Goal: Task Accomplishment & Management: Complete application form

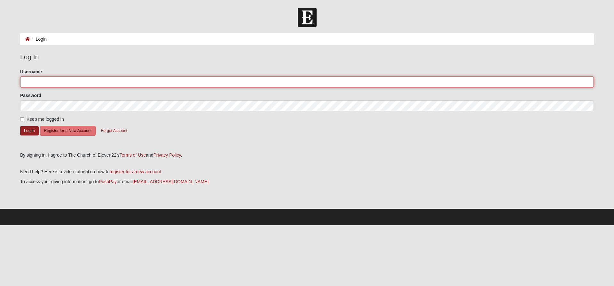
click at [83, 82] on input "Username" at bounding box center [307, 81] width 574 height 11
click at [55, 82] on input "megandennerlain@gmail.com" at bounding box center [307, 81] width 574 height 11
type input "[EMAIL_ADDRESS][DOMAIN_NAME]"
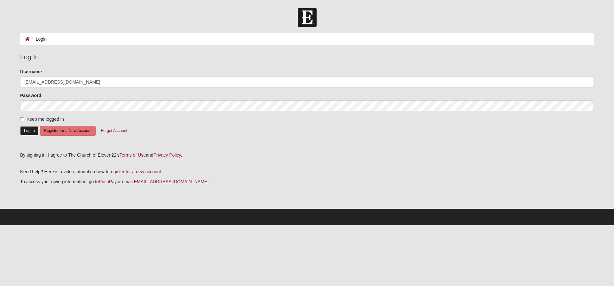
click at [27, 131] on button "Log In" at bounding box center [29, 130] width 19 height 9
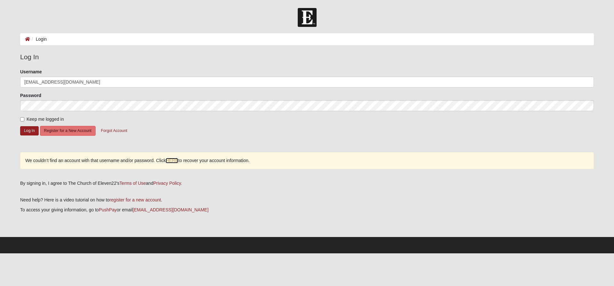
click at [176, 161] on link "HERE" at bounding box center [172, 160] width 12 height 5
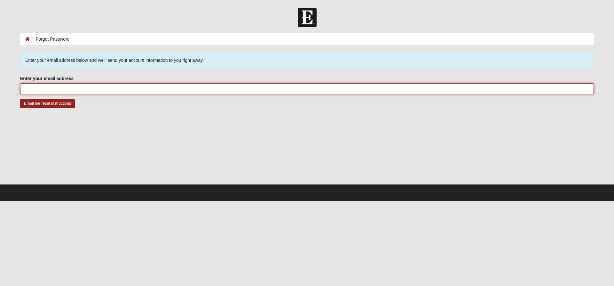
click at [134, 90] on input "Enter your email address" at bounding box center [307, 88] width 574 height 11
type input "[EMAIL_ADDRESS][DOMAIN_NAME]"
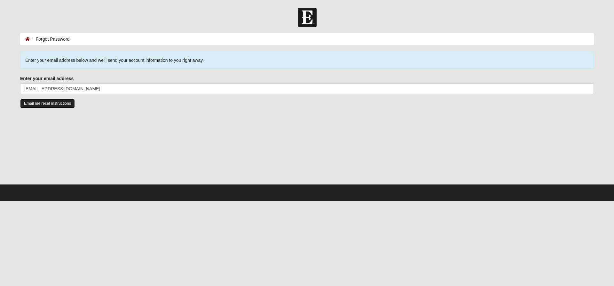
click at [67, 104] on input "Email me reset instructions" at bounding box center [47, 103] width 55 height 9
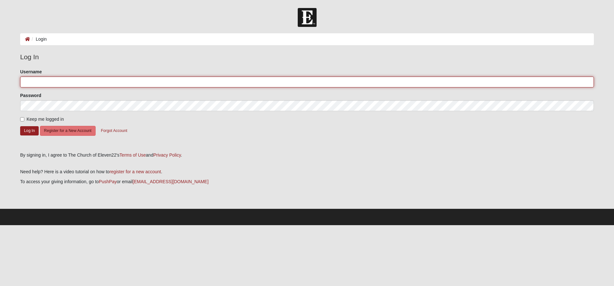
click at [188, 83] on input "Username" at bounding box center [307, 81] width 574 height 11
type input "mdennerlein"
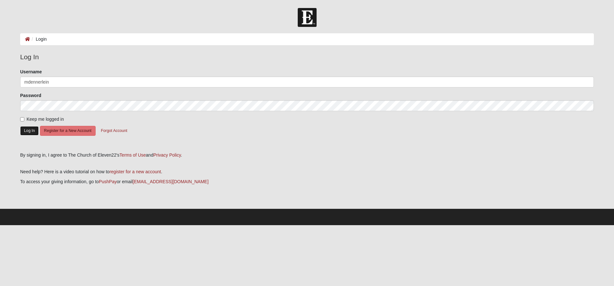
click at [31, 134] on button "Log In" at bounding box center [29, 130] width 19 height 9
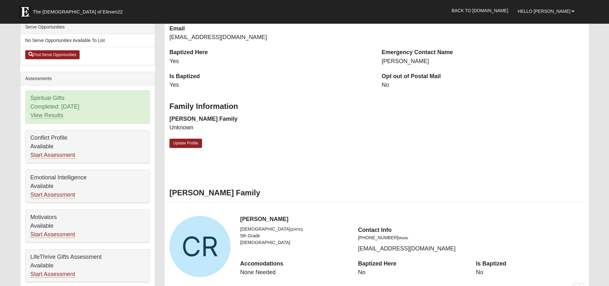
scroll to position [160, 0]
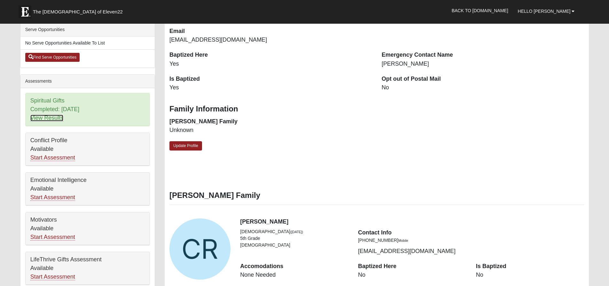
click at [56, 119] on link "View Results" at bounding box center [46, 117] width 33 height 7
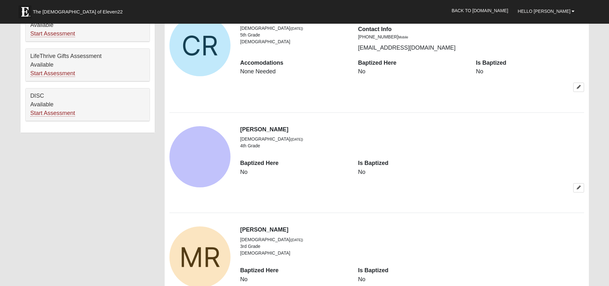
scroll to position [352, 0]
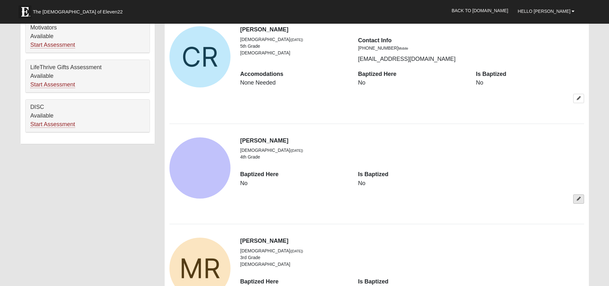
click at [576, 198] on link at bounding box center [578, 198] width 11 height 9
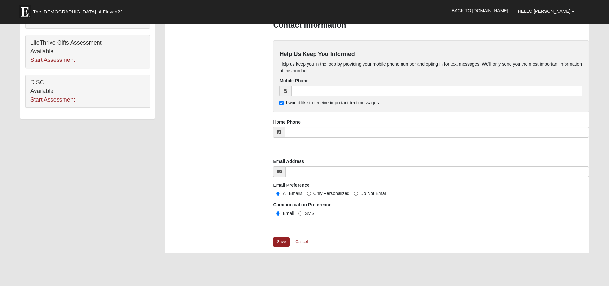
scroll to position [384, 0]
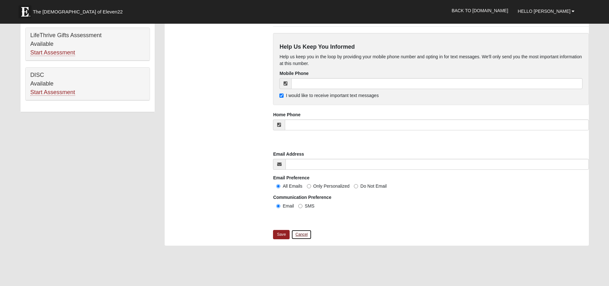
click at [304, 233] on link "Cancel" at bounding box center [301, 234] width 20 height 10
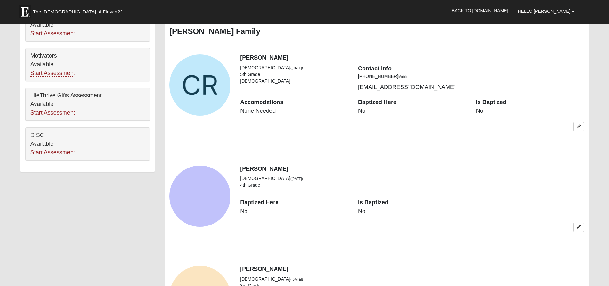
scroll to position [363, 0]
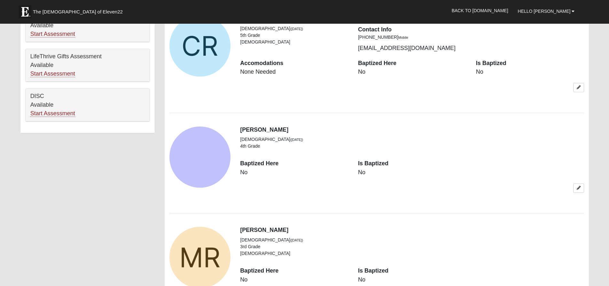
drag, startPoint x: 582, startPoint y: 188, endPoint x: 430, endPoint y: 177, distance: 151.9
click at [431, 177] on div "Is Baptized No" at bounding box center [412, 171] width 118 height 24
click at [215, 153] on img "View Fullsize Photo" at bounding box center [199, 156] width 61 height 61
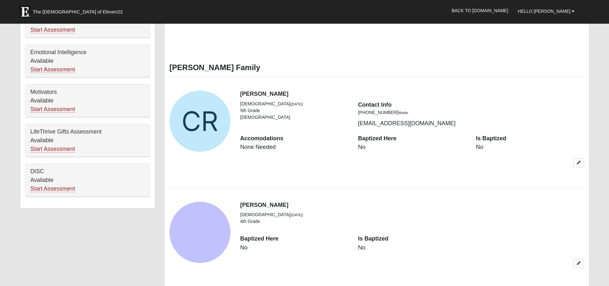
scroll to position [395, 0]
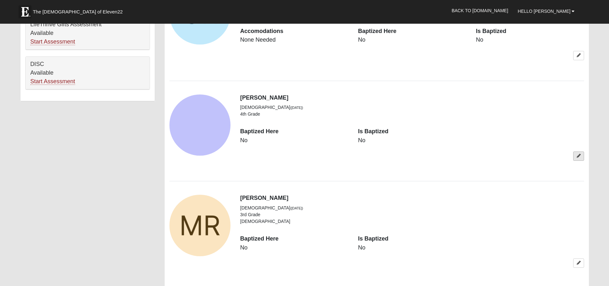
click at [578, 158] on link at bounding box center [578, 155] width 11 height 9
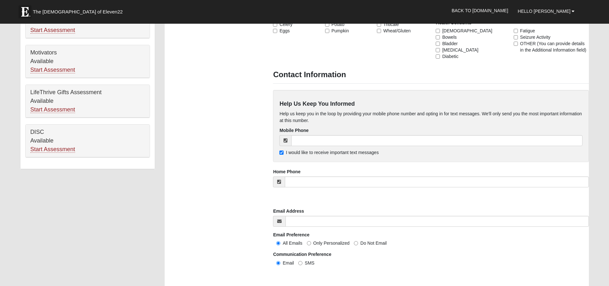
scroll to position [384, 0]
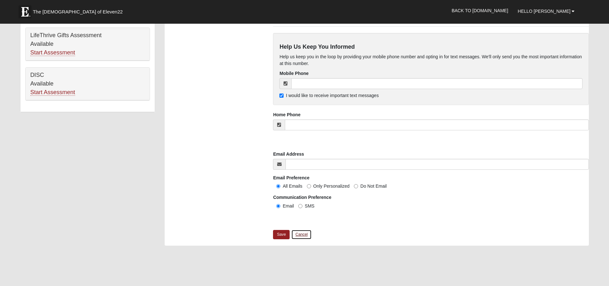
click at [303, 233] on link "Cancel" at bounding box center [301, 234] width 20 height 10
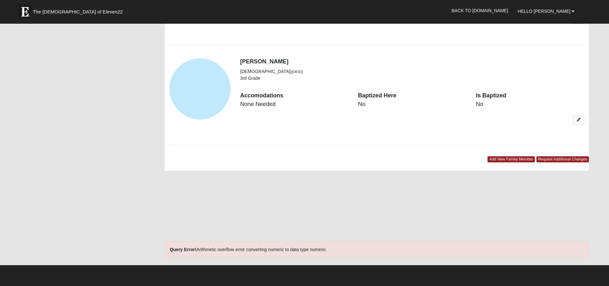
scroll to position [639, 0]
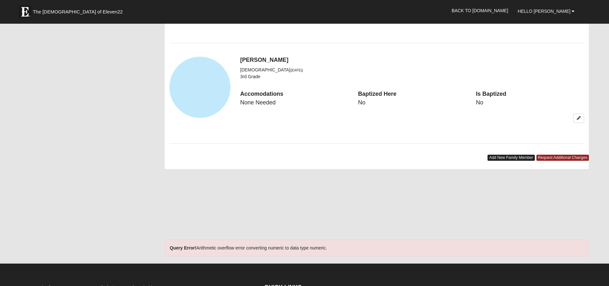
click at [512, 157] on link "Add New Family Member" at bounding box center [511, 157] width 47 height 6
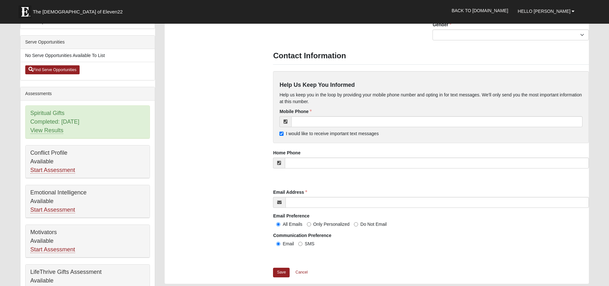
scroll to position [192, 0]
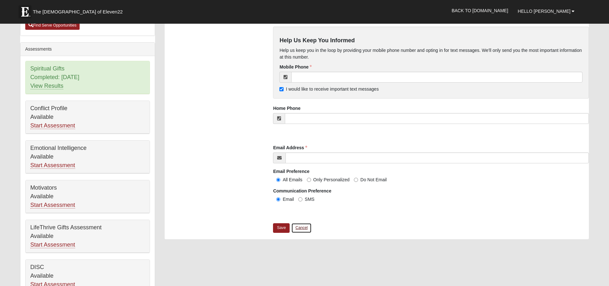
click at [298, 227] on link "Cancel" at bounding box center [301, 228] width 20 height 10
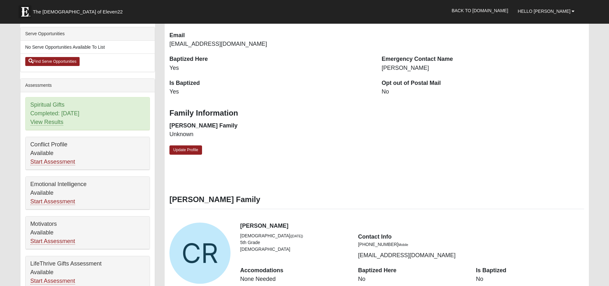
scroll to position [160, 0]
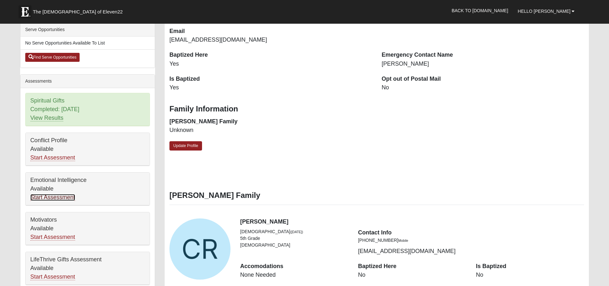
click at [67, 197] on link "Start Assessment" at bounding box center [52, 197] width 45 height 7
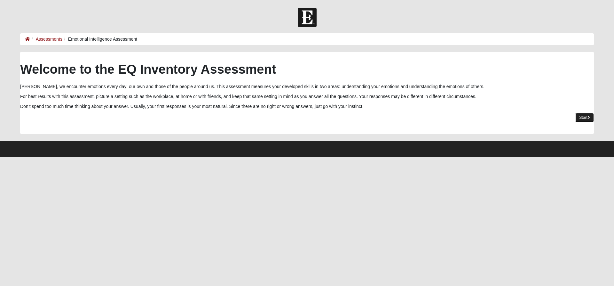
click at [583, 117] on link "Start" at bounding box center [584, 117] width 19 height 9
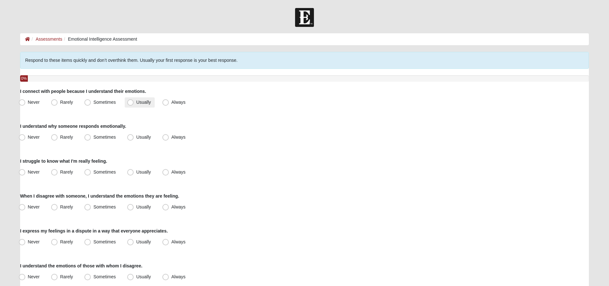
click at [136, 100] on span "Usually" at bounding box center [143, 101] width 15 height 5
click at [132, 100] on input "Usually" at bounding box center [132, 102] width 4 height 4
radio input "true"
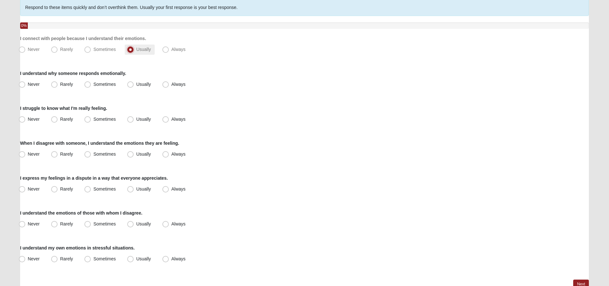
scroll to position [64, 0]
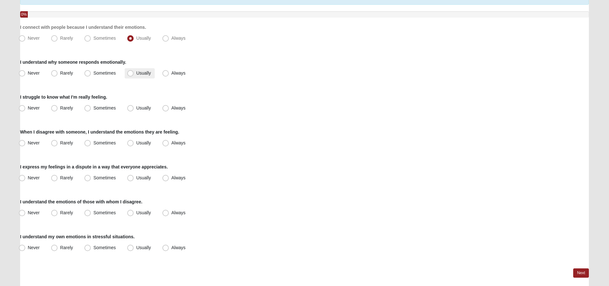
click at [141, 72] on span "Usually" at bounding box center [143, 72] width 15 height 5
click at [134, 72] on input "Usually" at bounding box center [132, 73] width 4 height 4
radio input "true"
click at [94, 107] on span "Sometimes" at bounding box center [104, 107] width 22 height 5
click at [91, 107] on input "Sometimes" at bounding box center [89, 108] width 4 height 4
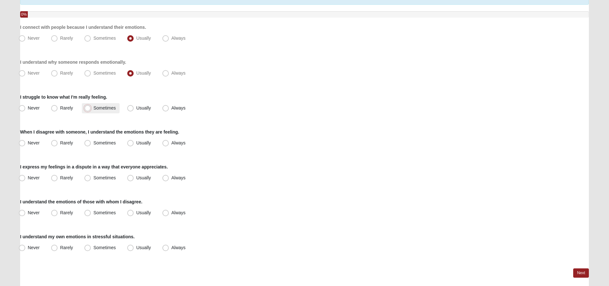
radio input "true"
click at [148, 145] on label "Usually" at bounding box center [140, 143] width 30 height 10
click at [134, 145] on input "Usually" at bounding box center [132, 143] width 4 height 4
radio input "true"
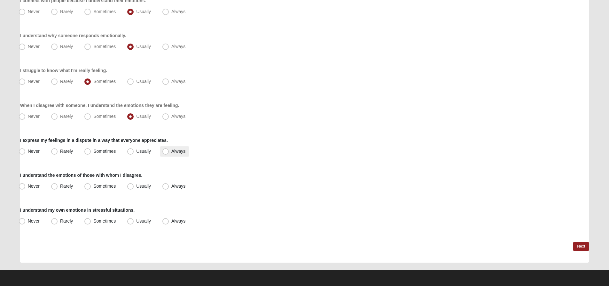
click at [171, 150] on span "Always" at bounding box center [178, 150] width 14 height 5
click at [167, 150] on input "Always" at bounding box center [167, 151] width 4 height 4
radio input "true"
click at [137, 186] on span "Usually" at bounding box center [143, 185] width 15 height 5
click at [134, 186] on input "Usually" at bounding box center [132, 186] width 4 height 4
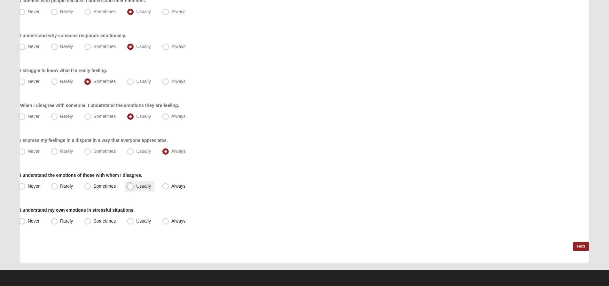
radio input "true"
click at [101, 218] on label "Sometimes" at bounding box center [101, 221] width 38 height 10
click at [91, 219] on input "Sometimes" at bounding box center [89, 221] width 4 height 4
radio input "true"
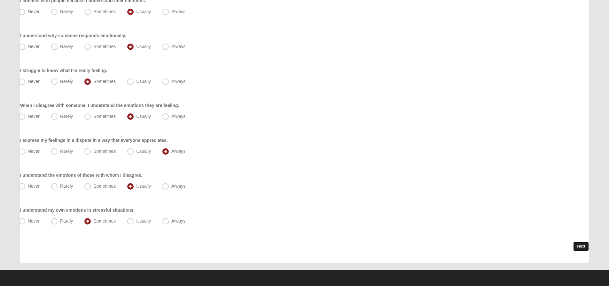
click at [581, 248] on link "Next" at bounding box center [581, 245] width 16 height 9
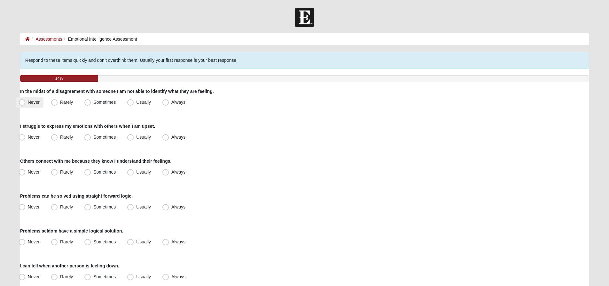
click at [29, 103] on span "Never" at bounding box center [34, 101] width 12 height 5
click at [26, 103] on input "Never" at bounding box center [23, 102] width 4 height 4
radio input "true"
click at [68, 136] on span "Rarely" at bounding box center [66, 136] width 13 height 5
click at [58, 136] on input "Rarely" at bounding box center [56, 137] width 4 height 4
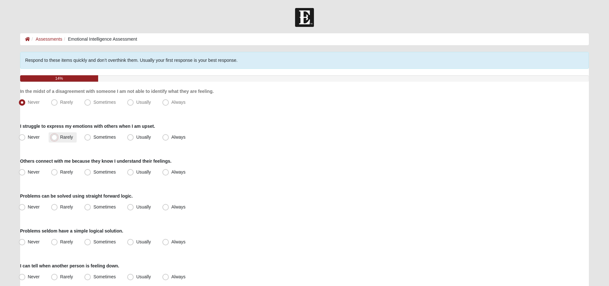
radio input "true"
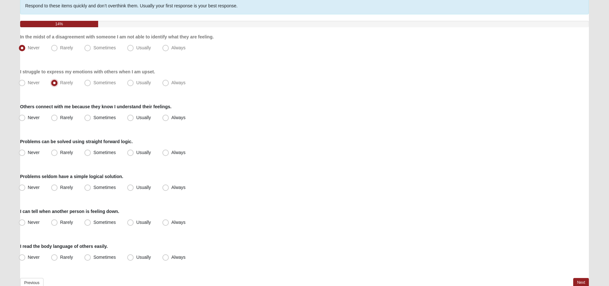
scroll to position [64, 0]
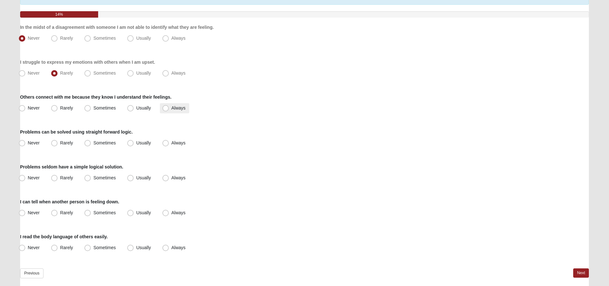
click at [171, 107] on span "Always" at bounding box center [178, 107] width 14 height 5
click at [168, 107] on input "Always" at bounding box center [167, 108] width 4 height 4
radio input "true"
click at [142, 145] on span "Usually" at bounding box center [143, 142] width 15 height 5
click at [134, 145] on input "Usually" at bounding box center [132, 143] width 4 height 4
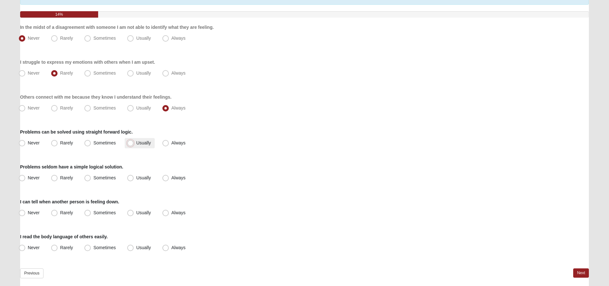
radio input "true"
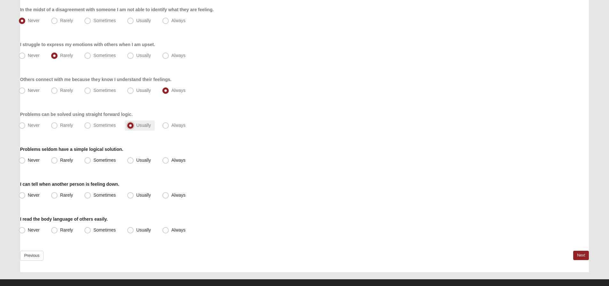
scroll to position [91, 0]
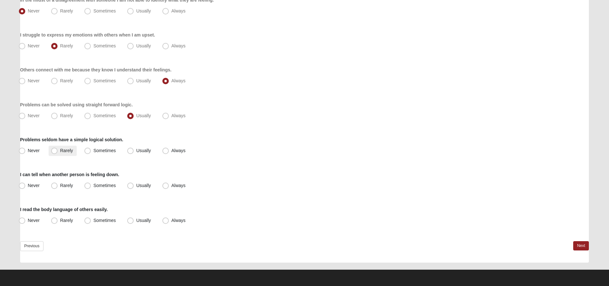
click at [68, 152] on span "Rarely" at bounding box center [66, 150] width 13 height 5
click at [58, 152] on input "Rarely" at bounding box center [56, 150] width 4 height 4
radio input "true"
click at [171, 187] on span "Always" at bounding box center [178, 185] width 14 height 5
click at [168, 187] on input "Always" at bounding box center [167, 185] width 4 height 4
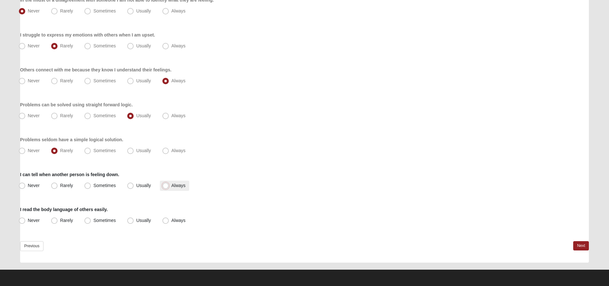
radio input "true"
click at [179, 217] on label "Always" at bounding box center [174, 220] width 29 height 10
click at [169, 218] on input "Always" at bounding box center [167, 220] width 4 height 4
radio input "true"
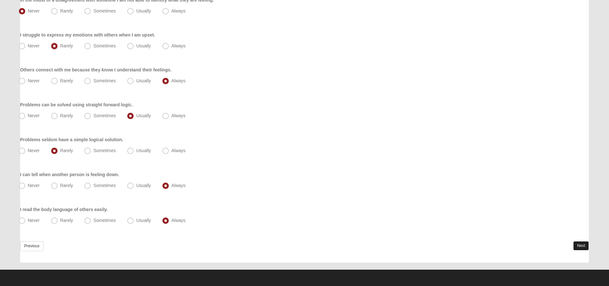
click at [579, 245] on link "Next" at bounding box center [581, 245] width 16 height 9
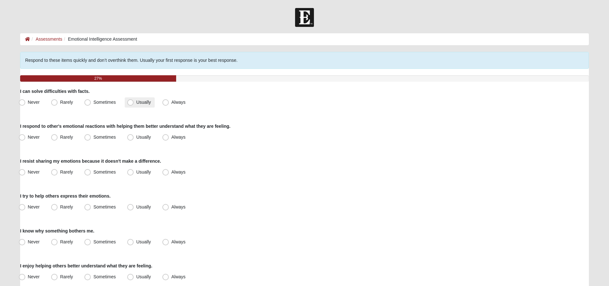
click at [145, 103] on span "Usually" at bounding box center [143, 101] width 15 height 5
click at [134, 103] on input "Usually" at bounding box center [132, 102] width 4 height 4
radio input "true"
click at [171, 138] on span "Always" at bounding box center [178, 136] width 14 height 5
click at [165, 138] on input "Always" at bounding box center [167, 137] width 4 height 4
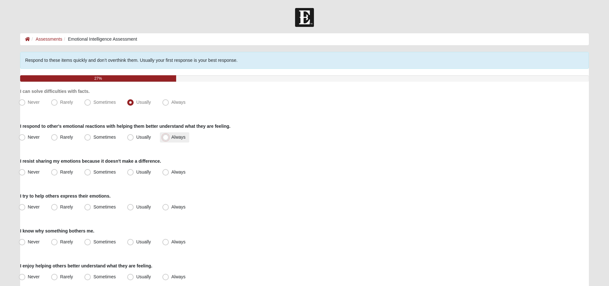
radio input "true"
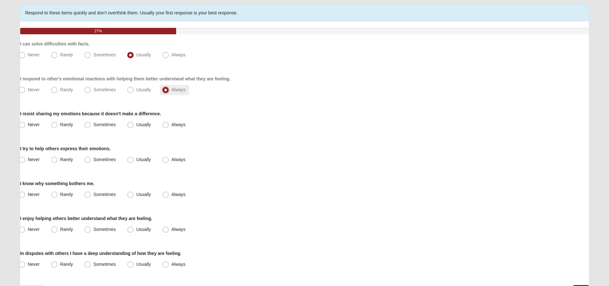
scroll to position [64, 0]
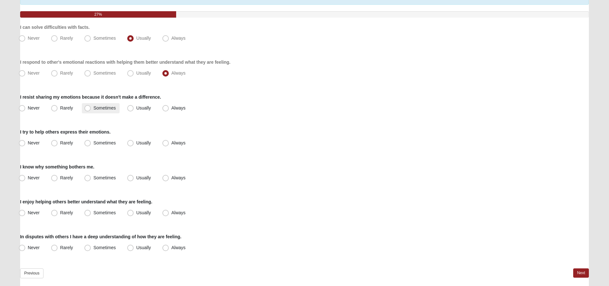
click at [112, 107] on span "Sometimes" at bounding box center [104, 107] width 22 height 5
click at [91, 107] on input "Sometimes" at bounding box center [89, 108] width 4 height 4
radio input "true"
click at [144, 143] on span "Usually" at bounding box center [143, 142] width 15 height 5
click at [134, 143] on input "Usually" at bounding box center [132, 143] width 4 height 4
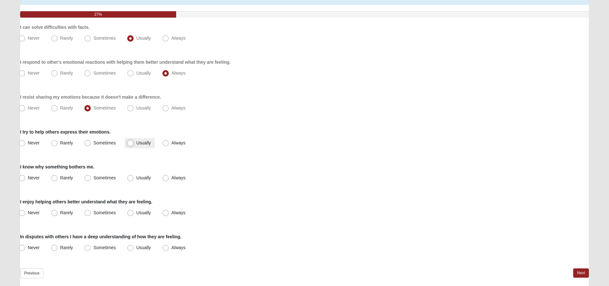
radio input "true"
click at [142, 180] on label "Usually" at bounding box center [140, 178] width 30 height 10
click at [134, 180] on input "Usually" at bounding box center [132, 178] width 4 height 4
radio input "true"
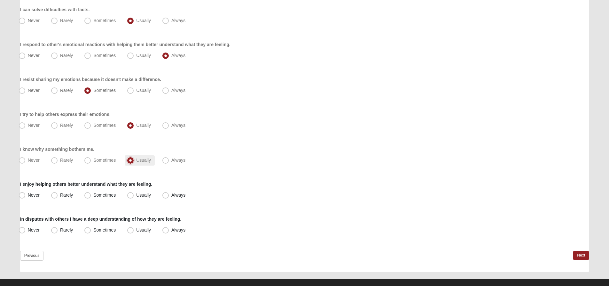
scroll to position [91, 0]
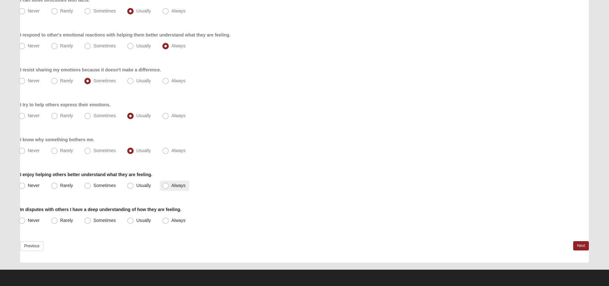
click at [172, 184] on span "Always" at bounding box center [178, 185] width 14 height 5
click at [169, 184] on input "Always" at bounding box center [167, 185] width 4 height 4
radio input "true"
click at [146, 221] on span "Usually" at bounding box center [143, 219] width 15 height 5
click at [134, 221] on input "Usually" at bounding box center [132, 220] width 4 height 4
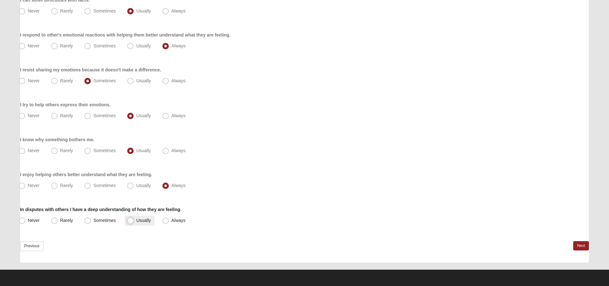
radio input "true"
click at [580, 245] on link "Next" at bounding box center [581, 245] width 16 height 9
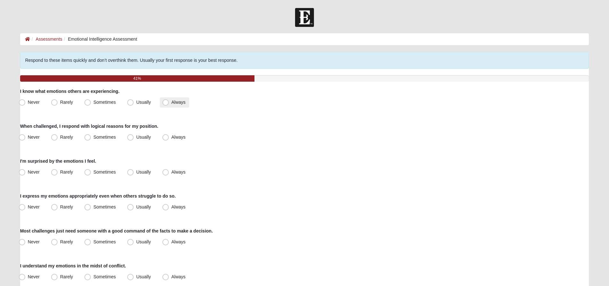
click at [177, 99] on label "Always" at bounding box center [174, 102] width 29 height 10
click at [169, 100] on input "Always" at bounding box center [167, 102] width 4 height 4
radio input "true"
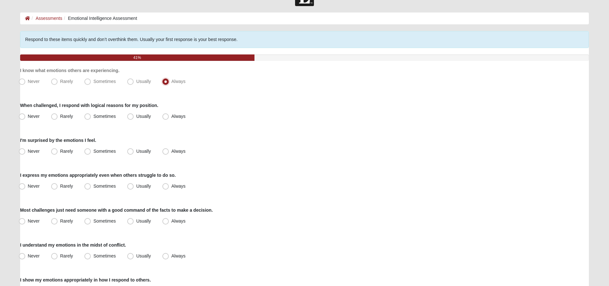
scroll to position [32, 0]
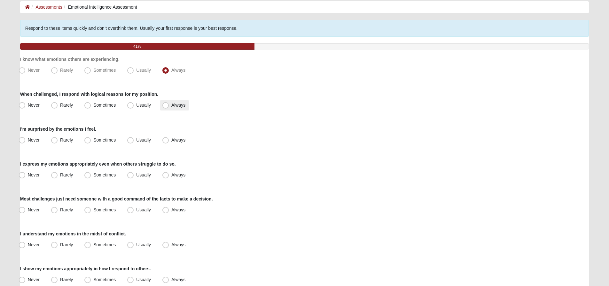
click at [170, 104] on label "Always" at bounding box center [174, 105] width 29 height 10
click at [169, 104] on input "Always" at bounding box center [167, 105] width 4 height 4
radio input "true"
click at [63, 138] on span "Rarely" at bounding box center [66, 139] width 13 height 5
click at [58, 138] on input "Rarely" at bounding box center [56, 140] width 4 height 4
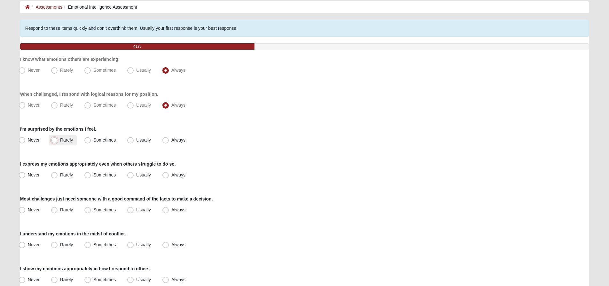
radio input "true"
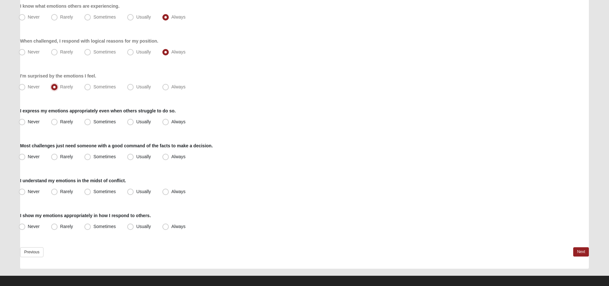
scroll to position [91, 0]
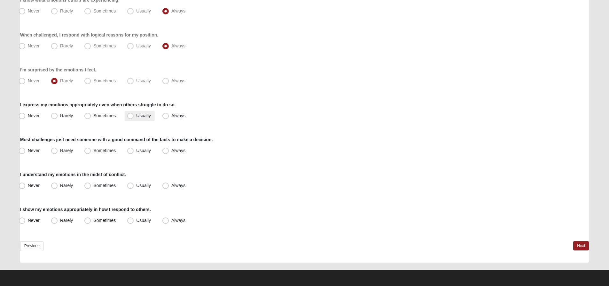
click at [149, 116] on span "Usually" at bounding box center [143, 115] width 15 height 5
click at [134, 116] on input "Usually" at bounding box center [132, 115] width 4 height 4
radio input "true"
click at [108, 150] on span "Sometimes" at bounding box center [104, 150] width 22 height 5
click at [91, 150] on input "Sometimes" at bounding box center [89, 150] width 4 height 4
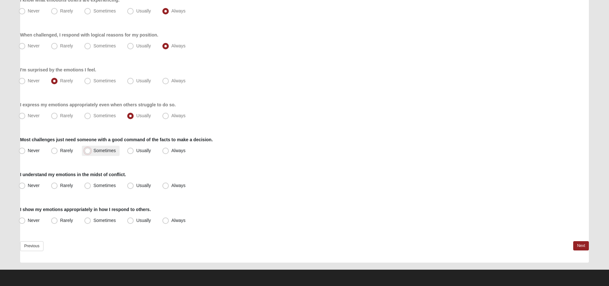
radio input "true"
click at [136, 186] on span "Usually" at bounding box center [143, 185] width 15 height 5
click at [133, 186] on input "Usually" at bounding box center [132, 185] width 4 height 4
radio input "true"
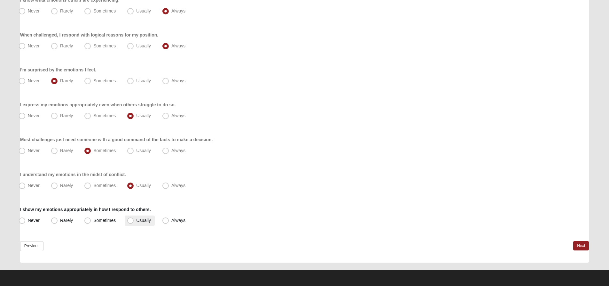
click at [147, 220] on span "Usually" at bounding box center [143, 219] width 15 height 5
click at [134, 220] on input "Usually" at bounding box center [132, 220] width 4 height 4
radio input "true"
click at [587, 245] on link "Next" at bounding box center [581, 245] width 16 height 9
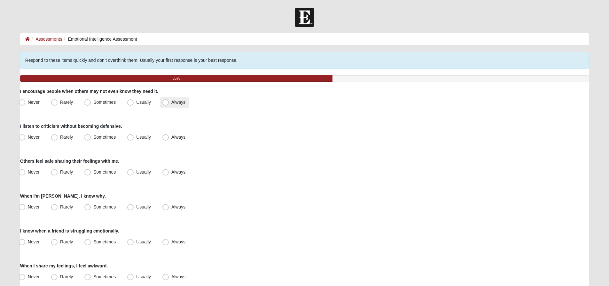
click at [171, 104] on span "Always" at bounding box center [178, 101] width 14 height 5
click at [169, 104] on input "Always" at bounding box center [167, 102] width 4 height 4
radio input "true"
click at [101, 140] on label "Sometimes" at bounding box center [101, 137] width 38 height 10
click at [91, 139] on input "Sometimes" at bounding box center [89, 137] width 4 height 4
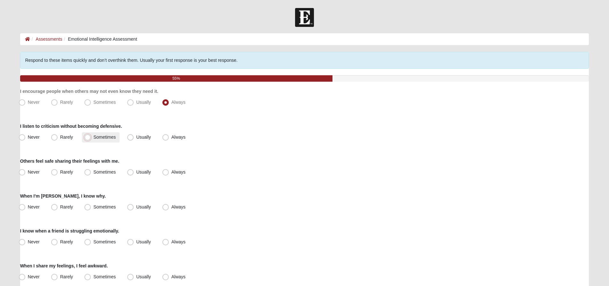
radio input "true"
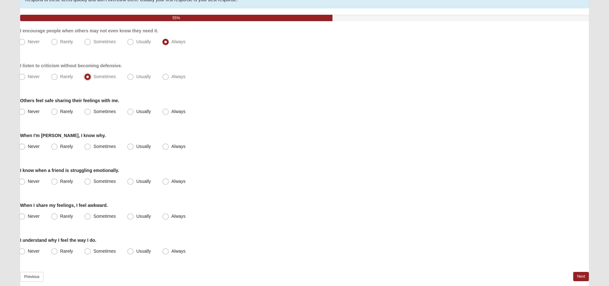
scroll to position [64, 0]
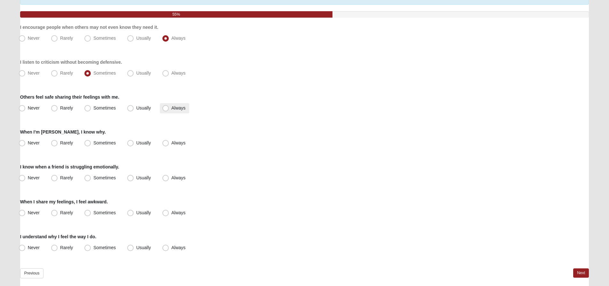
click at [178, 107] on span "Always" at bounding box center [178, 107] width 14 height 5
click at [169, 107] on input "Always" at bounding box center [167, 108] width 4 height 4
radio input "true"
click at [139, 143] on span "Usually" at bounding box center [143, 142] width 15 height 5
click at [134, 143] on input "Usually" at bounding box center [132, 143] width 4 height 4
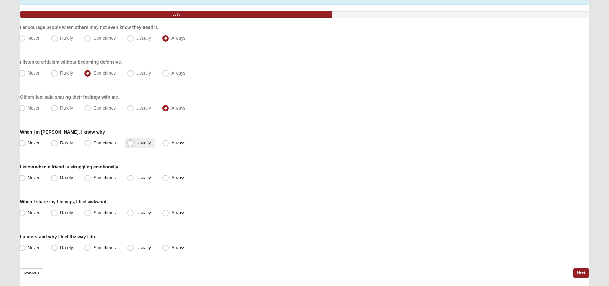
radio input "true"
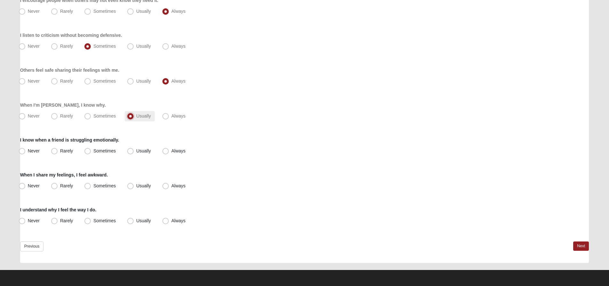
scroll to position [91, 0]
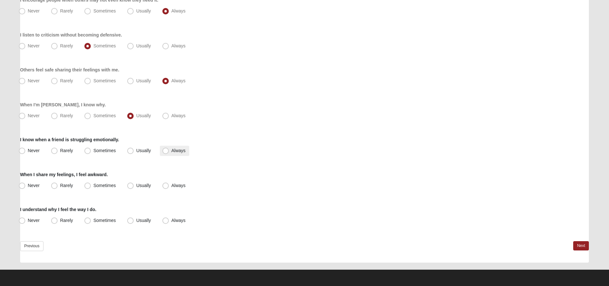
click at [173, 150] on span "Always" at bounding box center [178, 150] width 14 height 5
click at [169, 150] on input "Always" at bounding box center [167, 150] width 4 height 4
radio input "true"
click at [63, 184] on span "Rarely" at bounding box center [66, 185] width 13 height 5
click at [58, 184] on input "Rarely" at bounding box center [56, 185] width 4 height 4
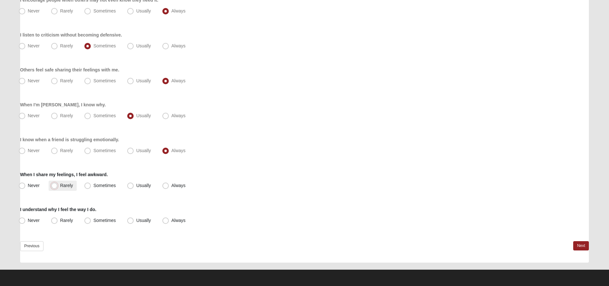
radio input "true"
click at [136, 219] on span "Usually" at bounding box center [143, 219] width 15 height 5
click at [133, 219] on input "Usually" at bounding box center [132, 220] width 4 height 4
radio input "true"
drag, startPoint x: 583, startPoint y: 245, endPoint x: 578, endPoint y: 246, distance: 5.5
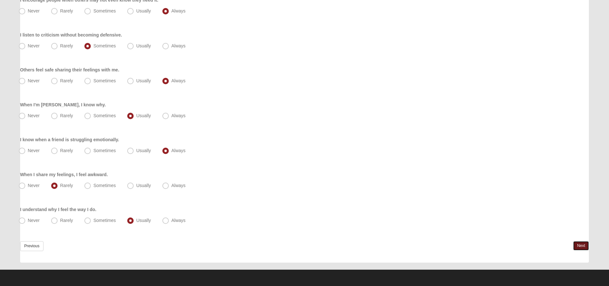
click at [583, 246] on link "Next" at bounding box center [581, 245] width 16 height 9
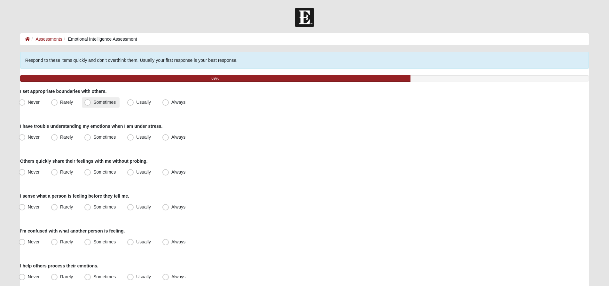
click at [98, 100] on span "Sometimes" at bounding box center [104, 101] width 22 height 5
click at [91, 100] on input "Sometimes" at bounding box center [89, 102] width 4 height 4
radio input "true"
click at [103, 137] on span "Sometimes" at bounding box center [104, 136] width 22 height 5
click at [91, 137] on input "Sometimes" at bounding box center [89, 137] width 4 height 4
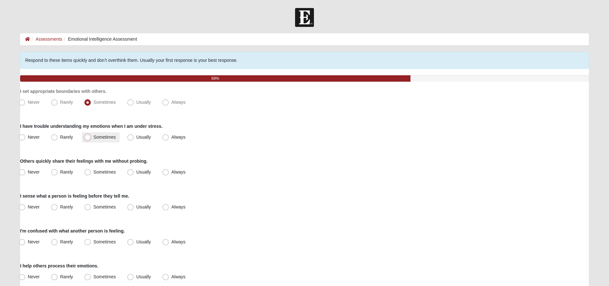
radio input "true"
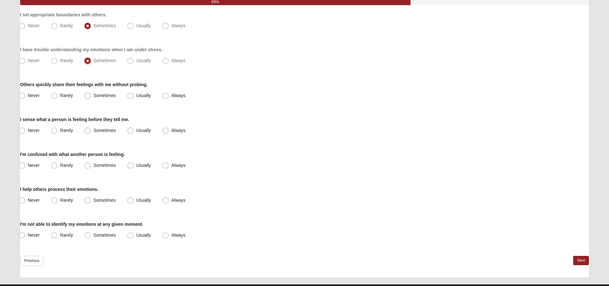
scroll to position [91, 0]
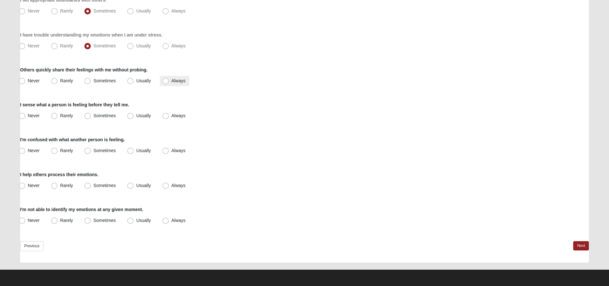
click at [177, 80] on span "Always" at bounding box center [178, 80] width 14 height 5
click at [169, 80] on input "Always" at bounding box center [167, 81] width 4 height 4
radio input "true"
click at [175, 116] on span "Always" at bounding box center [178, 115] width 14 height 5
click at [169, 116] on input "Always" at bounding box center [167, 115] width 4 height 4
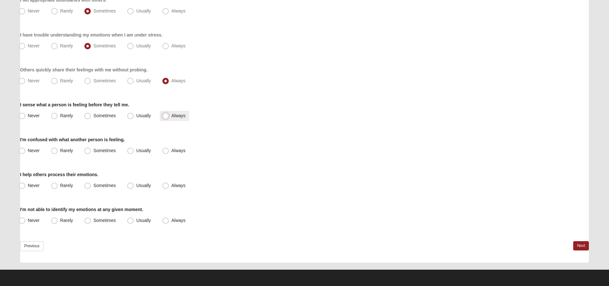
radio input "true"
click at [67, 150] on span "Rarely" at bounding box center [66, 150] width 13 height 5
click at [58, 150] on input "Rarely" at bounding box center [56, 150] width 4 height 4
radio input "true"
click at [139, 186] on span "Usually" at bounding box center [143, 185] width 15 height 5
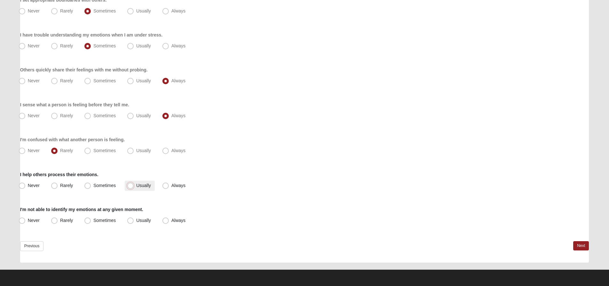
click at [134, 186] on input "Usually" at bounding box center [132, 185] width 4 height 4
radio input "true"
drag, startPoint x: 60, startPoint y: 221, endPoint x: 66, endPoint y: 221, distance: 5.8
click at [60, 220] on span "Rarely" at bounding box center [66, 219] width 13 height 5
click at [58, 220] on input "Rarely" at bounding box center [56, 220] width 4 height 4
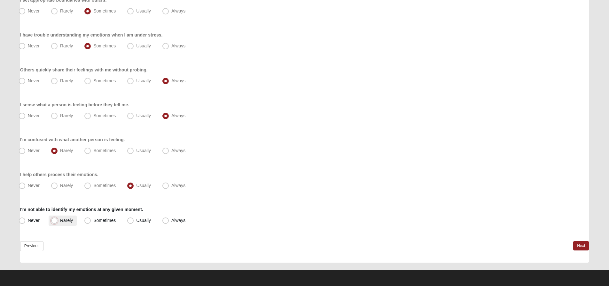
radio input "true"
click at [586, 242] on link "Next" at bounding box center [581, 245] width 16 height 9
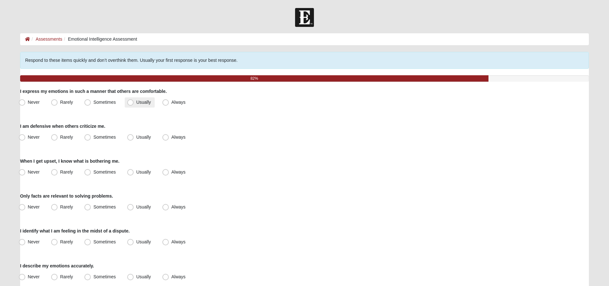
click at [140, 103] on span "Usually" at bounding box center [143, 101] width 15 height 5
click at [134, 103] on input "Usually" at bounding box center [132, 102] width 4 height 4
radio input "true"
click at [91, 137] on label "Sometimes" at bounding box center [101, 137] width 38 height 10
click at [91, 137] on input "Sometimes" at bounding box center [89, 137] width 4 height 4
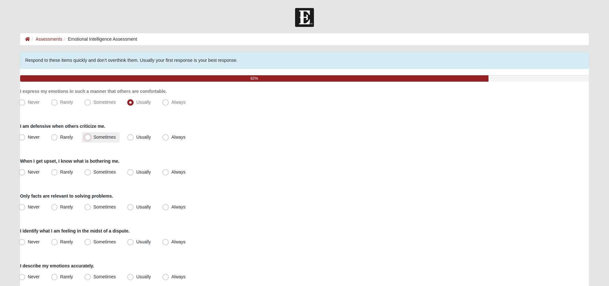
radio input "true"
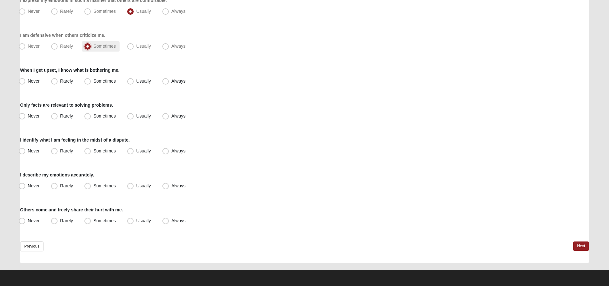
scroll to position [91, 0]
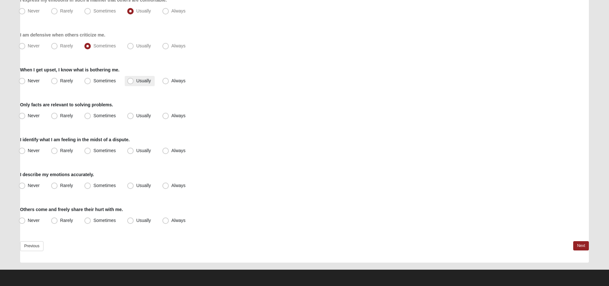
click at [137, 81] on span "Usually" at bounding box center [143, 80] width 15 height 5
click at [134, 81] on input "Usually" at bounding box center [132, 81] width 4 height 4
radio input "true"
click at [61, 114] on span "Rarely" at bounding box center [66, 115] width 13 height 5
click at [58, 114] on input "Rarely" at bounding box center [56, 115] width 4 height 4
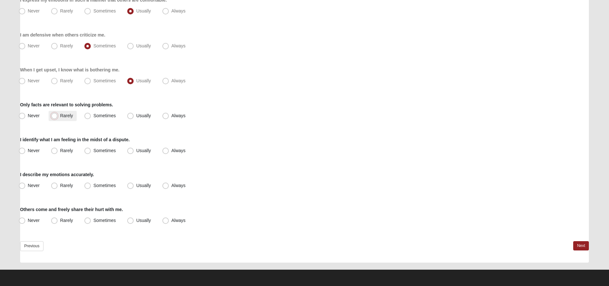
radio input "true"
click at [136, 149] on label "Usually" at bounding box center [140, 150] width 30 height 10
click at [134, 149] on input "Usually" at bounding box center [132, 150] width 4 height 4
radio input "true"
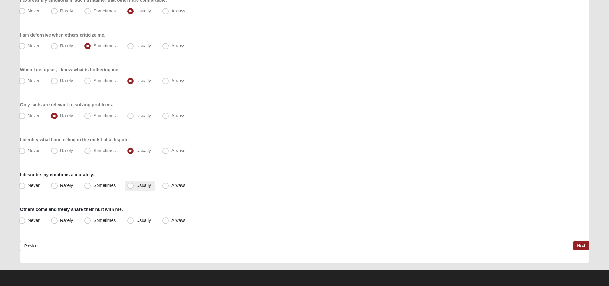
click at [145, 185] on span "Usually" at bounding box center [143, 185] width 15 height 5
click at [134, 185] on input "Usually" at bounding box center [132, 185] width 4 height 4
radio input "true"
click at [174, 220] on span "Always" at bounding box center [178, 219] width 14 height 5
click at [169, 220] on input "Always" at bounding box center [167, 220] width 4 height 4
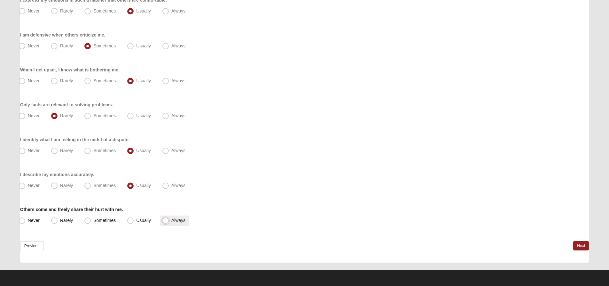
radio input "true"
click at [584, 247] on link "Next" at bounding box center [581, 245] width 16 height 9
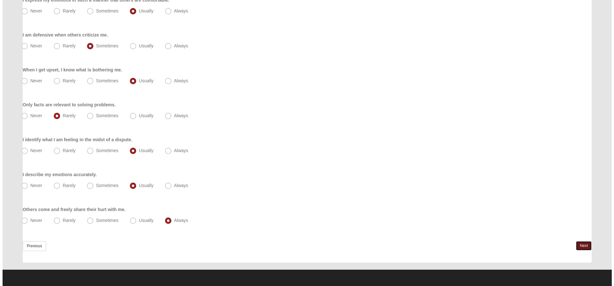
scroll to position [0, 0]
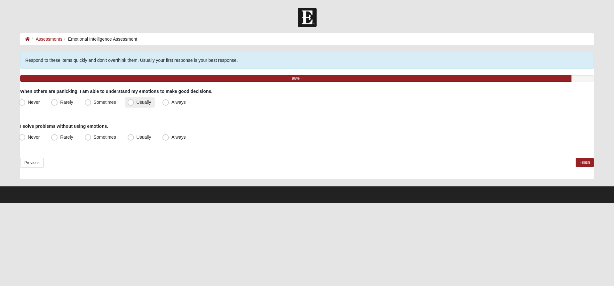
click at [137, 104] on label "Usually" at bounding box center [140, 102] width 30 height 10
click at [134, 104] on input "Usually" at bounding box center [132, 102] width 4 height 4
radio input "true"
click at [114, 101] on span "Sometimes" at bounding box center [105, 101] width 22 height 5
click at [91, 101] on input "Sometimes" at bounding box center [89, 102] width 4 height 4
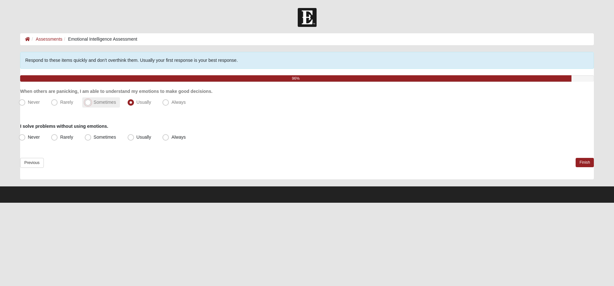
radio input "true"
click at [142, 98] on label "Usually" at bounding box center [140, 102] width 30 height 10
click at [134, 100] on input "Usually" at bounding box center [132, 102] width 4 height 4
radio input "true"
click at [108, 136] on span "Sometimes" at bounding box center [105, 136] width 22 height 5
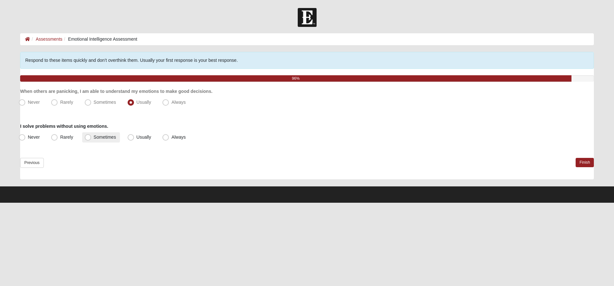
click at [91, 136] on input "Sometimes" at bounding box center [89, 137] width 4 height 4
radio input "true"
click at [580, 161] on link "Finish" at bounding box center [584, 162] width 18 height 9
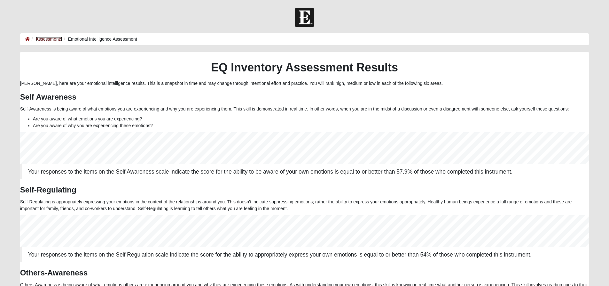
click at [53, 40] on link "Assessments" at bounding box center [48, 38] width 27 height 5
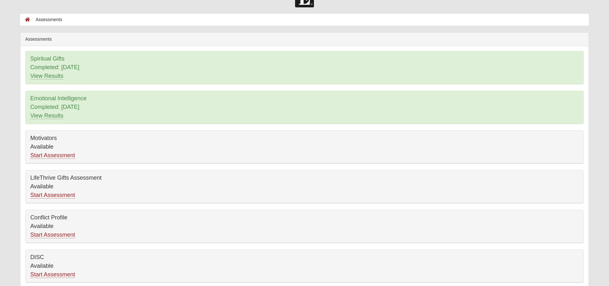
scroll to position [19, 0]
click at [60, 155] on link "Start Assessment" at bounding box center [52, 155] width 45 height 7
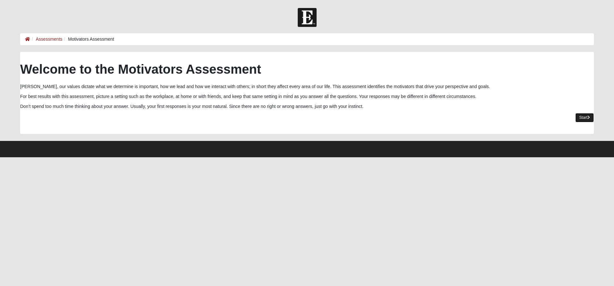
click at [580, 117] on link "Start" at bounding box center [584, 117] width 19 height 9
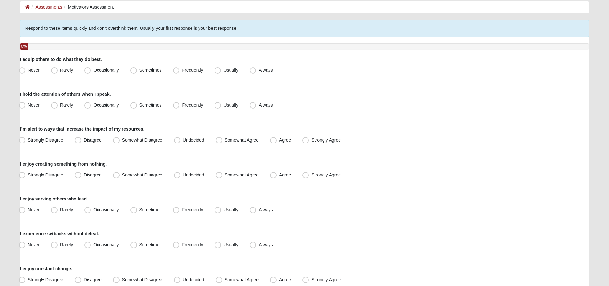
scroll to position [64, 0]
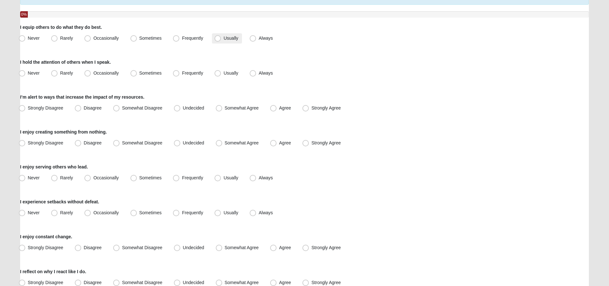
click at [225, 38] on span "Usually" at bounding box center [230, 37] width 15 height 5
click at [221, 38] on input "Usually" at bounding box center [219, 38] width 4 height 4
radio input "true"
click at [152, 72] on span "Sometimes" at bounding box center [150, 72] width 22 height 5
click at [137, 72] on input "Sometimes" at bounding box center [135, 73] width 4 height 4
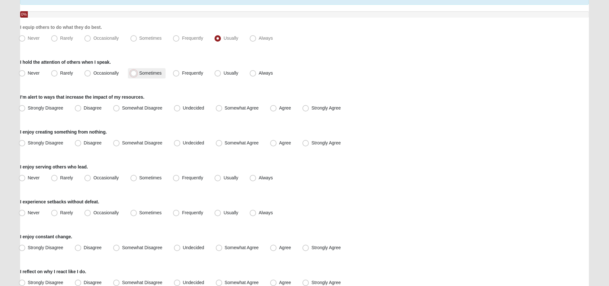
radio input "true"
click at [197, 109] on span "Undecided" at bounding box center [193, 107] width 21 height 5
click at [181, 109] on input "Undecided" at bounding box center [178, 108] width 4 height 4
radio input "true"
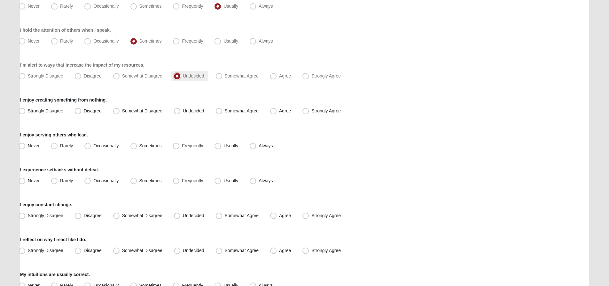
scroll to position [128, 0]
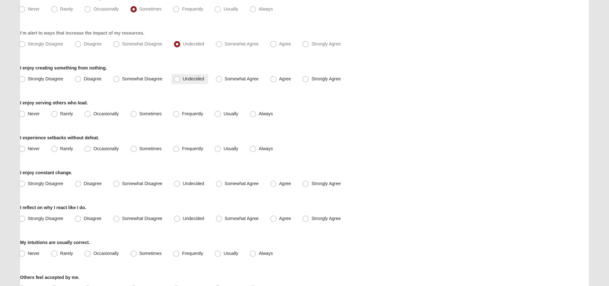
click at [195, 79] on span "Undecided" at bounding box center [193, 78] width 21 height 5
click at [181, 79] on input "Undecided" at bounding box center [178, 79] width 4 height 4
radio input "true"
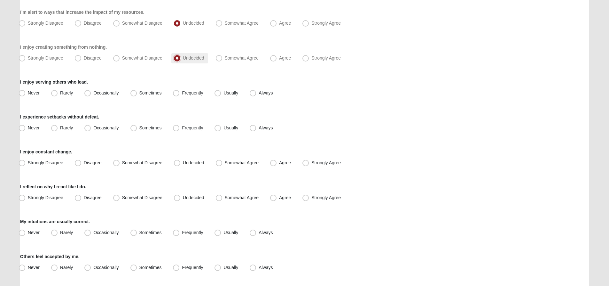
scroll to position [160, 0]
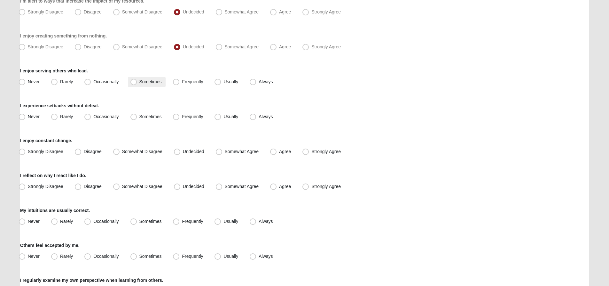
click at [148, 83] on span "Sometimes" at bounding box center [150, 81] width 22 height 5
click at [137, 83] on input "Sometimes" at bounding box center [135, 82] width 4 height 4
radio input "true"
click at [116, 117] on span "Occasionally" at bounding box center [105, 116] width 25 height 5
click at [91, 117] on input "Occasionally" at bounding box center [89, 116] width 4 height 4
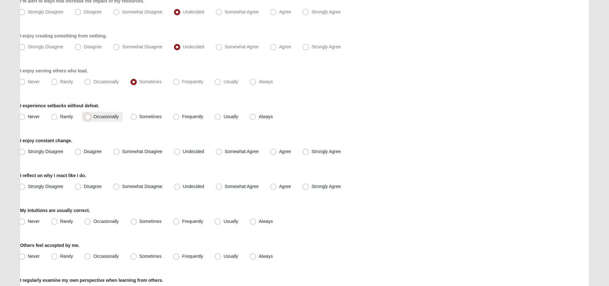
radio input "true"
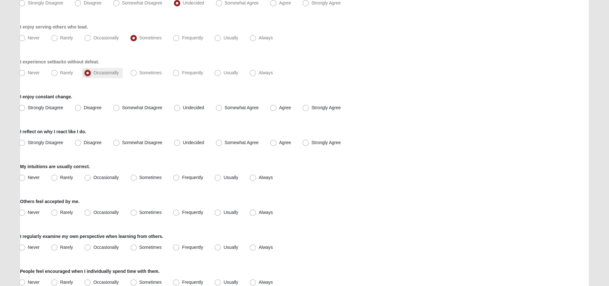
scroll to position [224, 0]
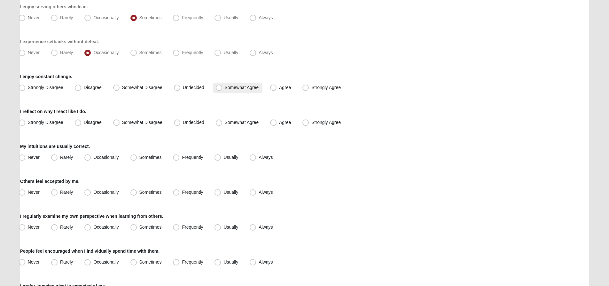
click at [226, 86] on span "Somewhat Agree" at bounding box center [242, 87] width 34 height 5
click at [223, 86] on input "Somewhat Agree" at bounding box center [220, 87] width 4 height 4
radio input "true"
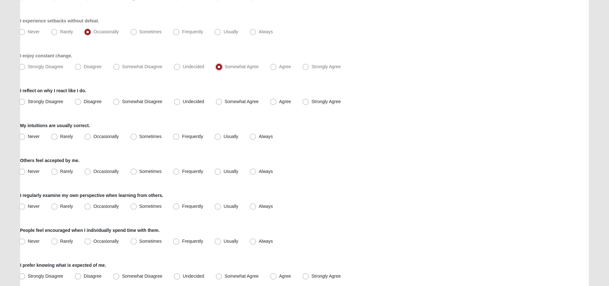
scroll to position [256, 0]
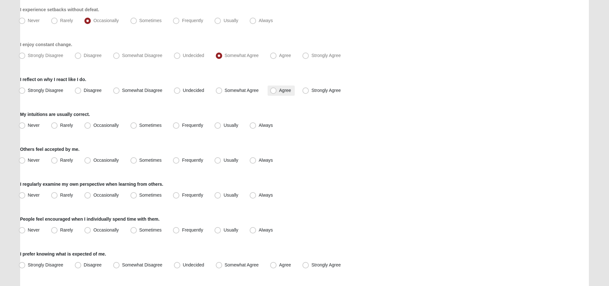
click at [283, 89] on span "Agree" at bounding box center [285, 90] width 12 height 5
click at [277, 89] on input "Agree" at bounding box center [275, 90] width 4 height 4
radio input "true"
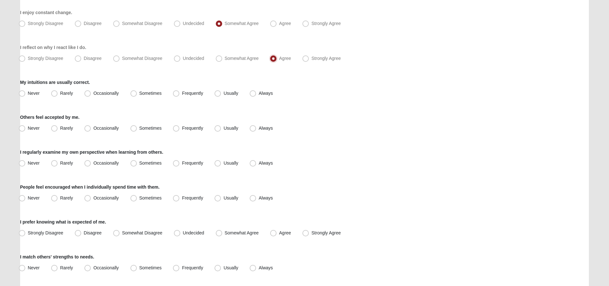
scroll to position [320, 0]
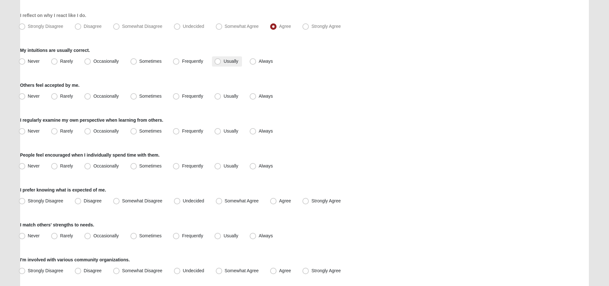
click at [230, 62] on span "Usually" at bounding box center [230, 61] width 15 height 5
click at [221, 62] on input "Usually" at bounding box center [219, 61] width 4 height 4
radio input "true"
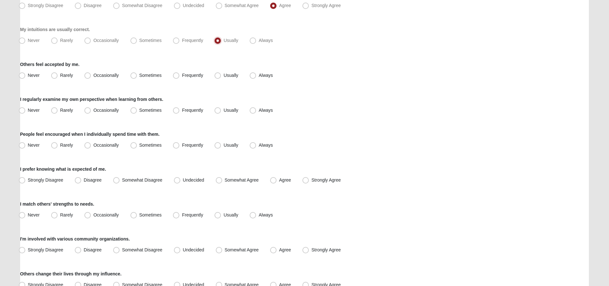
scroll to position [352, 0]
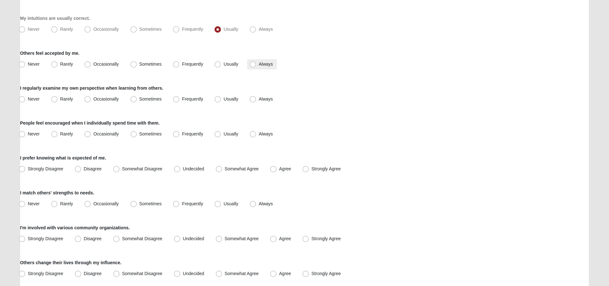
click at [258, 62] on label "Always" at bounding box center [261, 64] width 29 height 10
click at [256, 62] on input "Always" at bounding box center [254, 64] width 4 height 4
radio input "true"
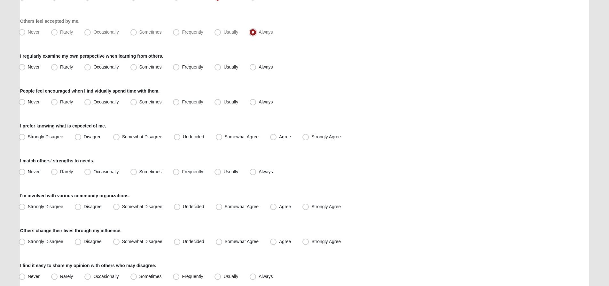
scroll to position [416, 0]
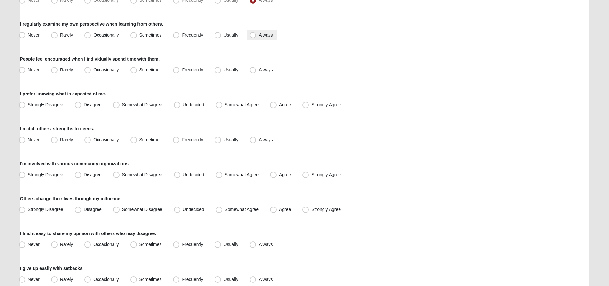
click at [268, 35] on span "Always" at bounding box center [266, 34] width 14 height 5
click at [256, 35] on input "Always" at bounding box center [254, 35] width 4 height 4
radio input "true"
click at [258, 71] on label "Always" at bounding box center [261, 70] width 29 height 10
click at [256, 71] on input "Always" at bounding box center [254, 70] width 4 height 4
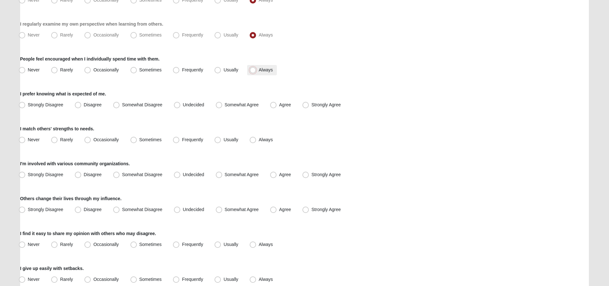
radio input "true"
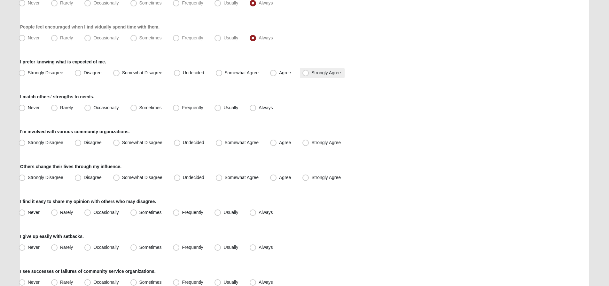
click at [326, 74] on span "Strongly Agree" at bounding box center [325, 72] width 29 height 5
click at [309, 74] on input "Strongly Agree" at bounding box center [307, 73] width 4 height 4
radio input "true"
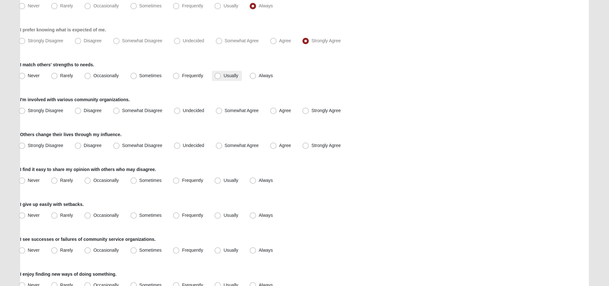
click at [229, 74] on span "Usually" at bounding box center [230, 75] width 15 height 5
click at [221, 74] on input "Usually" at bounding box center [219, 76] width 4 height 4
radio input "true"
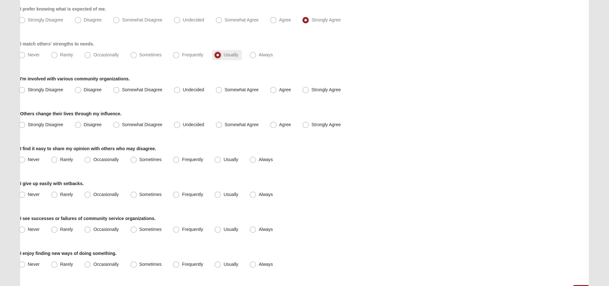
scroll to position [512, 0]
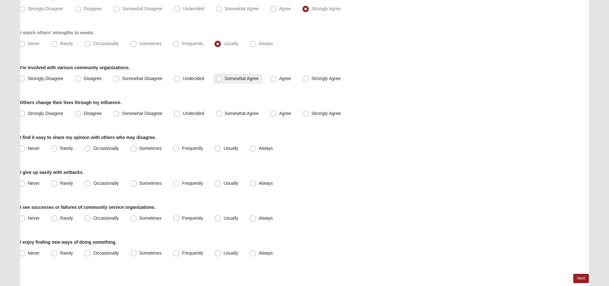
click at [229, 78] on span "Somewhat Agree" at bounding box center [242, 78] width 34 height 5
click at [223, 78] on input "Somewhat Agree" at bounding box center [220, 78] width 4 height 4
radio input "true"
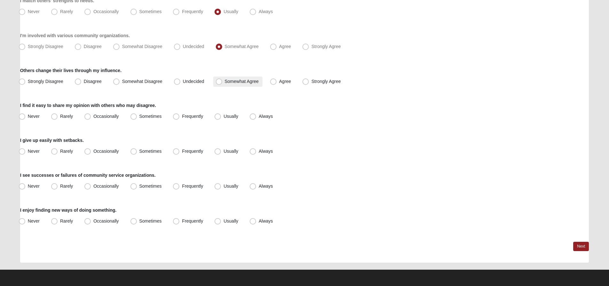
click at [247, 80] on span "Somewhat Agree" at bounding box center [242, 81] width 34 height 5
click at [223, 80] on input "Somewhat Agree" at bounding box center [220, 81] width 4 height 4
radio input "true"
click at [151, 114] on span "Sometimes" at bounding box center [150, 115] width 22 height 5
click at [137, 114] on input "Sometimes" at bounding box center [135, 116] width 4 height 4
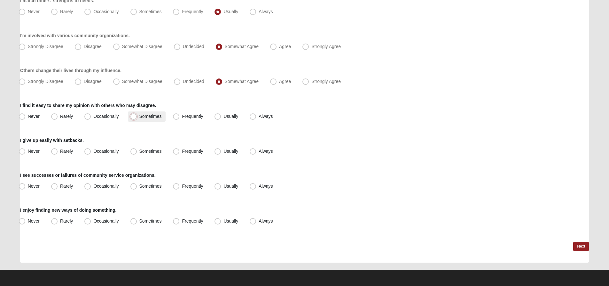
radio input "true"
click at [65, 150] on span "Rarely" at bounding box center [66, 150] width 13 height 5
click at [58, 150] on input "Rarely" at bounding box center [56, 151] width 4 height 4
radio input "true"
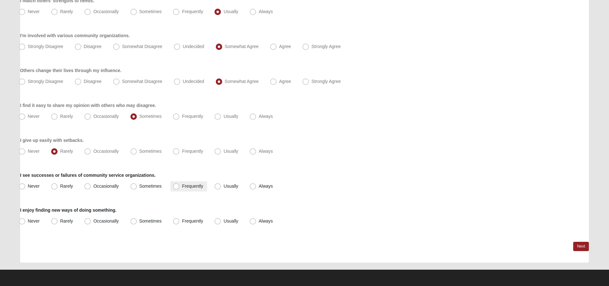
click at [187, 184] on span "Frequently" at bounding box center [192, 185] width 21 height 5
click at [180, 184] on input "Frequently" at bounding box center [178, 186] width 4 height 4
radio input "true"
click at [196, 221] on span "Frequently" at bounding box center [192, 220] width 21 height 5
click at [180, 221] on input "Frequently" at bounding box center [178, 221] width 4 height 4
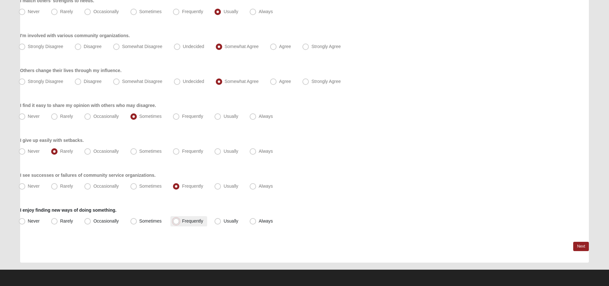
radio input "true"
click at [579, 244] on link "Next" at bounding box center [581, 245] width 16 height 9
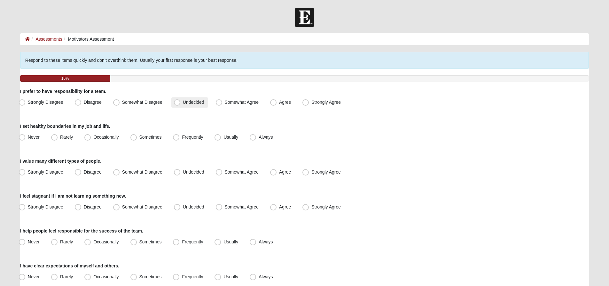
click at [202, 101] on span "Undecided" at bounding box center [193, 101] width 21 height 5
click at [181, 101] on input "Undecided" at bounding box center [178, 102] width 4 height 4
radio input "true"
click at [108, 137] on span "Occasionally" at bounding box center [105, 136] width 25 height 5
click at [91, 137] on input "Occasionally" at bounding box center [89, 137] width 4 height 4
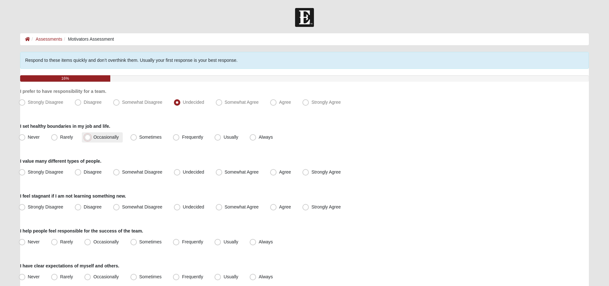
radio input "true"
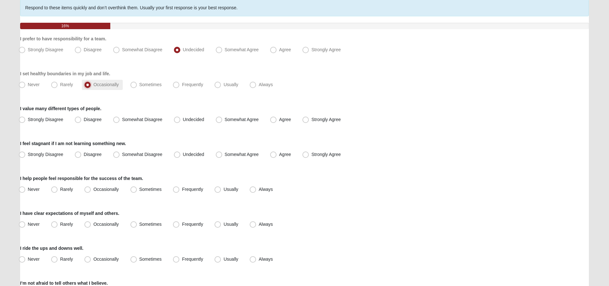
scroll to position [64, 0]
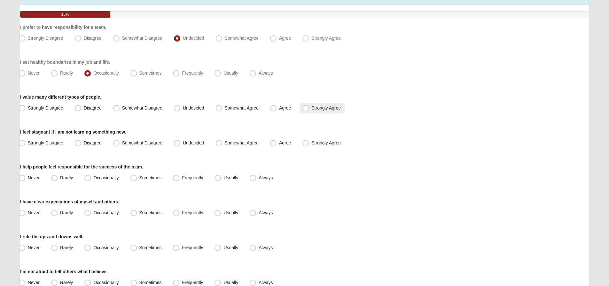
click at [318, 106] on span "Strongly Agree" at bounding box center [325, 107] width 29 height 5
click at [309, 106] on input "Strongly Agree" at bounding box center [307, 108] width 4 height 4
radio input "true"
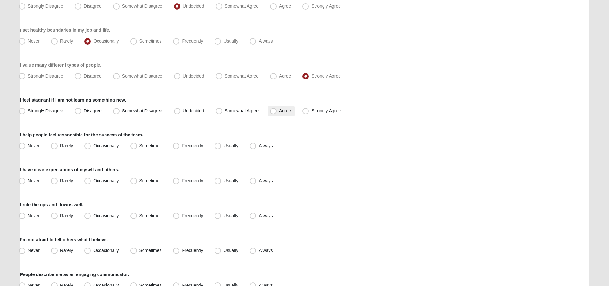
click at [284, 108] on label "Agree" at bounding box center [281, 111] width 27 height 10
click at [277, 109] on input "Agree" at bounding box center [275, 111] width 4 height 4
radio input "true"
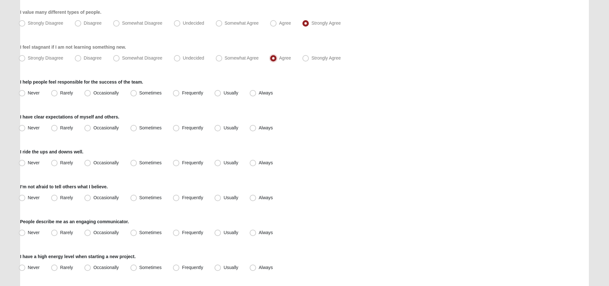
scroll to position [160, 0]
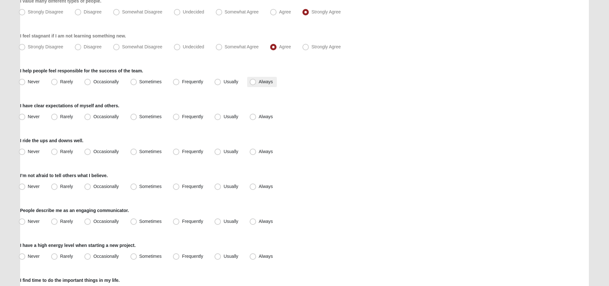
click at [259, 80] on span "Always" at bounding box center [266, 81] width 14 height 5
click at [256, 80] on input "Always" at bounding box center [254, 82] width 4 height 4
radio input "true"
click at [233, 115] on span "Usually" at bounding box center [230, 116] width 15 height 5
click at [221, 115] on input "Usually" at bounding box center [219, 116] width 4 height 4
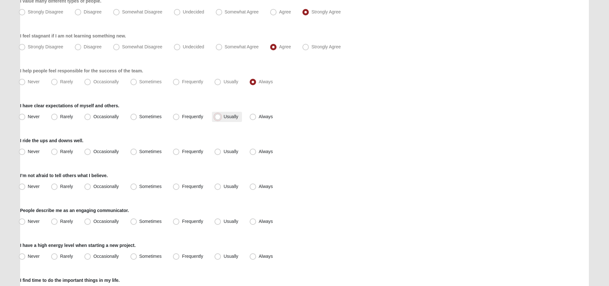
radio input "true"
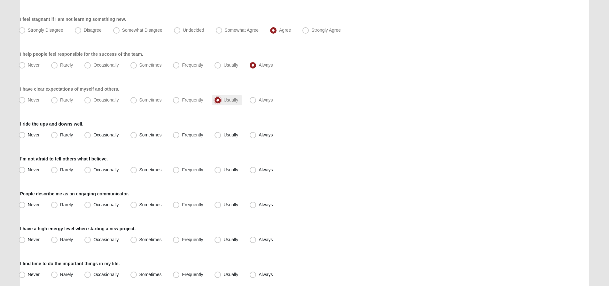
scroll to position [192, 0]
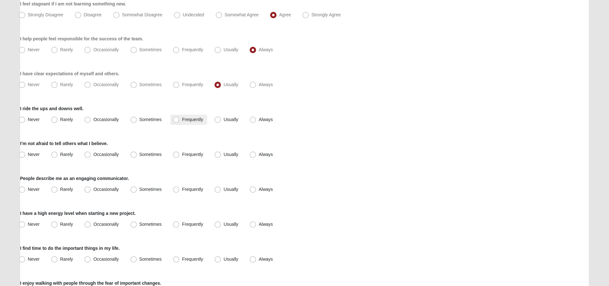
click at [201, 119] on span "Frequently" at bounding box center [192, 119] width 21 height 5
click at [180, 119] on input "Frequently" at bounding box center [178, 119] width 4 height 4
radio input "true"
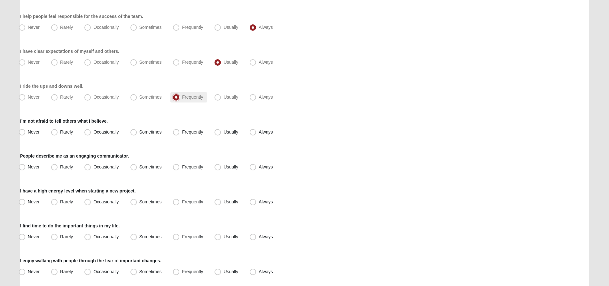
scroll to position [256, 0]
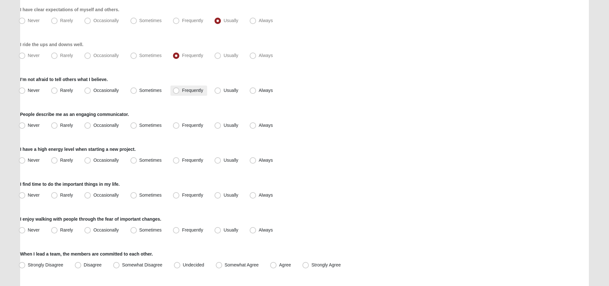
click at [194, 87] on label "Frequently" at bounding box center [188, 90] width 36 height 10
click at [180, 88] on input "Frequently" at bounding box center [178, 90] width 4 height 4
radio input "true"
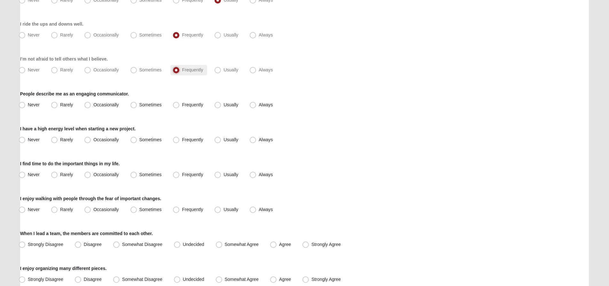
scroll to position [288, 0]
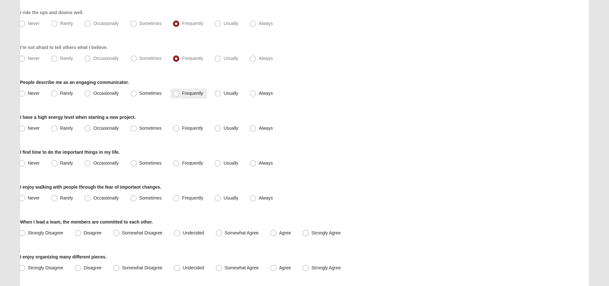
click at [193, 94] on span "Frequently" at bounding box center [192, 92] width 21 height 5
click at [180, 94] on input "Frequently" at bounding box center [178, 93] width 4 height 4
radio input "true"
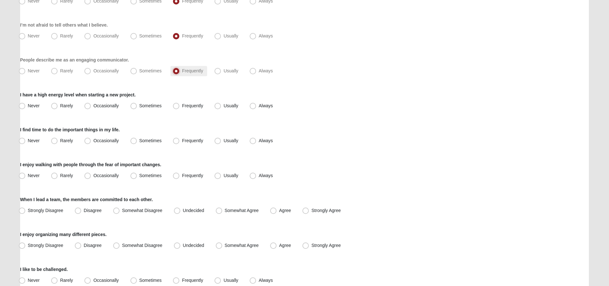
scroll to position [320, 0]
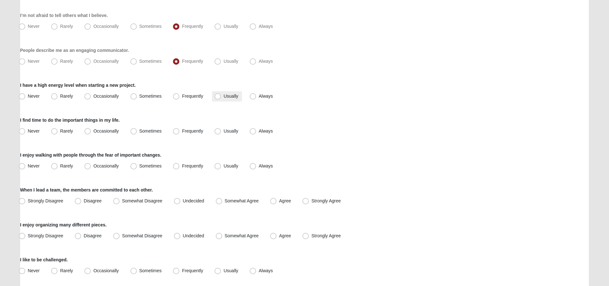
click at [228, 98] on span "Usually" at bounding box center [230, 95] width 15 height 5
click at [221, 98] on input "Usually" at bounding box center [219, 96] width 4 height 4
radio input "true"
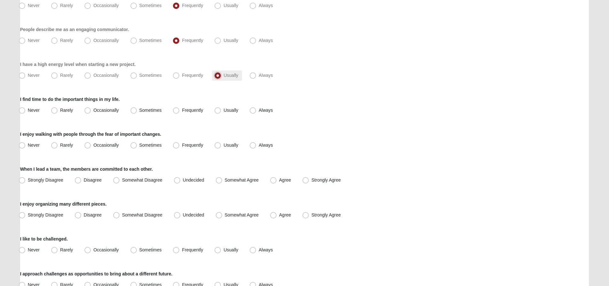
scroll to position [352, 0]
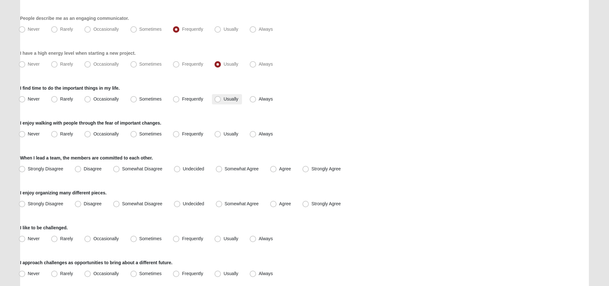
click at [228, 98] on span "Usually" at bounding box center [230, 98] width 15 height 5
click at [221, 98] on input "Usually" at bounding box center [219, 99] width 4 height 4
radio input "true"
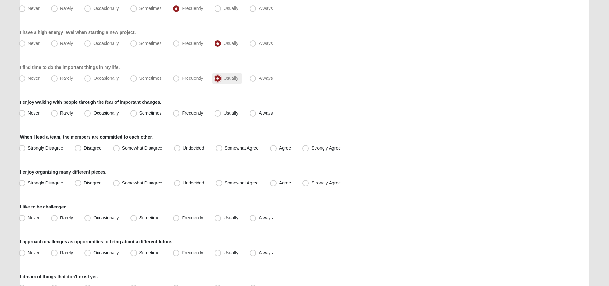
scroll to position [384, 0]
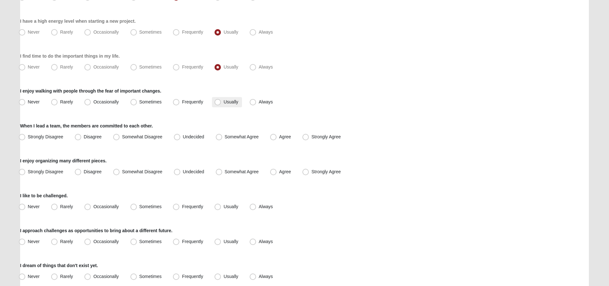
click at [227, 100] on span "Usually" at bounding box center [230, 101] width 15 height 5
click at [221, 100] on input "Usually" at bounding box center [219, 102] width 4 height 4
radio input "true"
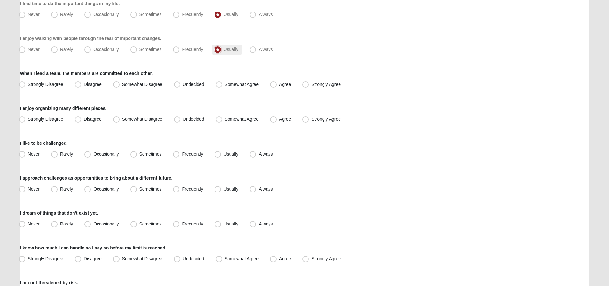
scroll to position [448, 0]
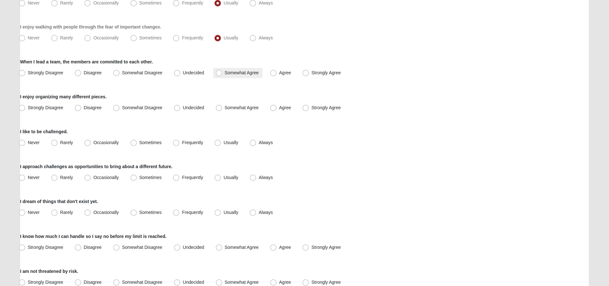
click at [228, 71] on span "Somewhat Agree" at bounding box center [242, 72] width 34 height 5
click at [223, 71] on input "Somewhat Agree" at bounding box center [220, 73] width 4 height 4
radio input "true"
click at [281, 75] on label "Agree" at bounding box center [281, 73] width 27 height 10
click at [277, 75] on input "Agree" at bounding box center [275, 73] width 4 height 4
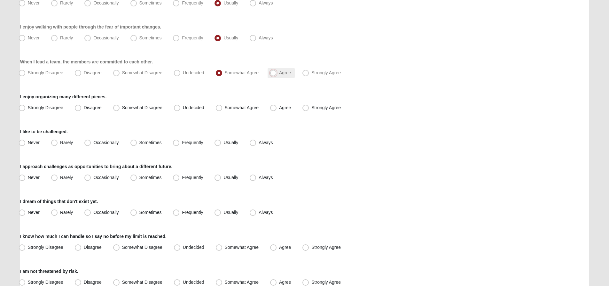
radio input "true"
click at [255, 106] on span "Somewhat Agree" at bounding box center [242, 107] width 34 height 5
click at [195, 139] on label "Frequently" at bounding box center [188, 142] width 36 height 10
click at [180, 140] on input "Frequently" at bounding box center [178, 142] width 4 height 4
radio input "true"
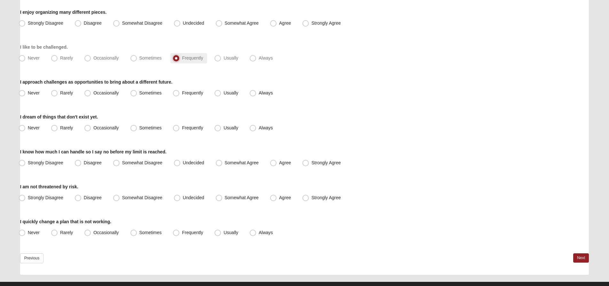
scroll to position [544, 0]
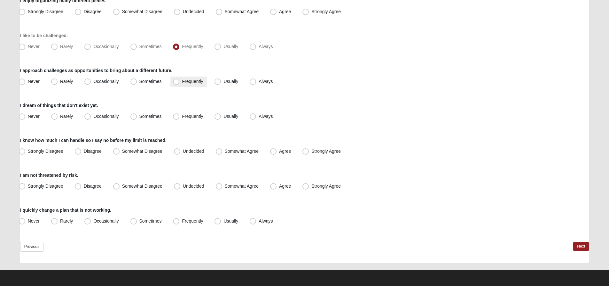
click at [193, 82] on span "Frequently" at bounding box center [192, 81] width 21 height 5
click at [180, 82] on input "Frequently" at bounding box center [178, 81] width 4 height 4
radio input "true"
click at [157, 117] on span "Sometimes" at bounding box center [150, 115] width 22 height 5
click at [137, 117] on input "Sometimes" at bounding box center [135, 116] width 4 height 4
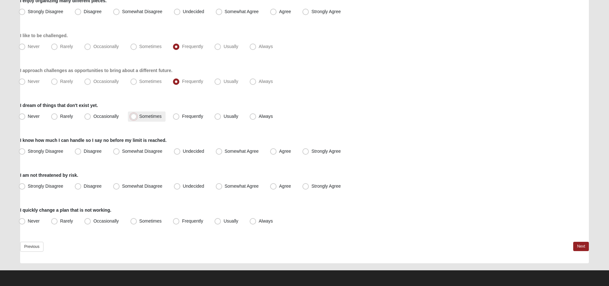
radio input "true"
click at [137, 150] on span "Somewhat Disagree" at bounding box center [142, 150] width 40 height 5
click at [120, 150] on input "Somewhat Disagree" at bounding box center [118, 151] width 4 height 4
radio input "true"
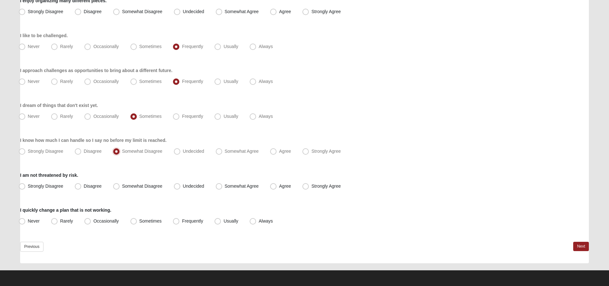
scroll to position [544, 0]
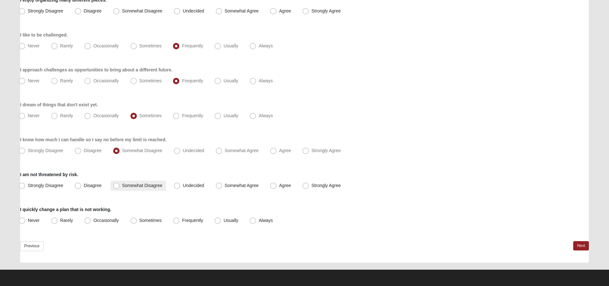
click at [151, 187] on span "Somewhat Disagree" at bounding box center [142, 185] width 40 height 5
click at [120, 187] on input "Somewhat Disagree" at bounding box center [118, 185] width 4 height 4
radio input "true"
click at [188, 221] on span "Frequently" at bounding box center [192, 219] width 21 height 5
click at [180, 221] on input "Frequently" at bounding box center [178, 220] width 4 height 4
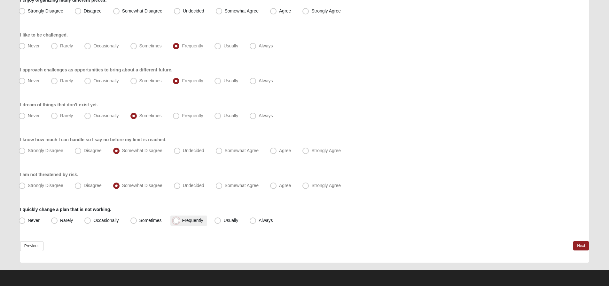
radio input "true"
click at [230, 219] on span "Usually" at bounding box center [230, 219] width 15 height 5
click at [221, 219] on input "Usually" at bounding box center [219, 220] width 4 height 4
radio input "true"
click at [587, 244] on link "Next" at bounding box center [581, 245] width 16 height 9
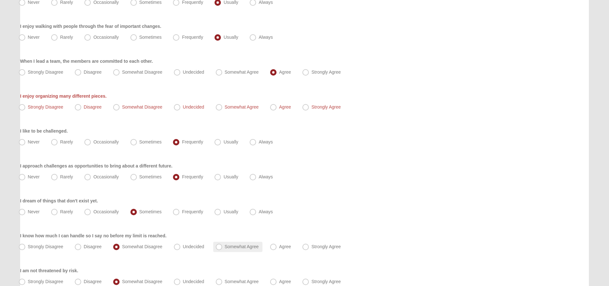
scroll to position [416, 0]
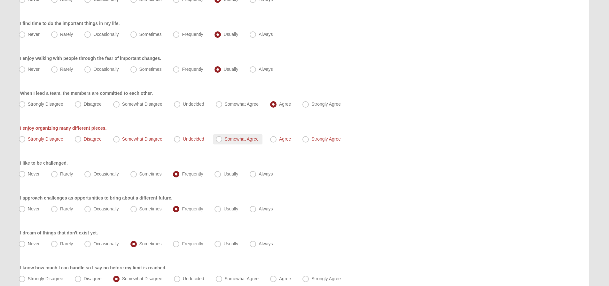
click at [234, 138] on span "Somewhat Agree" at bounding box center [242, 138] width 34 height 5
click at [223, 138] on input "Somewhat Agree" at bounding box center [220, 139] width 4 height 4
radio input "true"
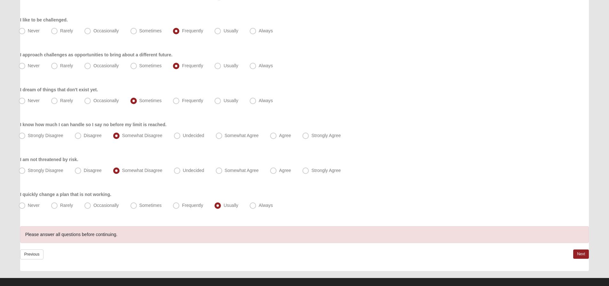
scroll to position [567, 0]
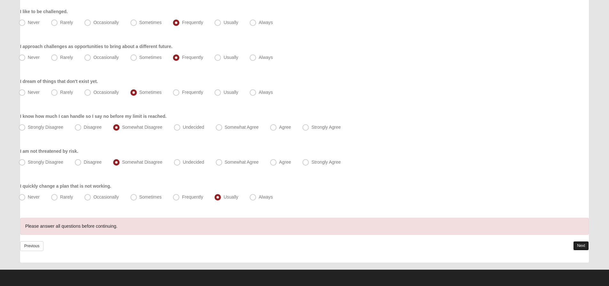
click at [575, 243] on link "Next" at bounding box center [581, 245] width 16 height 9
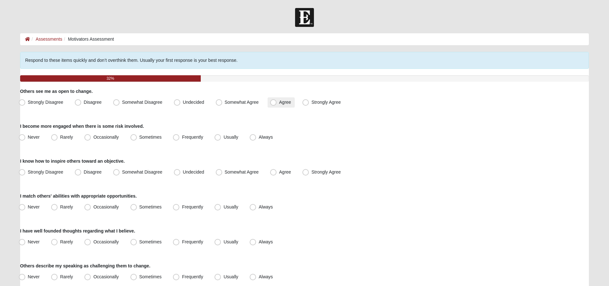
click at [284, 101] on span "Agree" at bounding box center [285, 101] width 12 height 5
click at [277, 101] on input "Agree" at bounding box center [275, 102] width 4 height 4
radio input "true"
click at [191, 136] on span "Frequently" at bounding box center [192, 136] width 21 height 5
click at [180, 136] on input "Frequently" at bounding box center [178, 137] width 4 height 4
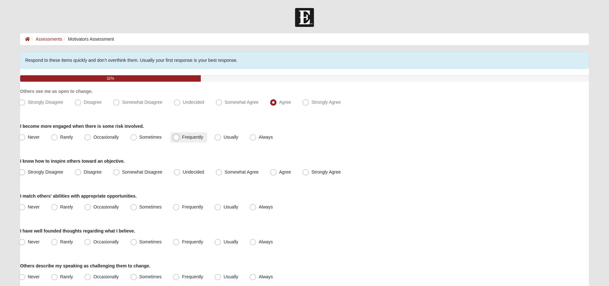
radio input "true"
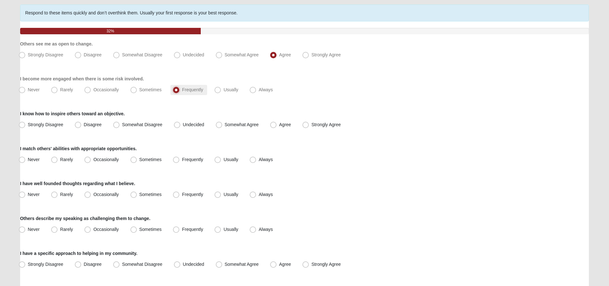
scroll to position [64, 0]
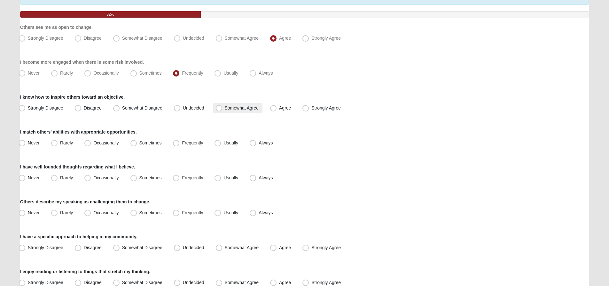
click at [241, 108] on span "Somewhat Agree" at bounding box center [242, 107] width 34 height 5
click at [223, 108] on input "Somewhat Agree" at bounding box center [220, 108] width 4 height 4
radio input "true"
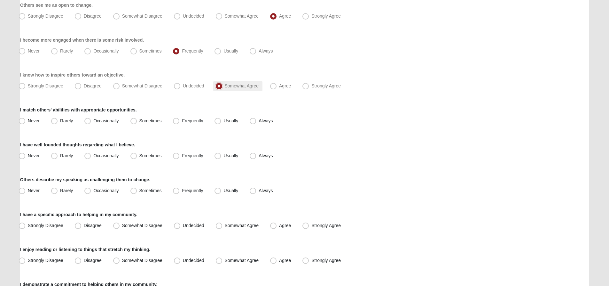
scroll to position [96, 0]
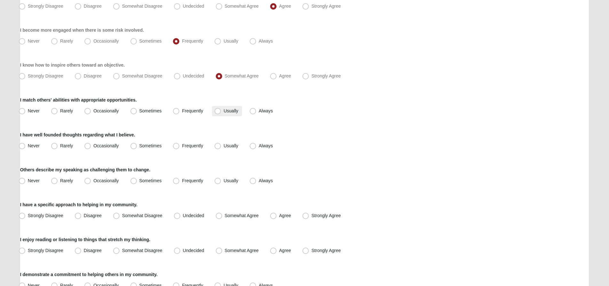
click at [222, 111] on label "Usually" at bounding box center [227, 111] width 30 height 10
click at [221, 111] on input "Usually" at bounding box center [219, 111] width 4 height 4
radio input "true"
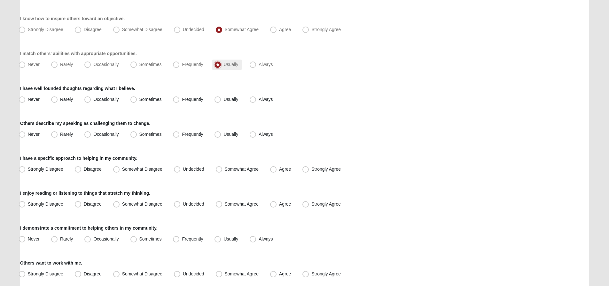
scroll to position [160, 0]
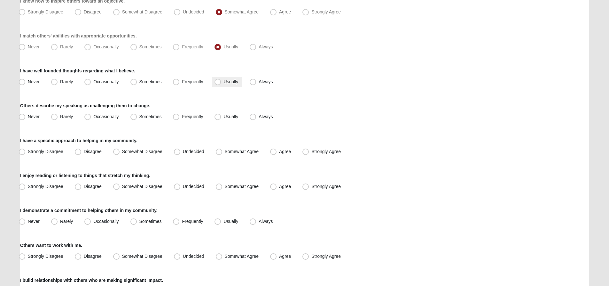
click at [229, 80] on span "Usually" at bounding box center [230, 81] width 15 height 5
click at [221, 80] on input "Usually" at bounding box center [219, 82] width 4 height 4
radio input "true"
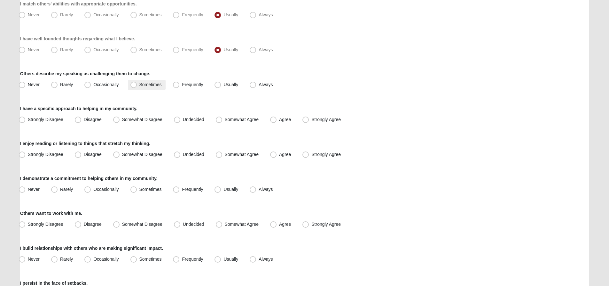
click at [154, 82] on span "Sometimes" at bounding box center [150, 84] width 22 height 5
click at [137, 82] on input "Sometimes" at bounding box center [135, 84] width 4 height 4
radio input "true"
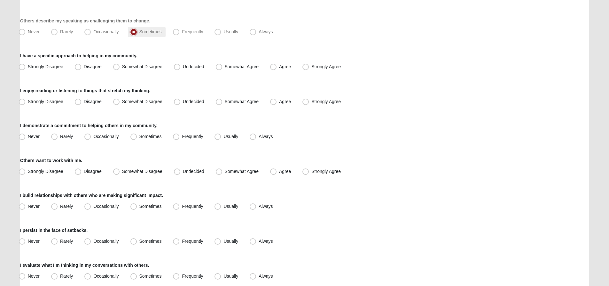
scroll to position [256, 0]
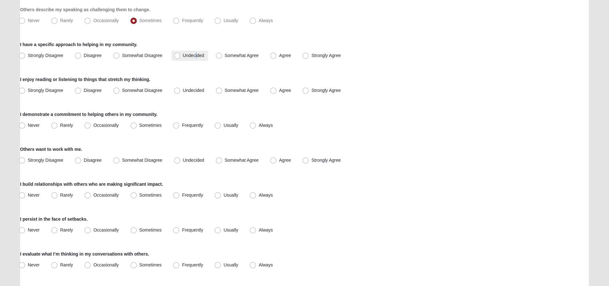
click at [196, 54] on span "Undecided" at bounding box center [193, 55] width 21 height 5
click at [238, 93] on label "Somewhat Agree" at bounding box center [238, 90] width 50 height 10
click at [223, 92] on input "Somewhat Agree" at bounding box center [220, 90] width 4 height 4
radio input "true"
click at [194, 56] on span "Undecided" at bounding box center [193, 55] width 21 height 5
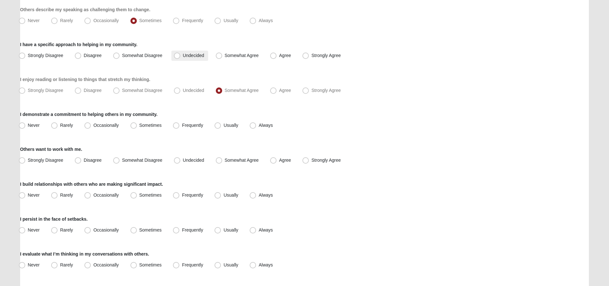
click at [183, 55] on span "Undecided" at bounding box center [193, 55] width 21 height 5
click at [177, 55] on input "Undecided" at bounding box center [178, 55] width 4 height 4
radio input "true"
click at [228, 123] on span "Usually" at bounding box center [230, 124] width 15 height 5
click at [221, 123] on input "Usually" at bounding box center [219, 125] width 4 height 4
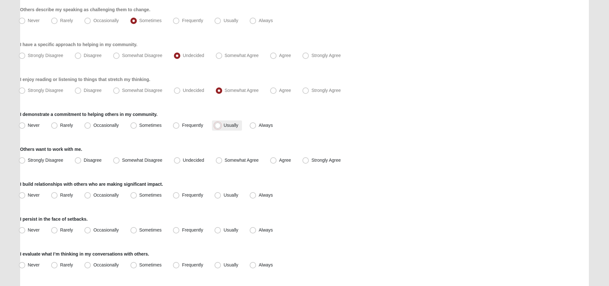
radio input "true"
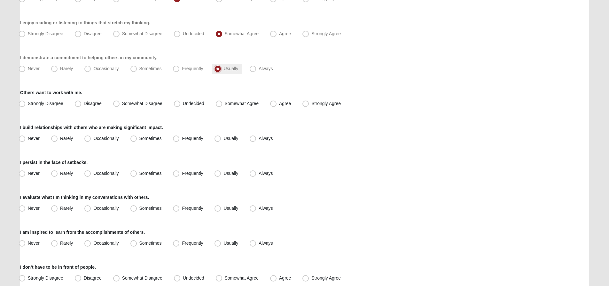
scroll to position [320, 0]
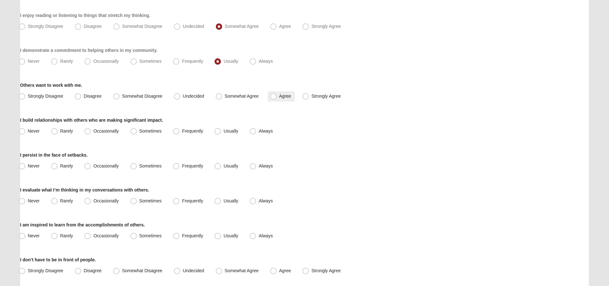
click at [280, 96] on span "Agree" at bounding box center [285, 95] width 12 height 5
click at [277, 96] on input "Agree" at bounding box center [275, 96] width 4 height 4
radio input "true"
click at [227, 129] on span "Usually" at bounding box center [230, 130] width 15 height 5
click at [221, 129] on input "Usually" at bounding box center [219, 131] width 4 height 4
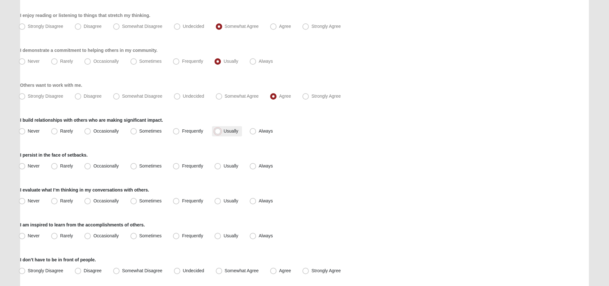
radio input "true"
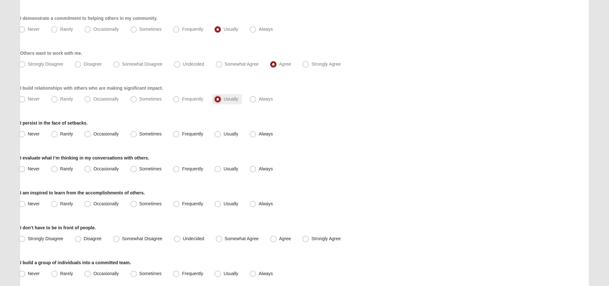
scroll to position [384, 0]
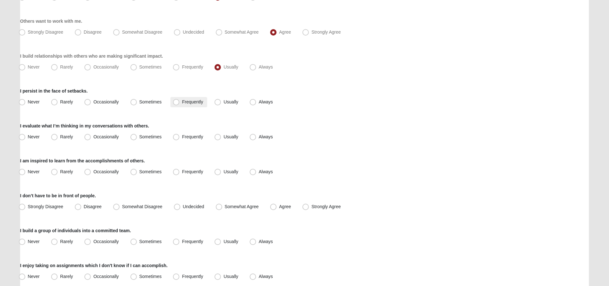
click at [196, 101] on span "Frequently" at bounding box center [192, 101] width 21 height 5
click at [180, 101] on input "Frequently" at bounding box center [178, 102] width 4 height 4
radio input "true"
click at [258, 135] on label "Always" at bounding box center [261, 137] width 29 height 10
click at [256, 135] on input "Always" at bounding box center [254, 137] width 4 height 4
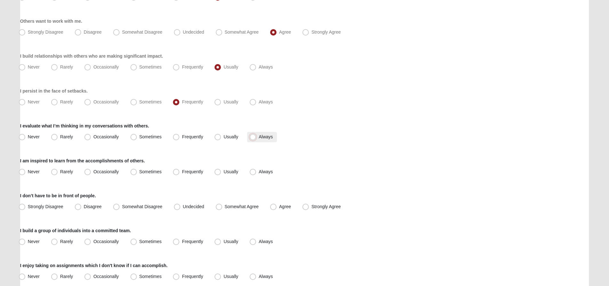
radio input "true"
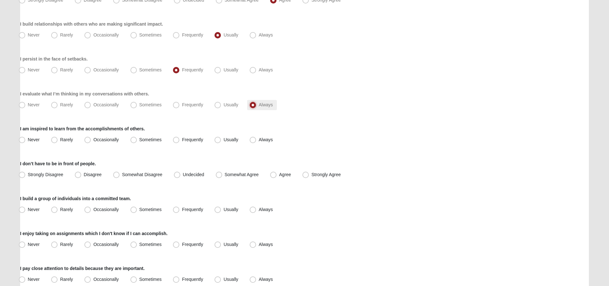
scroll to position [448, 0]
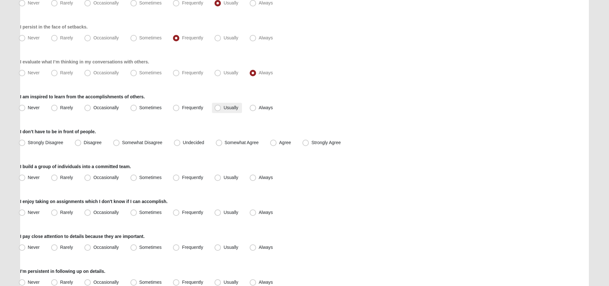
click at [226, 106] on span "Usually" at bounding box center [230, 107] width 15 height 5
click at [221, 106] on input "Usually" at bounding box center [219, 108] width 4 height 4
radio input "true"
click at [262, 105] on span "Always" at bounding box center [266, 107] width 14 height 5
click at [256, 106] on input "Always" at bounding box center [254, 108] width 4 height 4
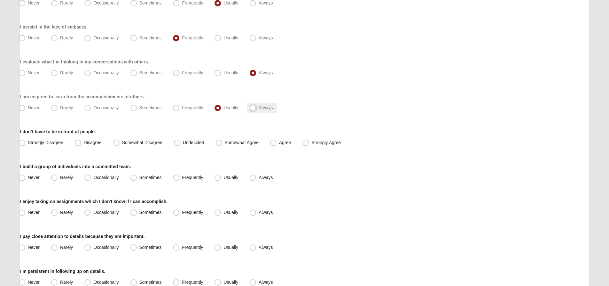
radio input "true"
click at [316, 141] on span "Strongly Agree" at bounding box center [325, 142] width 29 height 5
click at [309, 141] on input "Strongly Agree" at bounding box center [307, 142] width 4 height 4
radio input "true"
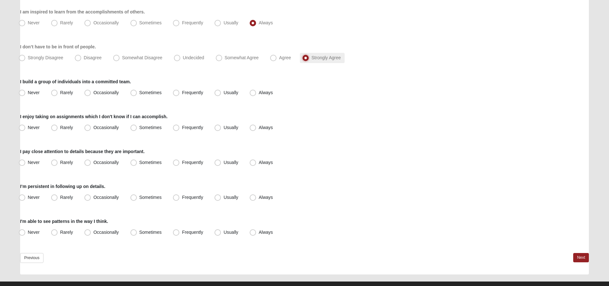
scroll to position [544, 0]
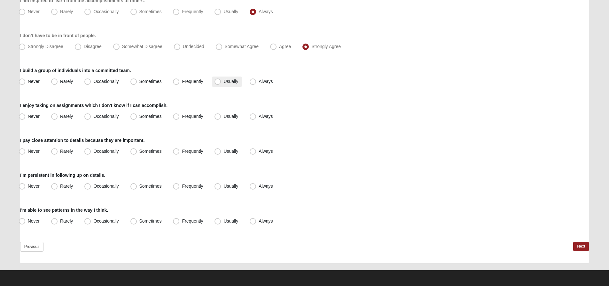
click at [228, 81] on span "Usually" at bounding box center [230, 81] width 15 height 5
click at [221, 81] on input "Usually" at bounding box center [219, 81] width 4 height 4
radio input "true"
click at [109, 118] on span "Occasionally" at bounding box center [105, 115] width 25 height 5
click at [91, 118] on input "Occasionally" at bounding box center [89, 116] width 4 height 4
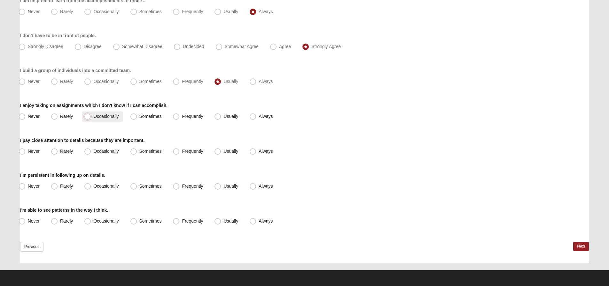
radio input "true"
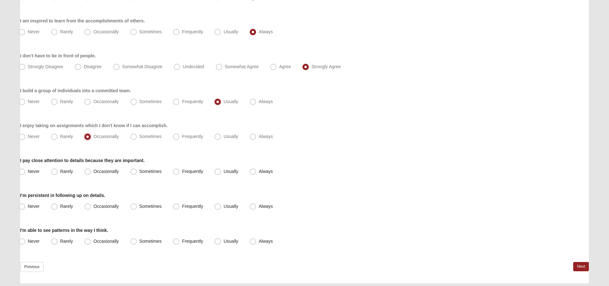
scroll to position [512, 0]
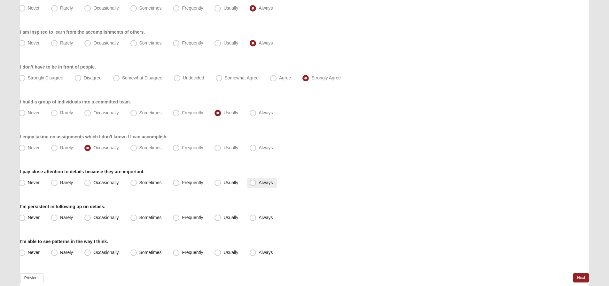
click at [260, 181] on span "Always" at bounding box center [266, 182] width 14 height 5
click at [256, 181] on input "Always" at bounding box center [254, 182] width 4 height 4
radio input "true"
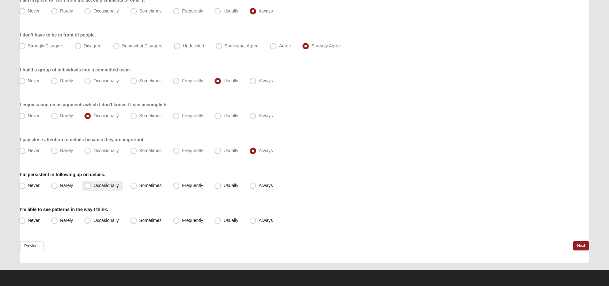
click at [113, 183] on span "Occasionally" at bounding box center [105, 185] width 25 height 5
click at [91, 183] on input "Occasionally" at bounding box center [89, 185] width 4 height 4
radio input "true"
click at [228, 221] on span "Usually" at bounding box center [230, 219] width 15 height 5
click at [221, 221] on input "Usually" at bounding box center [219, 220] width 4 height 4
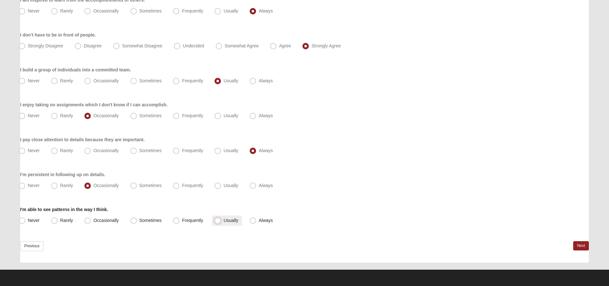
radio input "true"
click at [584, 243] on link "Next" at bounding box center [581, 245] width 16 height 9
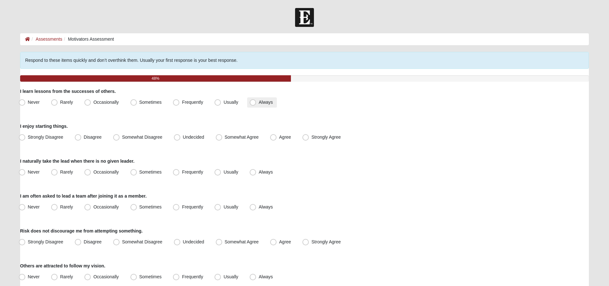
click at [259, 100] on span "Always" at bounding box center [266, 101] width 14 height 5
click at [252, 100] on input "Always" at bounding box center [254, 102] width 4 height 4
radio input "true"
click at [279, 136] on span "Agree" at bounding box center [285, 136] width 12 height 5
click at [273, 136] on input "Agree" at bounding box center [275, 137] width 4 height 4
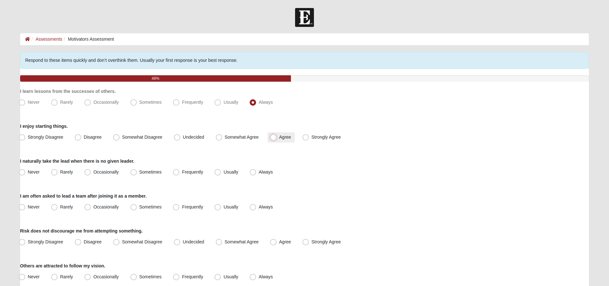
radio input "true"
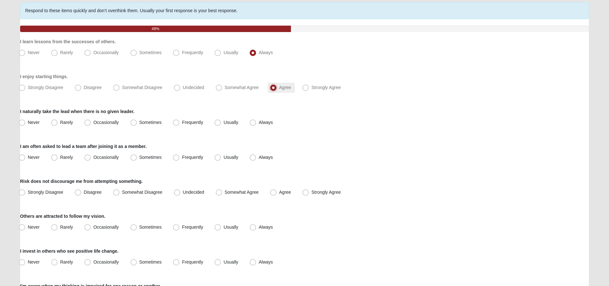
scroll to position [64, 0]
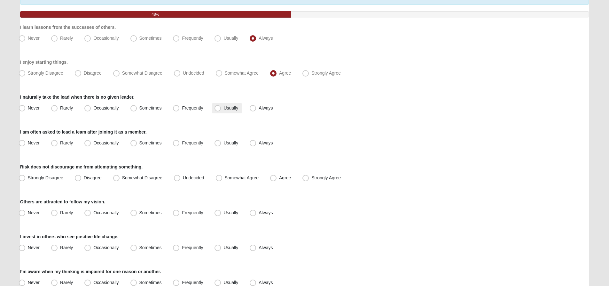
click at [223, 106] on span "Usually" at bounding box center [230, 107] width 15 height 5
click at [218, 106] on input "Usually" at bounding box center [219, 108] width 4 height 4
radio input "true"
click at [182, 141] on span "Frequently" at bounding box center [192, 142] width 21 height 5
click at [176, 141] on input "Frequently" at bounding box center [178, 143] width 4 height 4
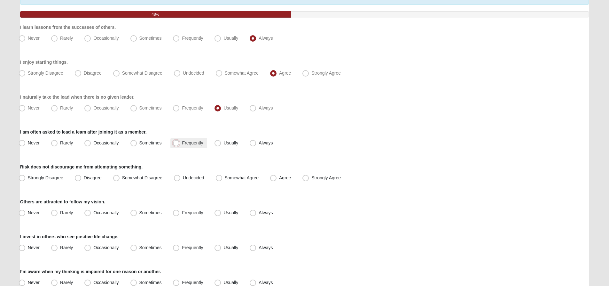
radio input "true"
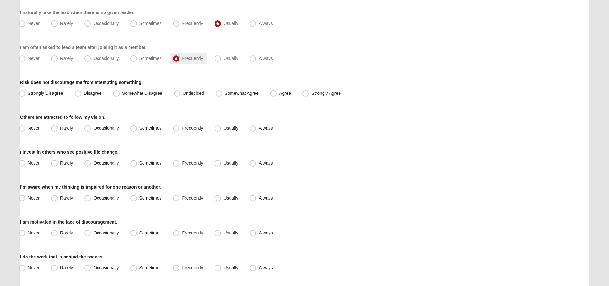
scroll to position [160, 0]
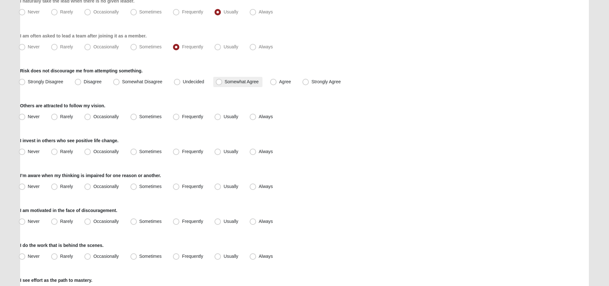
click at [225, 81] on span "Somewhat Agree" at bounding box center [242, 81] width 34 height 5
click at [219, 81] on input "Somewhat Agree" at bounding box center [220, 82] width 4 height 4
radio input "true"
click at [223, 116] on span "Usually" at bounding box center [230, 116] width 15 height 5
click at [217, 116] on input "Usually" at bounding box center [219, 116] width 4 height 4
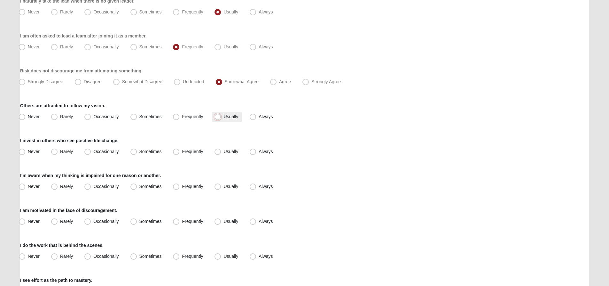
radio input "true"
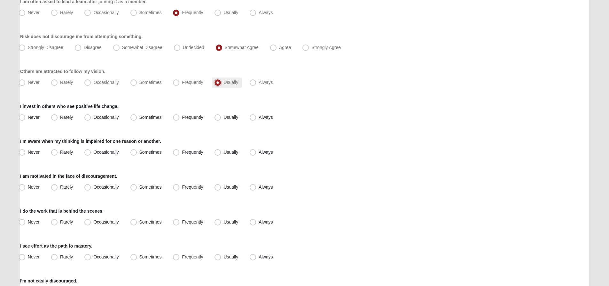
scroll to position [224, 0]
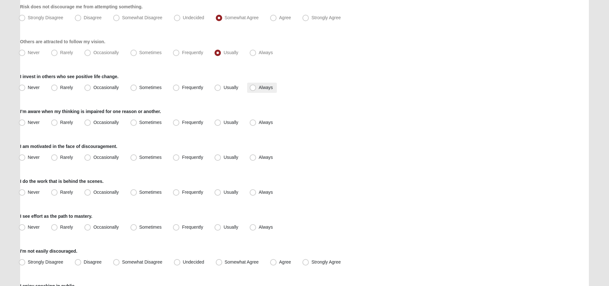
click at [259, 86] on span "Always" at bounding box center [266, 87] width 14 height 5
click at [252, 86] on input "Always" at bounding box center [254, 87] width 4 height 4
radio input "true"
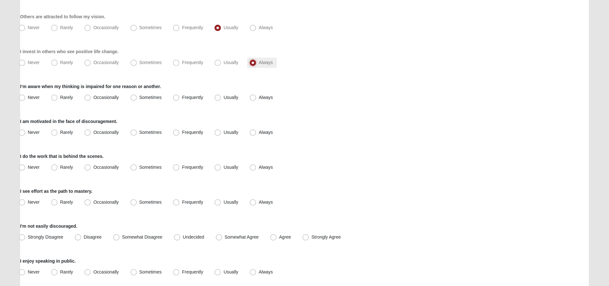
scroll to position [256, 0]
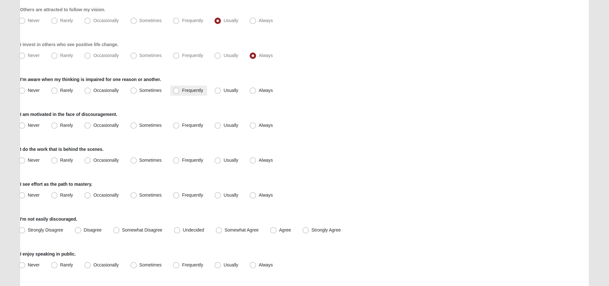
click at [182, 89] on span "Frequently" at bounding box center [192, 90] width 21 height 5
click at [176, 89] on input "Frequently" at bounding box center [178, 90] width 4 height 4
radio input "true"
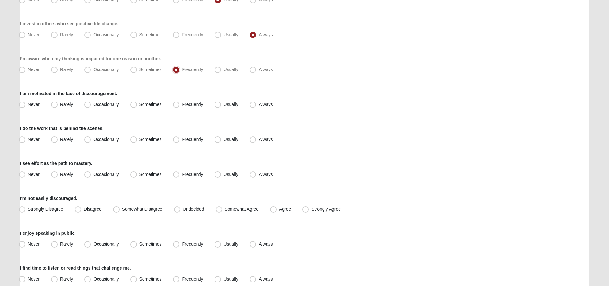
scroll to position [288, 0]
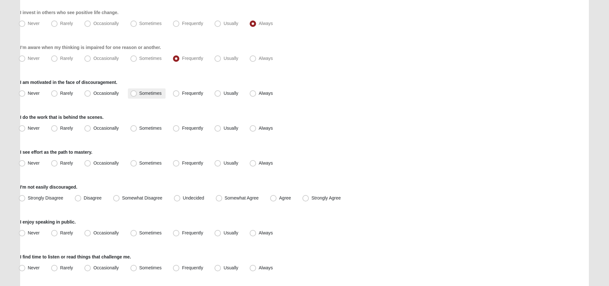
click at [139, 94] on span "Sometimes" at bounding box center [150, 92] width 22 height 5
click at [135, 94] on input "Sometimes" at bounding box center [135, 93] width 4 height 4
radio input "true"
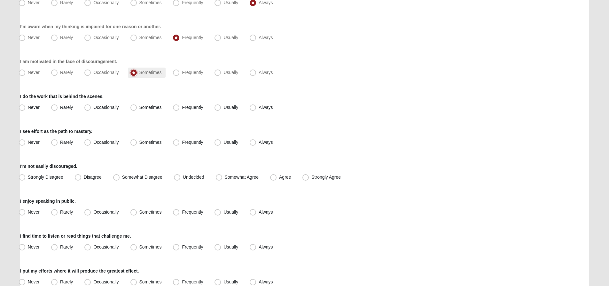
scroll to position [320, 0]
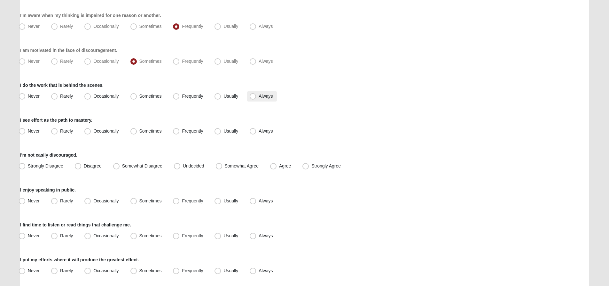
click at [259, 95] on span "Always" at bounding box center [266, 95] width 14 height 5
click at [252, 95] on input "Always" at bounding box center [254, 96] width 4 height 4
radio input "true"
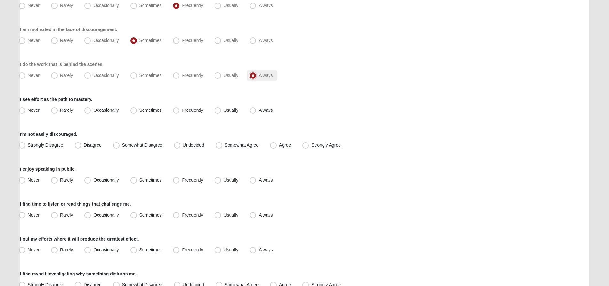
scroll to position [352, 0]
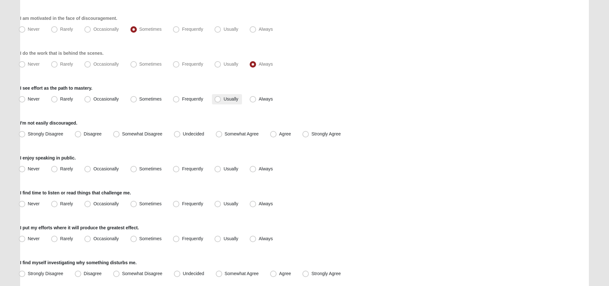
click at [223, 98] on span "Usually" at bounding box center [230, 98] width 15 height 5
click at [217, 98] on input "Usually" at bounding box center [219, 99] width 4 height 4
radio input "true"
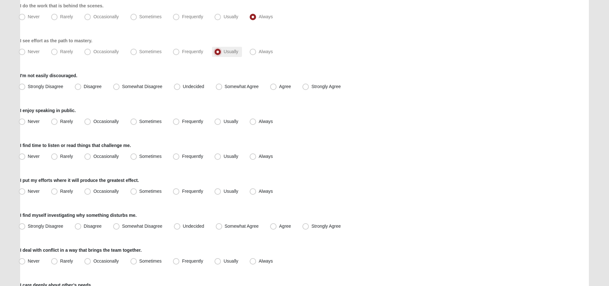
scroll to position [416, 0]
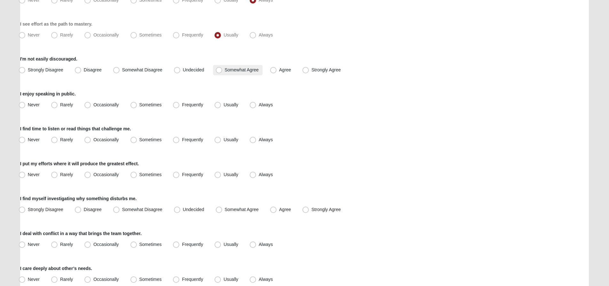
click at [225, 67] on span "Somewhat Agree" at bounding box center [242, 69] width 34 height 5
click at [218, 68] on input "Somewhat Agree" at bounding box center [220, 70] width 4 height 4
radio input "true"
click at [195, 72] on span "Undecided" at bounding box center [193, 69] width 21 height 5
click at [181, 72] on input "Undecided" at bounding box center [178, 70] width 4 height 4
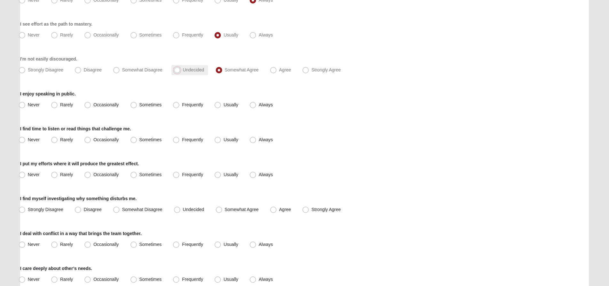
radio input "true"
click at [60, 106] on span "Rarely" at bounding box center [66, 104] width 13 height 5
click at [58, 106] on input "Rarely" at bounding box center [56, 105] width 4 height 4
radio input "true"
click at [182, 140] on span "Frequently" at bounding box center [192, 139] width 21 height 5
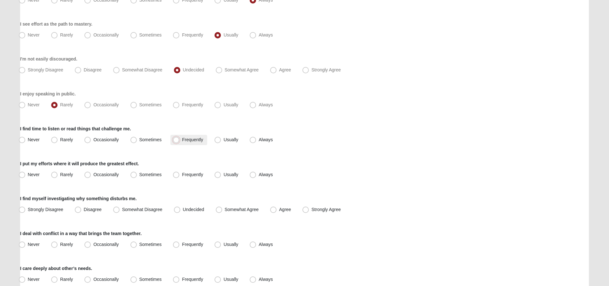
click at [176, 140] on input "Frequently" at bounding box center [178, 139] width 4 height 4
radio input "true"
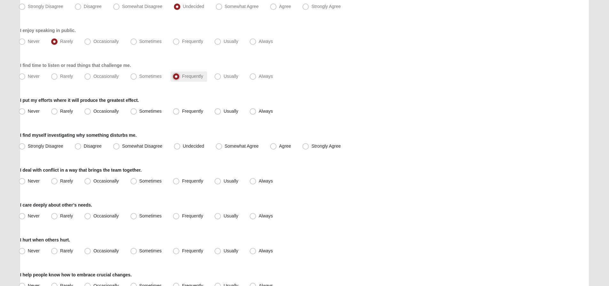
scroll to position [480, 0]
click at [223, 111] on span "Usually" at bounding box center [230, 110] width 15 height 5
click at [218, 111] on input "Usually" at bounding box center [219, 110] width 4 height 4
radio input "true"
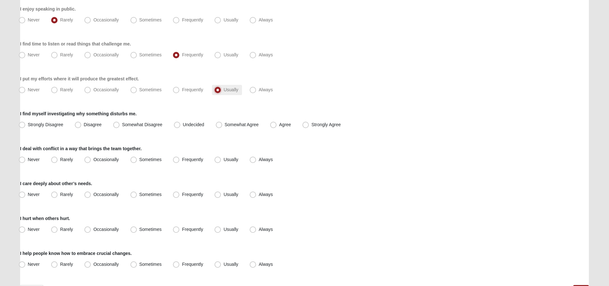
scroll to position [512, 0]
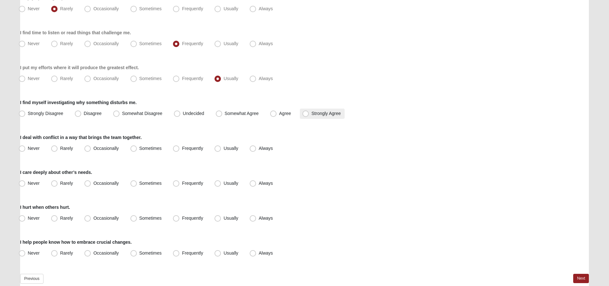
click at [311, 112] on span "Strongly Agree" at bounding box center [325, 113] width 29 height 5
click at [305, 112] on input "Strongly Agree" at bounding box center [307, 113] width 4 height 4
radio input "true"
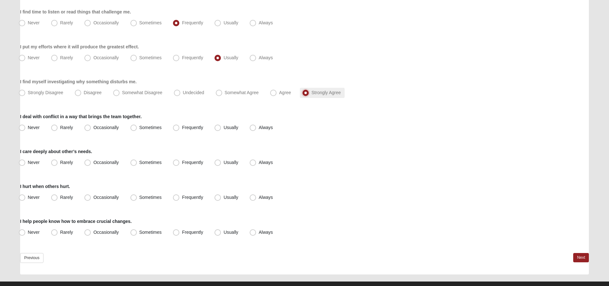
scroll to position [544, 0]
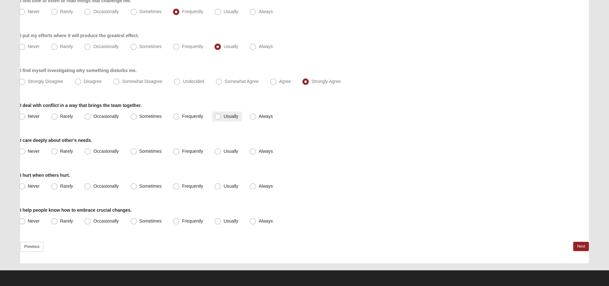
click at [223, 114] on span "Usually" at bounding box center [230, 115] width 15 height 5
click at [217, 114] on input "Usually" at bounding box center [219, 116] width 4 height 4
radio input "true"
click at [259, 150] on span "Always" at bounding box center [266, 150] width 14 height 5
click at [254, 150] on input "Always" at bounding box center [254, 151] width 4 height 4
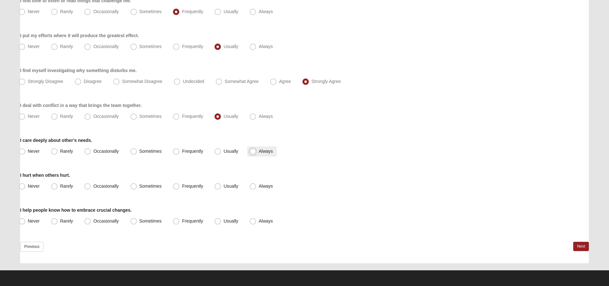
radio input "true"
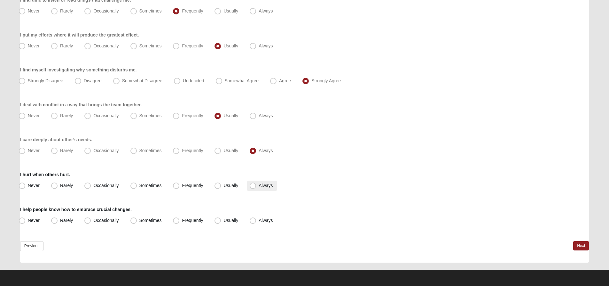
click at [259, 184] on span "Always" at bounding box center [266, 185] width 14 height 5
click at [252, 184] on input "Always" at bounding box center [254, 185] width 4 height 4
radio input "true"
click at [223, 221] on span "Usually" at bounding box center [230, 219] width 15 height 5
click at [217, 221] on input "Usually" at bounding box center [219, 220] width 4 height 4
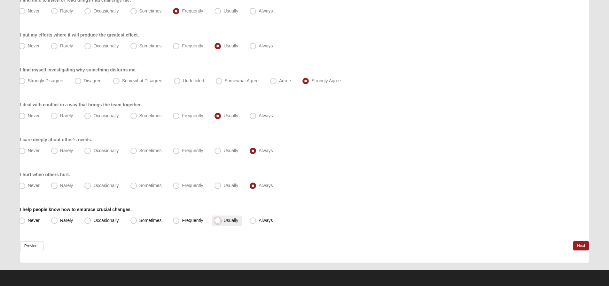
radio input "true"
click at [582, 247] on link "Next" at bounding box center [581, 245] width 16 height 9
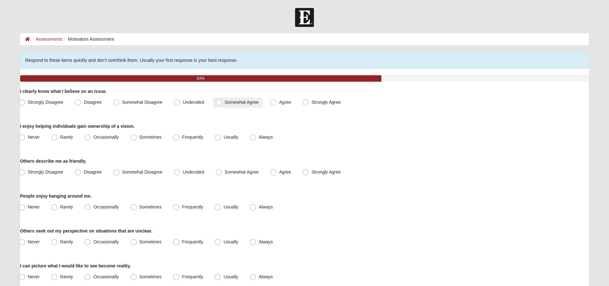
click at [225, 102] on span "Somewhat Agree" at bounding box center [242, 101] width 34 height 5
click at [218, 102] on input "Somewhat Agree" at bounding box center [220, 102] width 4 height 4
radio input "true"
click at [223, 136] on span "Usually" at bounding box center [230, 136] width 15 height 5
click at [220, 136] on input "Usually" at bounding box center [219, 137] width 4 height 4
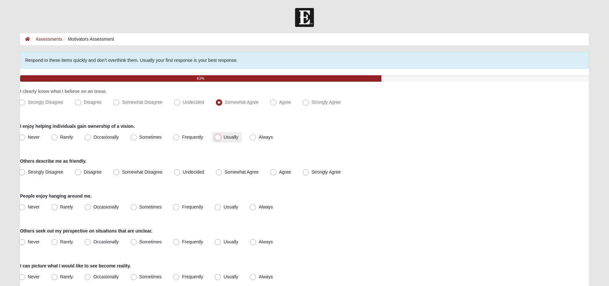
radio input "true"
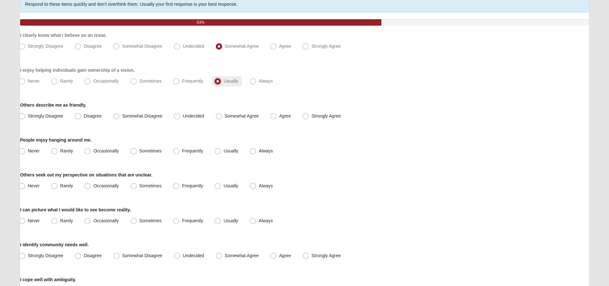
scroll to position [64, 0]
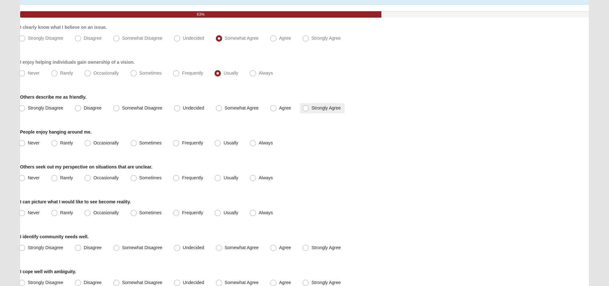
click at [311, 108] on span "Strongly Agree" at bounding box center [325, 107] width 29 height 5
click at [305, 108] on input "Strongly Agree" at bounding box center [307, 108] width 4 height 4
radio input "true"
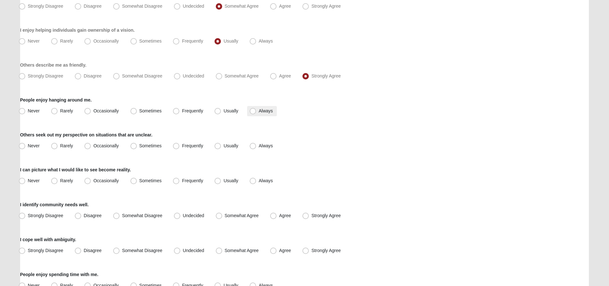
click at [259, 112] on span "Always" at bounding box center [266, 110] width 14 height 5
click at [252, 112] on input "Always" at bounding box center [254, 111] width 4 height 4
radio input "true"
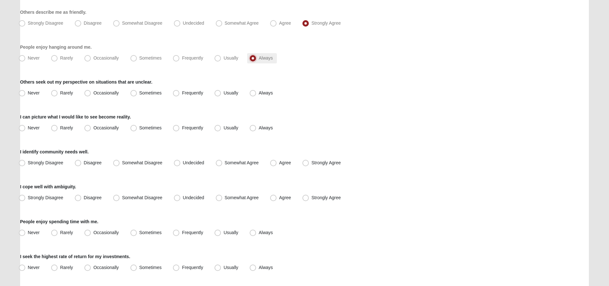
scroll to position [160, 0]
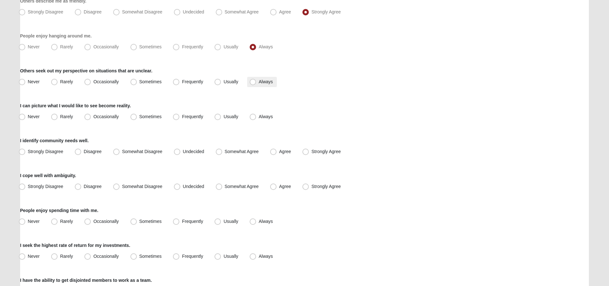
click at [259, 82] on span "Always" at bounding box center [266, 81] width 14 height 5
click at [252, 82] on input "Always" at bounding box center [254, 82] width 4 height 4
radio input "true"
click at [223, 83] on span "Usually" at bounding box center [230, 81] width 15 height 5
click at [217, 83] on input "Usually" at bounding box center [219, 82] width 4 height 4
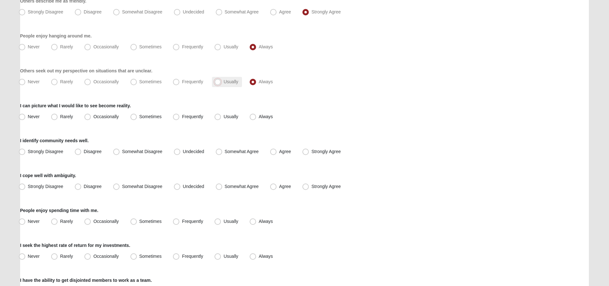
radio input "true"
click at [223, 46] on span "Usually" at bounding box center [230, 46] width 15 height 5
click at [220, 46] on input "Usually" at bounding box center [219, 47] width 4 height 4
radio input "true"
click at [259, 44] on span "Always" at bounding box center [266, 46] width 14 height 5
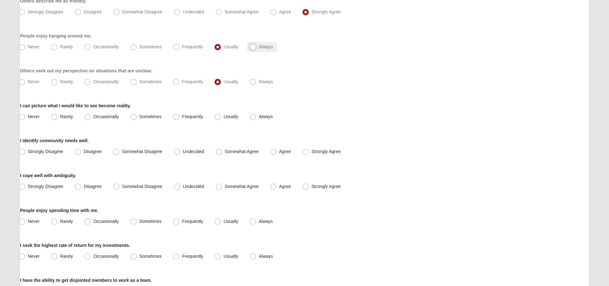
click at [253, 45] on input "Always" at bounding box center [254, 47] width 4 height 4
radio input "true"
click at [182, 117] on span "Frequently" at bounding box center [192, 116] width 21 height 5
click at [177, 117] on input "Frequently" at bounding box center [178, 116] width 4 height 4
radio input "true"
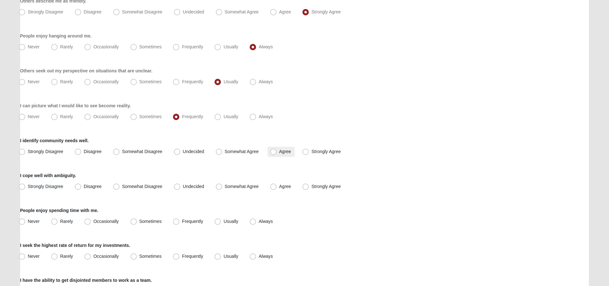
click at [279, 149] on span "Agree" at bounding box center [285, 151] width 12 height 5
click at [273, 149] on input "Agree" at bounding box center [275, 151] width 4 height 4
radio input "true"
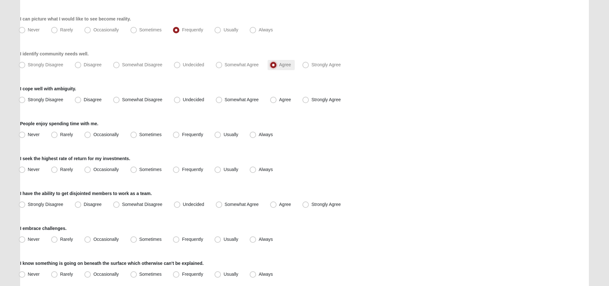
scroll to position [256, 0]
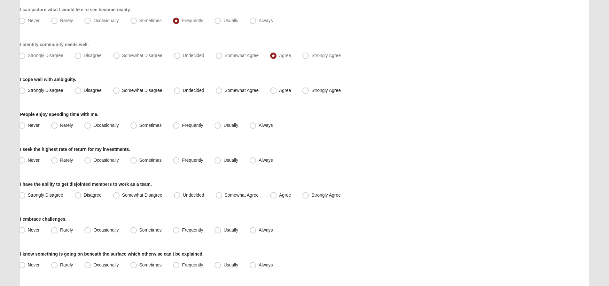
drag, startPoint x: 219, startPoint y: 92, endPoint x: 220, endPoint y: 96, distance: 3.5
click at [220, 95] on label "Somewhat Agree" at bounding box center [238, 90] width 50 height 10
click at [225, 91] on span "Somewhat Agree" at bounding box center [242, 90] width 34 height 5
click at [220, 91] on input "Somewhat Agree" at bounding box center [220, 90] width 4 height 4
radio input "true"
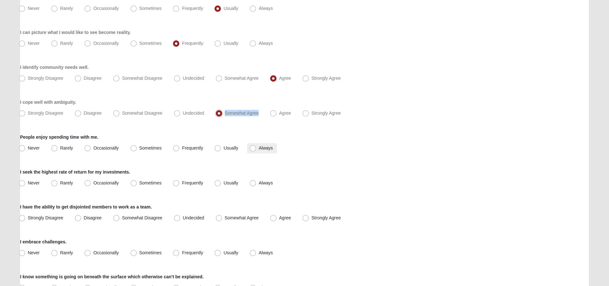
scroll to position [288, 0]
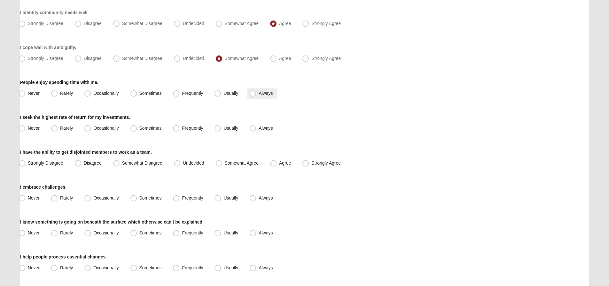
click at [259, 94] on span "Always" at bounding box center [266, 92] width 14 height 5
click at [252, 94] on input "Always" at bounding box center [254, 93] width 4 height 4
radio input "true"
click at [139, 126] on span "Sometimes" at bounding box center [150, 127] width 22 height 5
click at [135, 126] on input "Sometimes" at bounding box center [135, 128] width 4 height 4
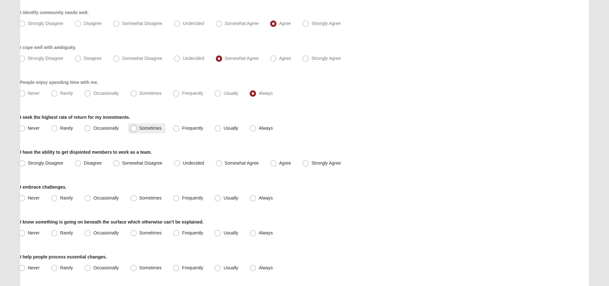
radio input "true"
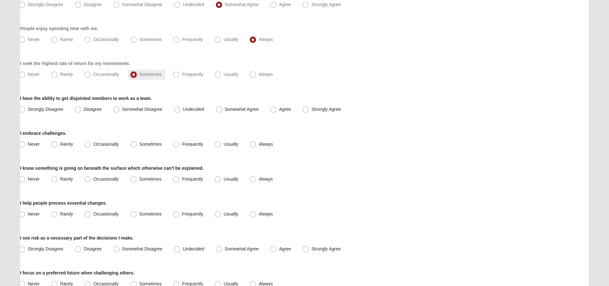
scroll to position [352, 0]
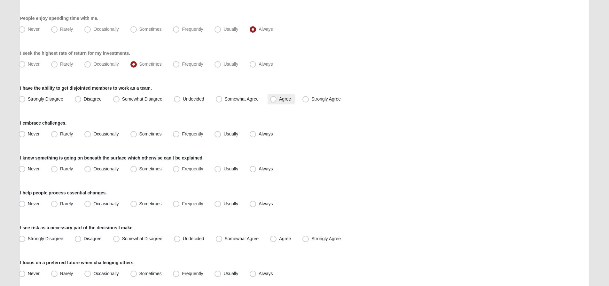
click at [279, 98] on span "Agree" at bounding box center [285, 98] width 12 height 5
click at [273, 98] on input "Agree" at bounding box center [275, 99] width 4 height 4
radio input "true"
click at [182, 133] on span "Frequently" at bounding box center [192, 133] width 21 height 5
click at [176, 133] on input "Frequently" at bounding box center [178, 134] width 4 height 4
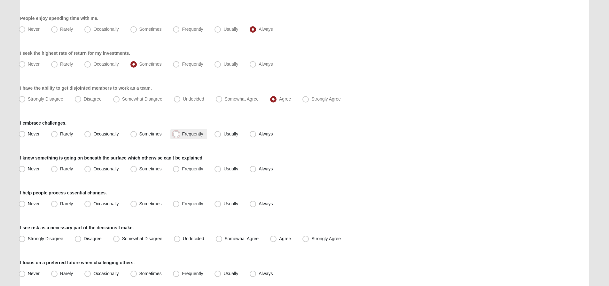
radio input "true"
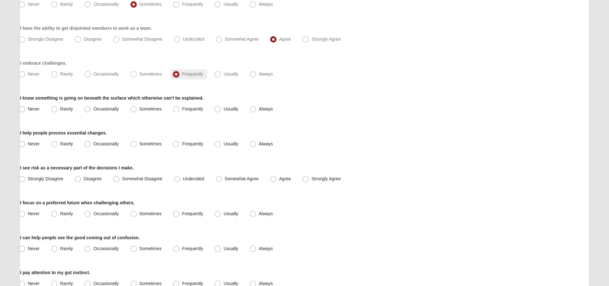
scroll to position [416, 0]
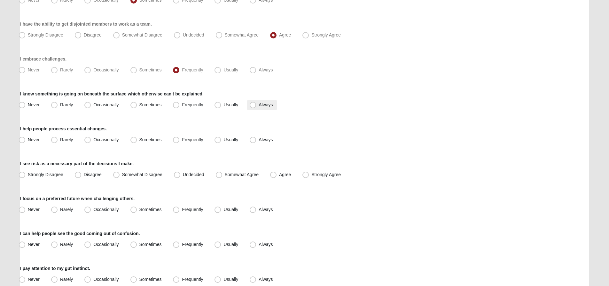
click at [259, 104] on span "Always" at bounding box center [266, 104] width 14 height 5
click at [254, 104] on input "Always" at bounding box center [254, 105] width 4 height 4
radio input "true"
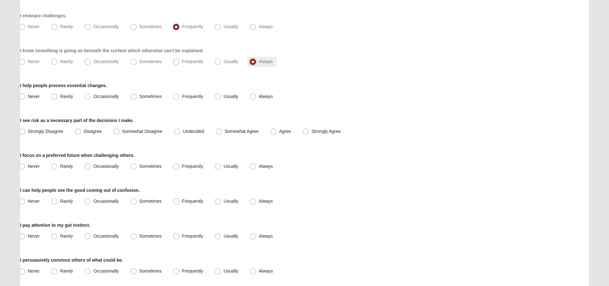
scroll to position [480, 0]
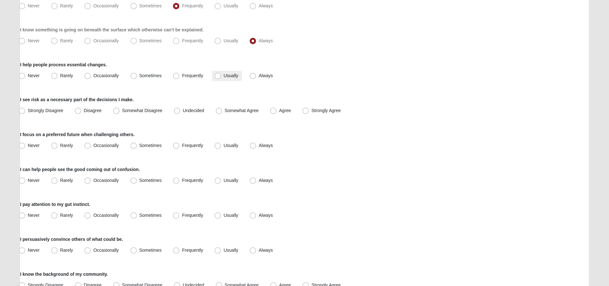
click at [223, 75] on span "Usually" at bounding box center [230, 75] width 15 height 5
click at [218, 75] on input "Usually" at bounding box center [219, 76] width 4 height 4
radio input "true"
click at [225, 111] on span "Somewhat Agree" at bounding box center [242, 110] width 34 height 5
click at [218, 111] on input "Somewhat Agree" at bounding box center [220, 110] width 4 height 4
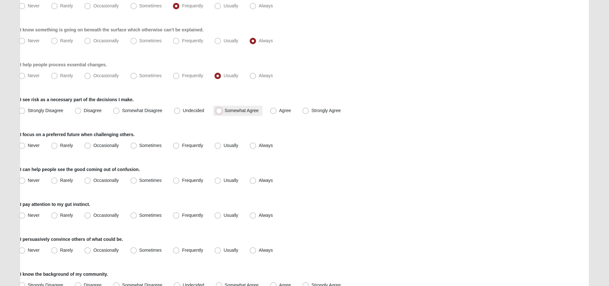
radio input "true"
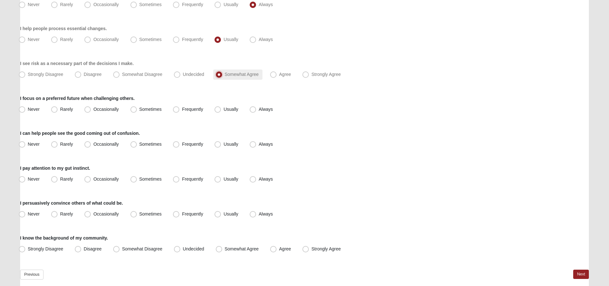
scroll to position [544, 0]
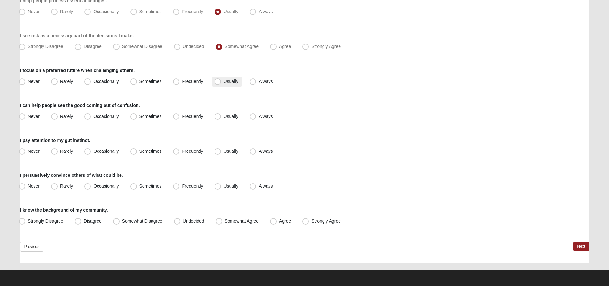
click at [223, 79] on span "Usually" at bounding box center [230, 81] width 15 height 5
click at [218, 79] on input "Usually" at bounding box center [219, 81] width 4 height 4
radio input "true"
click at [223, 118] on span "Usually" at bounding box center [230, 115] width 15 height 5
click at [217, 118] on input "Usually" at bounding box center [219, 116] width 4 height 4
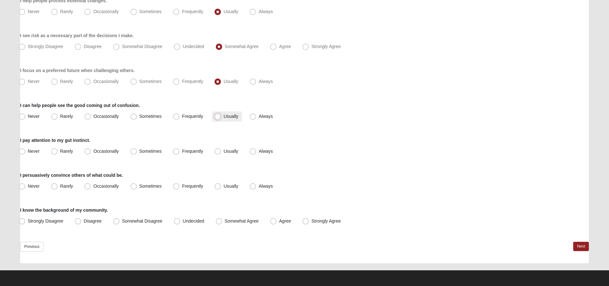
radio input "true"
click at [223, 151] on span "Usually" at bounding box center [230, 150] width 15 height 5
click at [219, 151] on input "Usually" at bounding box center [219, 151] width 4 height 4
radio input "true"
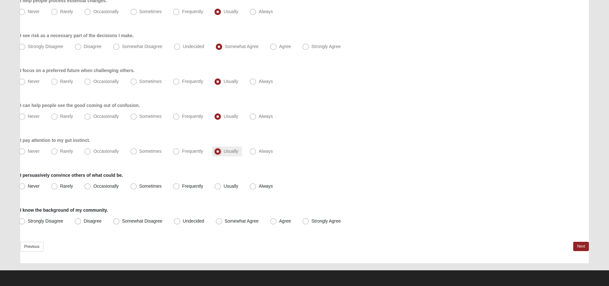
scroll to position [544, 0]
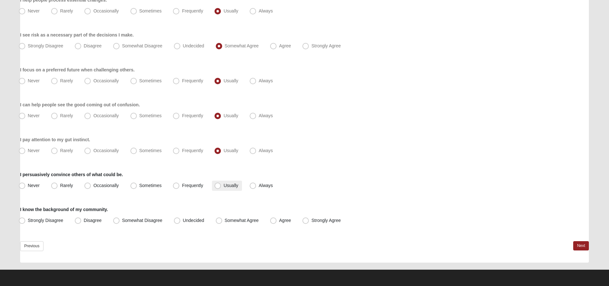
click at [223, 184] on span "Usually" at bounding box center [230, 185] width 15 height 5
click at [218, 184] on input "Usually" at bounding box center [219, 185] width 4 height 4
radio input "true"
click at [243, 221] on span "Somewhat Agree" at bounding box center [242, 219] width 34 height 5
click at [223, 221] on input "Somewhat Agree" at bounding box center [220, 220] width 4 height 4
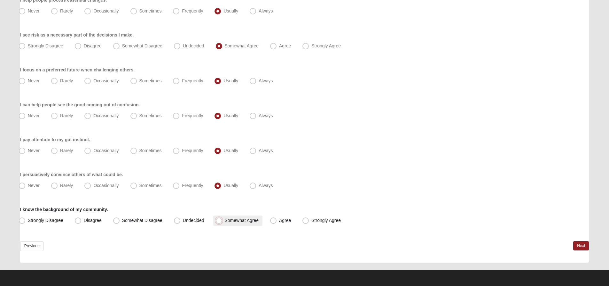
radio input "true"
click at [578, 245] on link "Next" at bounding box center [581, 245] width 16 height 9
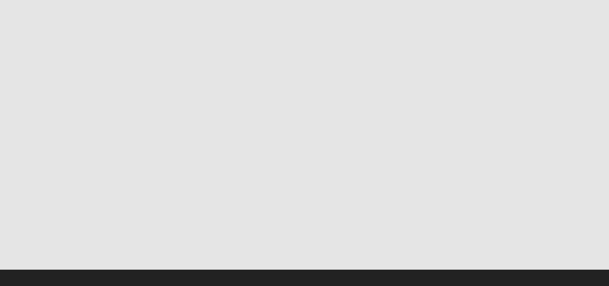
scroll to position [0, 0]
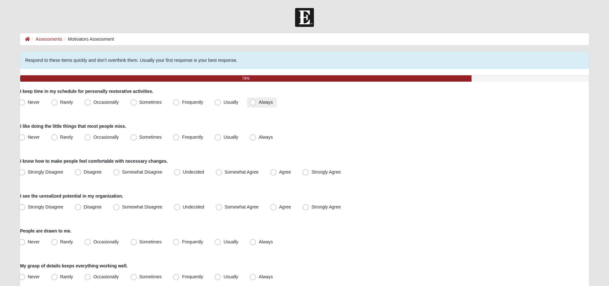
click at [259, 101] on span "Always" at bounding box center [266, 101] width 14 height 5
click at [253, 101] on input "Always" at bounding box center [254, 102] width 4 height 4
radio input "true"
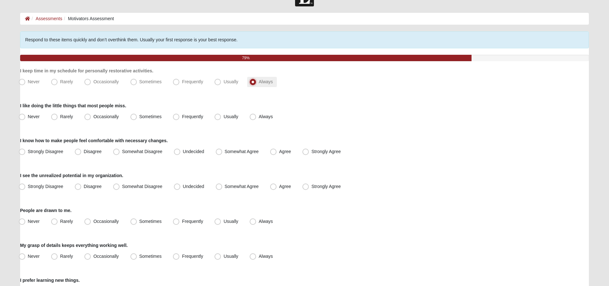
scroll to position [32, 0]
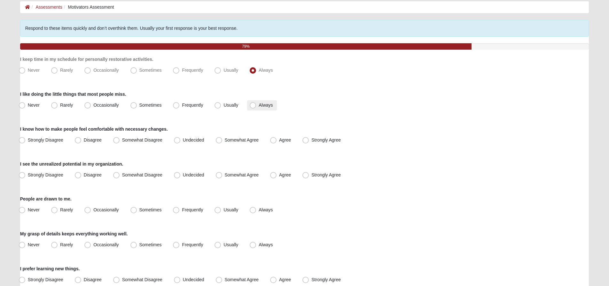
click at [259, 105] on span "Always" at bounding box center [266, 104] width 14 height 5
click at [252, 105] on input "Always" at bounding box center [254, 105] width 4 height 4
radio input "true"
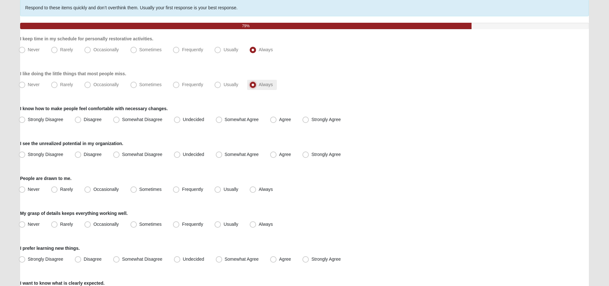
scroll to position [64, 0]
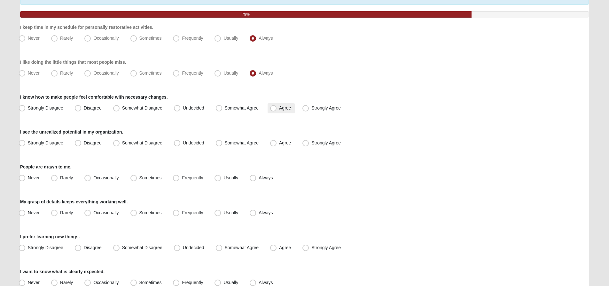
click at [279, 109] on span "Agree" at bounding box center [285, 107] width 12 height 5
click at [273, 109] on input "Agree" at bounding box center [275, 108] width 4 height 4
radio input "true"
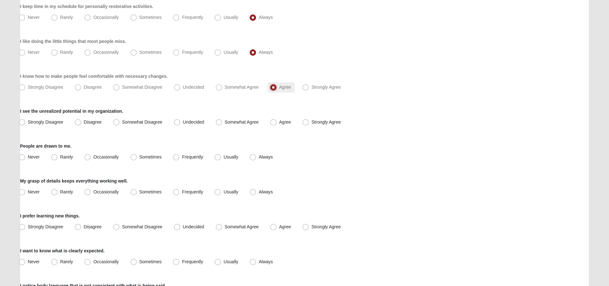
scroll to position [96, 0]
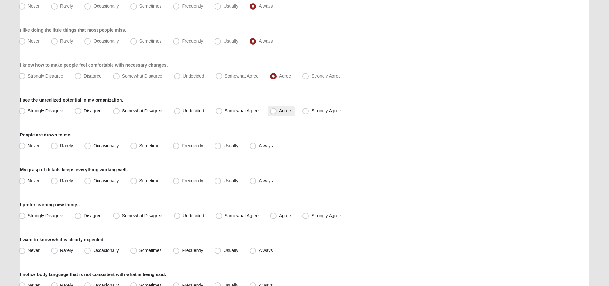
click at [279, 110] on span "Agree" at bounding box center [285, 110] width 12 height 5
click at [273, 110] on input "Agree" at bounding box center [275, 111] width 4 height 4
radio input "true"
click at [223, 145] on span "Usually" at bounding box center [230, 145] width 15 height 5
click at [219, 145] on input "Usually" at bounding box center [219, 146] width 4 height 4
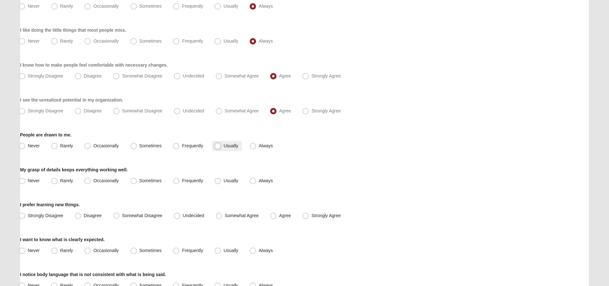
radio input "true"
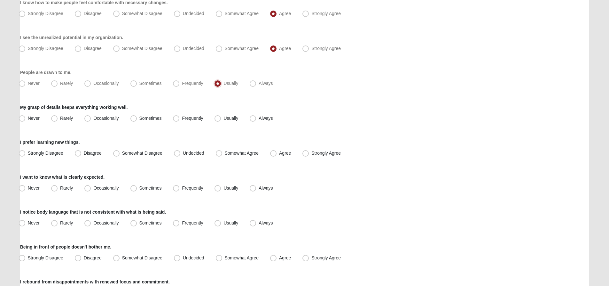
scroll to position [160, 0]
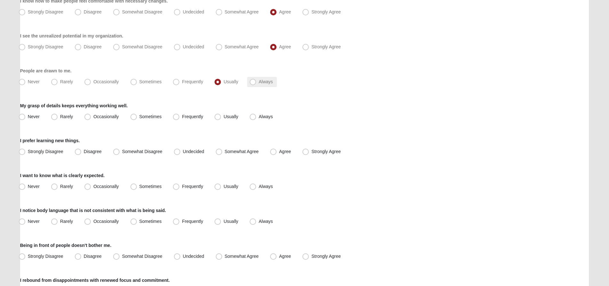
click at [259, 80] on span "Always" at bounding box center [266, 81] width 14 height 5
click at [253, 80] on input "Always" at bounding box center [254, 82] width 4 height 4
radio input "true"
click at [223, 115] on span "Usually" at bounding box center [230, 116] width 15 height 5
click at [218, 115] on input "Usually" at bounding box center [219, 116] width 4 height 4
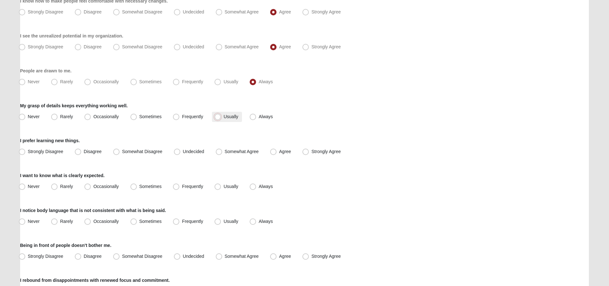
radio input "true"
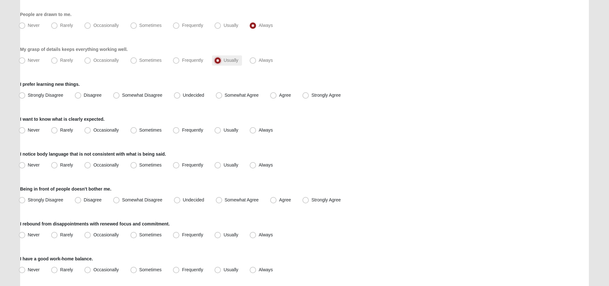
scroll to position [224, 0]
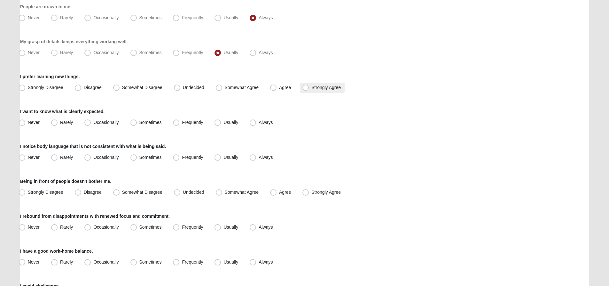
click at [311, 88] on span "Strongly Agree" at bounding box center [325, 87] width 29 height 5
click at [305, 88] on input "Strongly Agree" at bounding box center [307, 87] width 4 height 4
radio input "true"
click at [279, 87] on span "Agree" at bounding box center [285, 87] width 12 height 5
click at [274, 87] on input "Agree" at bounding box center [275, 87] width 4 height 4
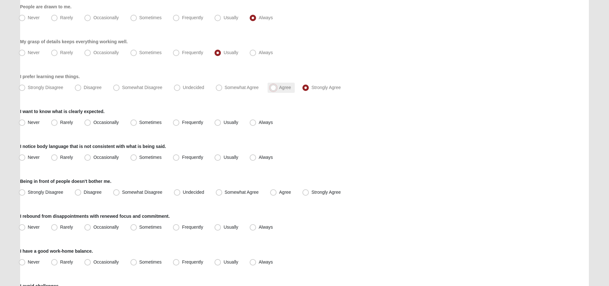
radio input "true"
click at [311, 86] on span "Strongly Agree" at bounding box center [325, 87] width 29 height 5
click at [305, 86] on input "Strongly Agree" at bounding box center [307, 87] width 4 height 4
radio input "true"
click at [259, 120] on span "Always" at bounding box center [266, 122] width 14 height 5
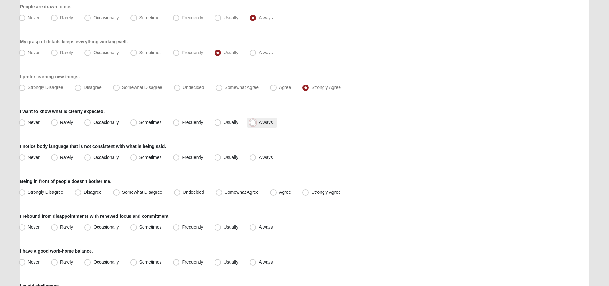
click at [254, 120] on input "Always" at bounding box center [254, 122] width 4 height 4
radio input "true"
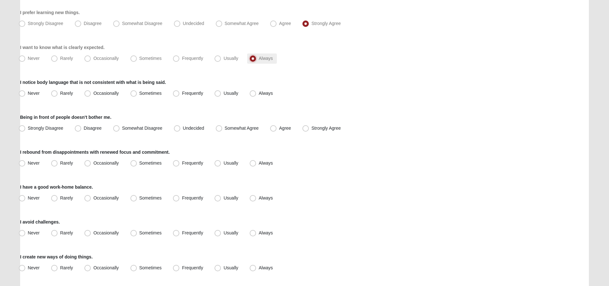
scroll to position [320, 0]
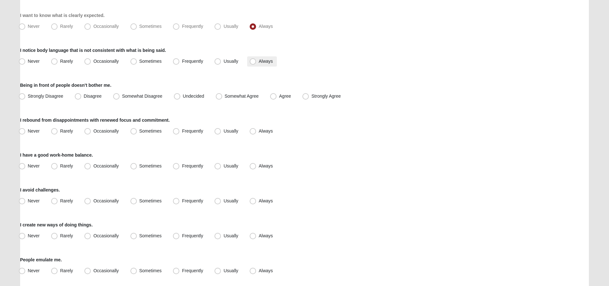
click at [259, 61] on span "Always" at bounding box center [266, 61] width 14 height 5
click at [253, 61] on input "Always" at bounding box center [254, 61] width 4 height 4
radio input "true"
click at [183, 96] on span "Undecided" at bounding box center [193, 95] width 21 height 5
click at [177, 96] on input "Undecided" at bounding box center [178, 96] width 4 height 4
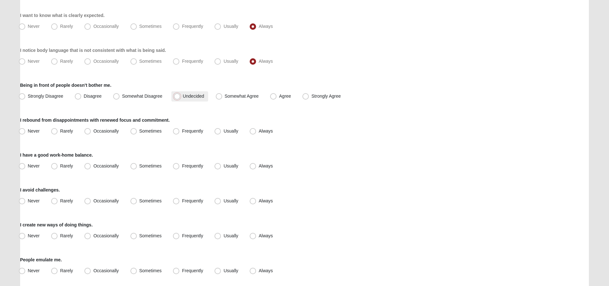
radio input "true"
click at [182, 130] on span "Frequently" at bounding box center [192, 130] width 21 height 5
click at [176, 130] on input "Frequently" at bounding box center [178, 131] width 4 height 4
radio input "true"
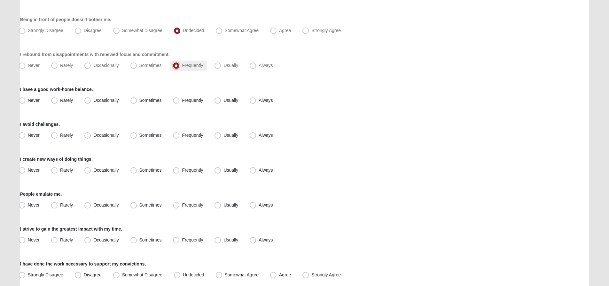
scroll to position [416, 0]
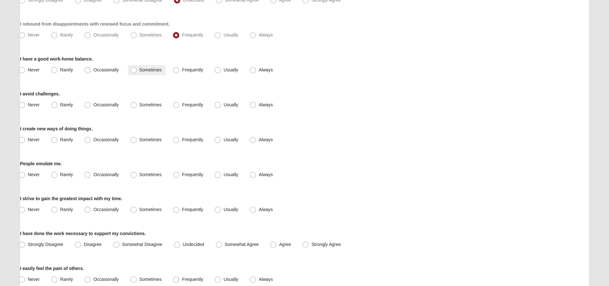
click at [139, 72] on span "Sometimes" at bounding box center [150, 69] width 22 height 5
click at [133, 72] on input "Sometimes" at bounding box center [135, 70] width 4 height 4
radio input "true"
click at [93, 104] on span "Occasionally" at bounding box center [105, 104] width 25 height 5
click at [88, 104] on input "Occasionally" at bounding box center [89, 105] width 4 height 4
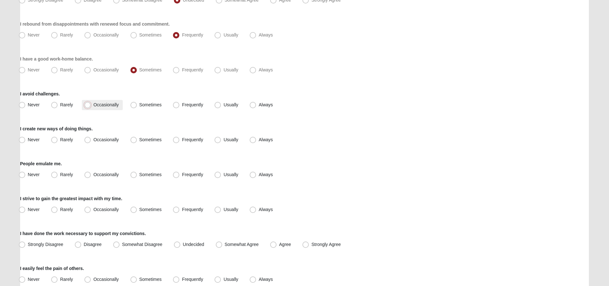
radio input "true"
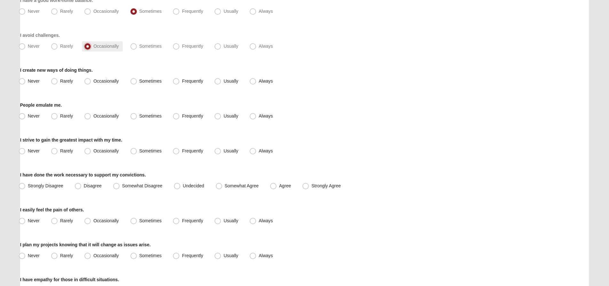
scroll to position [480, 0]
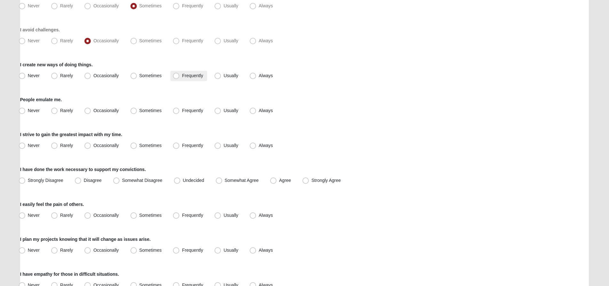
click at [182, 74] on span "Frequently" at bounding box center [192, 75] width 21 height 5
click at [177, 74] on input "Frequently" at bounding box center [178, 76] width 4 height 4
radio input "true"
click at [139, 111] on span "Sometimes" at bounding box center [150, 110] width 22 height 5
click at [133, 111] on input "Sometimes" at bounding box center [135, 110] width 4 height 4
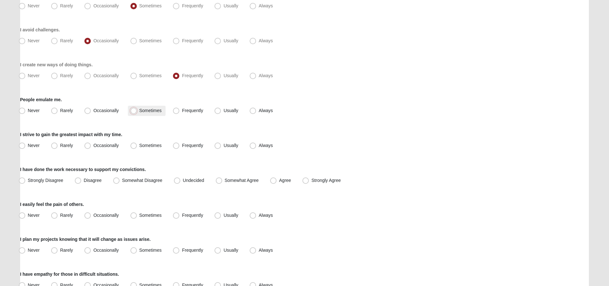
radio input "true"
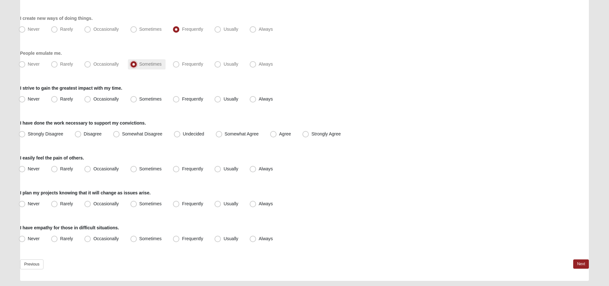
scroll to position [544, 0]
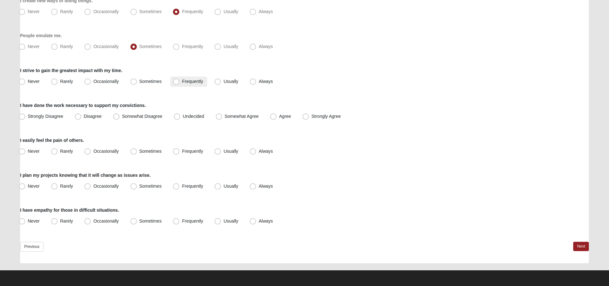
click at [182, 81] on span "Frequently" at bounding box center [192, 81] width 21 height 5
click at [176, 81] on input "Frequently" at bounding box center [178, 81] width 4 height 4
radio input "true"
click at [225, 116] on span "Somewhat Agree" at bounding box center [242, 115] width 34 height 5
click at [218, 116] on input "Somewhat Agree" at bounding box center [220, 116] width 4 height 4
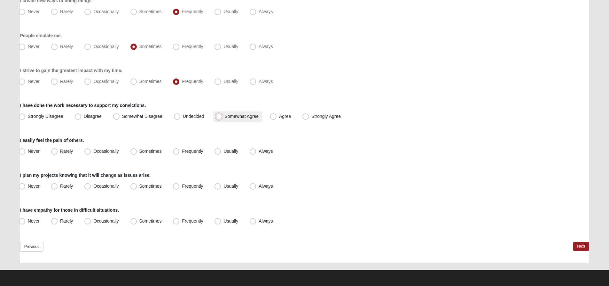
radio input "true"
click at [229, 151] on span "Usually" at bounding box center [230, 150] width 15 height 5
click at [221, 151] on input "Usually" at bounding box center [219, 151] width 4 height 4
radio input "true"
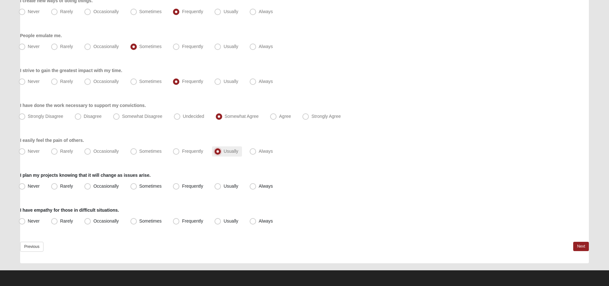
scroll to position [544, 0]
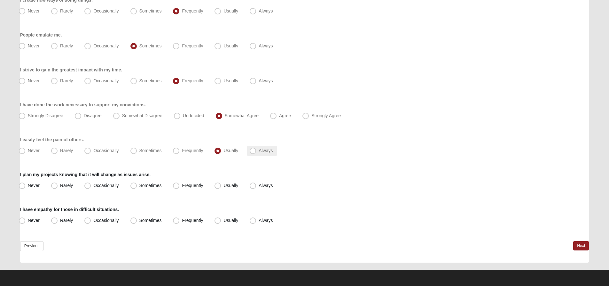
click at [259, 152] on span "Always" at bounding box center [266, 150] width 14 height 5
click at [254, 152] on input "Always" at bounding box center [254, 150] width 4 height 4
radio input "true"
click at [188, 185] on span "Frequently" at bounding box center [192, 185] width 21 height 5
click at [180, 185] on input "Frequently" at bounding box center [178, 185] width 4 height 4
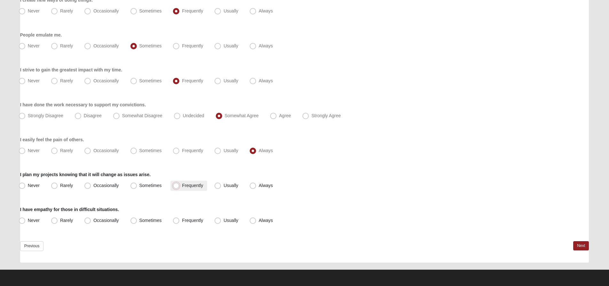
radio input "true"
click at [261, 223] on label "Always" at bounding box center [261, 220] width 29 height 10
click at [259, 220] on span "Always" at bounding box center [266, 219] width 14 height 5
click at [254, 220] on input "Always" at bounding box center [254, 220] width 4 height 4
radio input "true"
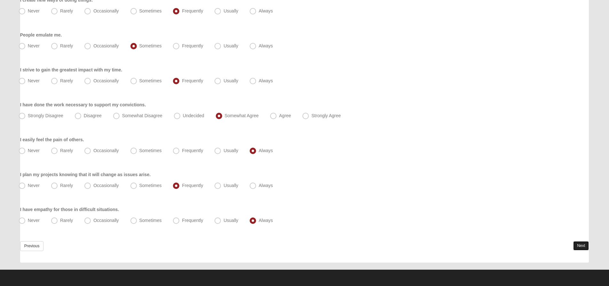
click at [576, 243] on link "Next" at bounding box center [581, 245] width 16 height 9
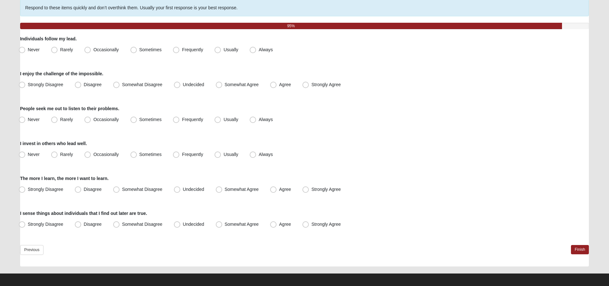
scroll to position [56, 0]
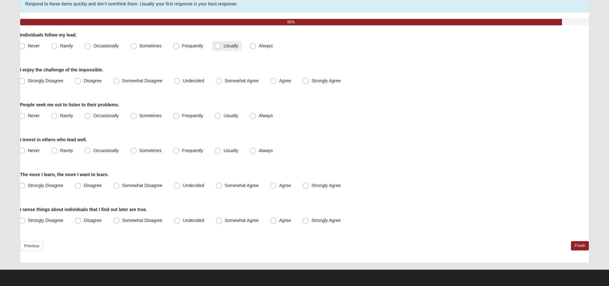
click at [228, 47] on span "Usually" at bounding box center [230, 45] width 15 height 5
click at [221, 47] on input "Usually" at bounding box center [219, 46] width 4 height 4
radio input "true"
click at [228, 81] on span "Somewhat Agree" at bounding box center [242, 80] width 34 height 5
click at [223, 81] on input "Somewhat Agree" at bounding box center [220, 81] width 4 height 4
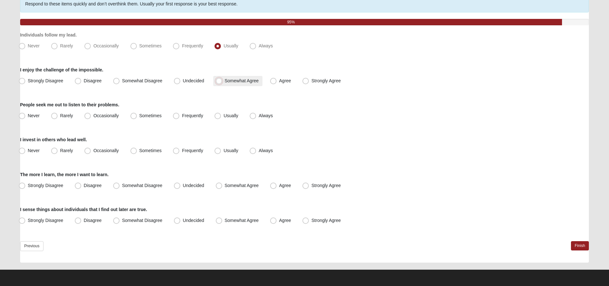
radio input "true"
click at [231, 116] on span "Usually" at bounding box center [230, 115] width 15 height 5
click at [221, 116] on input "Usually" at bounding box center [219, 115] width 4 height 4
radio input "true"
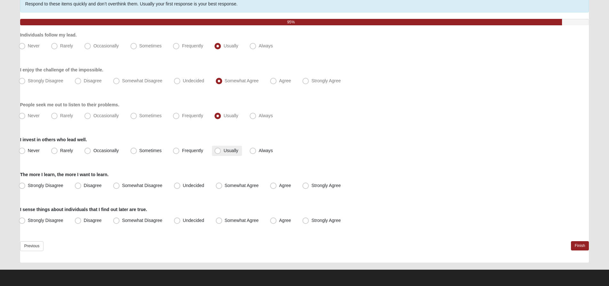
click at [234, 151] on span "Usually" at bounding box center [230, 150] width 15 height 5
click at [221, 151] on input "Usually" at bounding box center [219, 150] width 4 height 4
radio input "true"
click at [288, 183] on span "Agree" at bounding box center [285, 185] width 12 height 5
click at [277, 183] on input "Agree" at bounding box center [275, 185] width 4 height 4
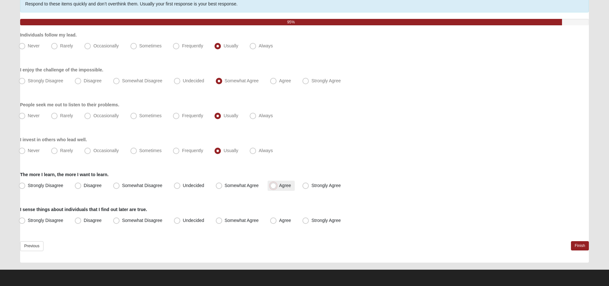
radio input "true"
click at [312, 219] on span "Strongly Agree" at bounding box center [325, 219] width 29 height 5
click at [309, 219] on input "Strongly Agree" at bounding box center [307, 220] width 4 height 4
radio input "true"
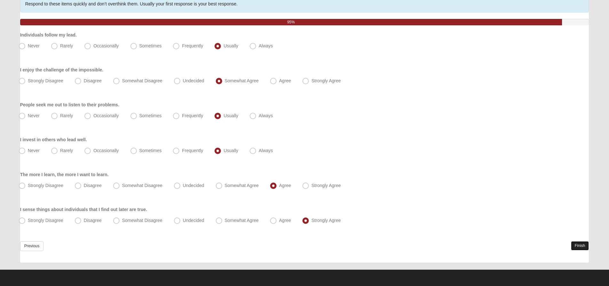
click at [575, 247] on link "Finish" at bounding box center [580, 245] width 18 height 9
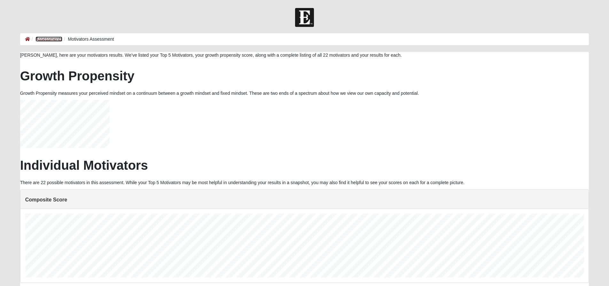
click at [49, 40] on link "Assessments" at bounding box center [48, 38] width 27 height 5
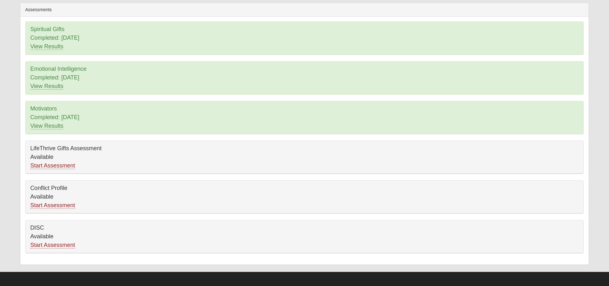
scroll to position [51, 0]
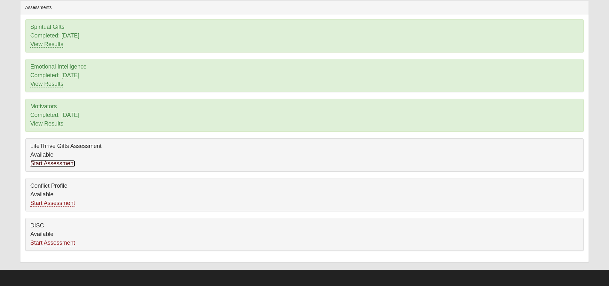
click at [59, 165] on link "Start Assessment" at bounding box center [52, 163] width 45 height 7
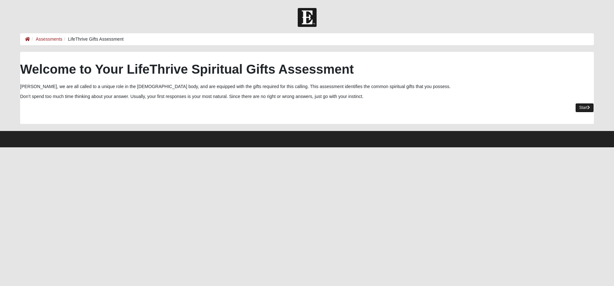
click at [580, 109] on link "Start" at bounding box center [584, 107] width 19 height 9
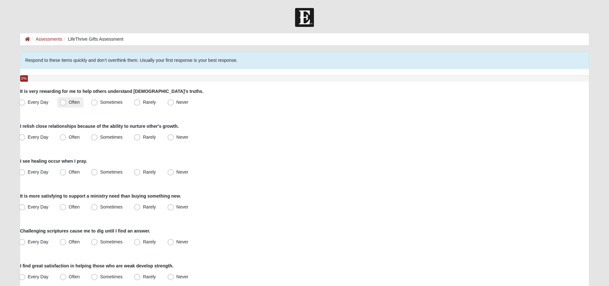
click at [69, 101] on span "Often" at bounding box center [74, 101] width 11 height 5
click at [64, 101] on input "Often" at bounding box center [64, 102] width 4 height 4
radio input "true"
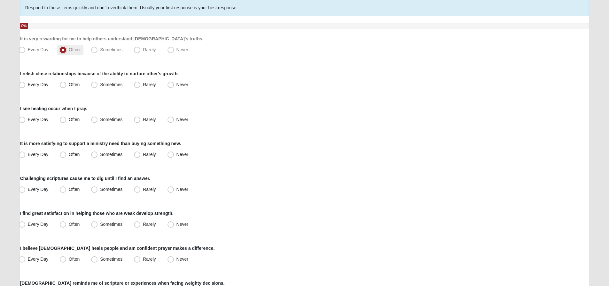
scroll to position [64, 0]
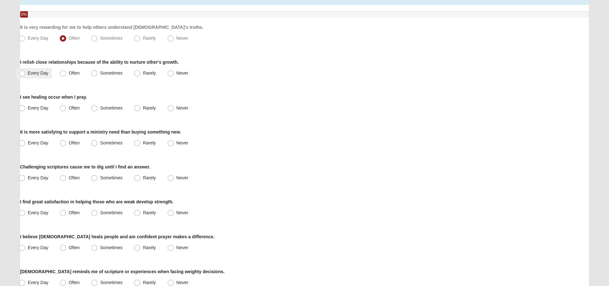
click at [28, 73] on span "Every Day" at bounding box center [38, 72] width 21 height 5
click at [23, 73] on input "Every Day" at bounding box center [23, 73] width 4 height 4
radio input "true"
click at [100, 109] on span "Sometimes" at bounding box center [111, 107] width 22 height 5
click at [94, 109] on input "Sometimes" at bounding box center [96, 108] width 4 height 4
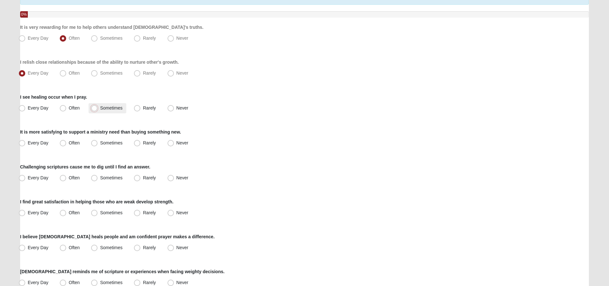
radio input "true"
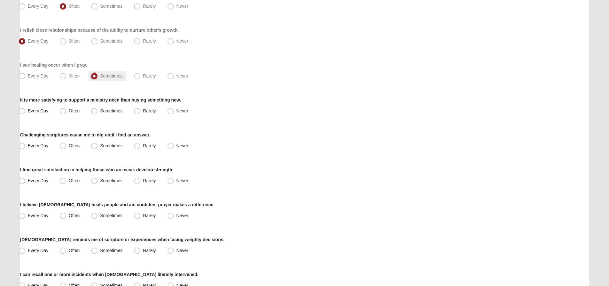
scroll to position [128, 0]
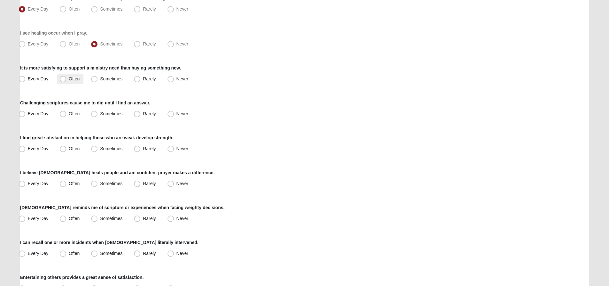
click at [69, 79] on span "Often" at bounding box center [74, 78] width 11 height 5
click at [64, 79] on input "Often" at bounding box center [64, 79] width 4 height 4
radio input "true"
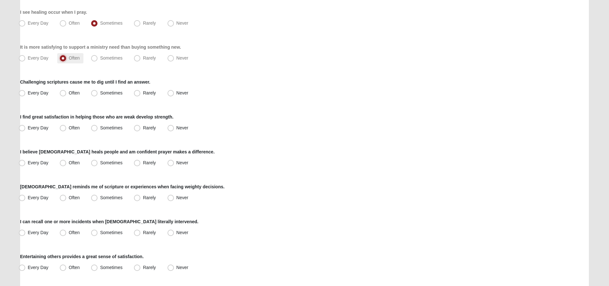
scroll to position [160, 0]
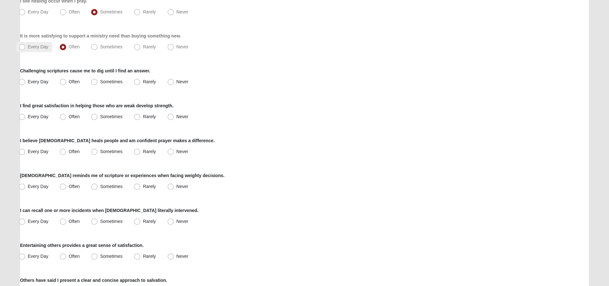
click at [28, 47] on span "Every Day" at bounding box center [38, 46] width 21 height 5
click at [22, 47] on input "Every Day" at bounding box center [23, 47] width 4 height 4
radio input "true"
click at [69, 82] on span "Often" at bounding box center [74, 81] width 11 height 5
click at [67, 82] on input "Often" at bounding box center [64, 82] width 4 height 4
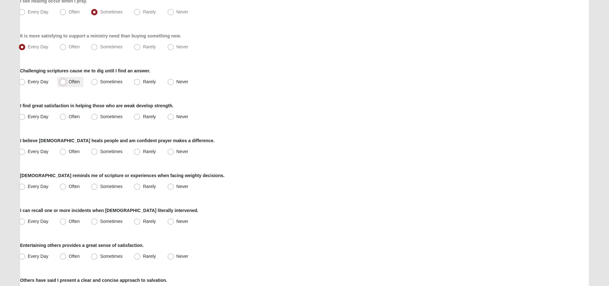
radio input "true"
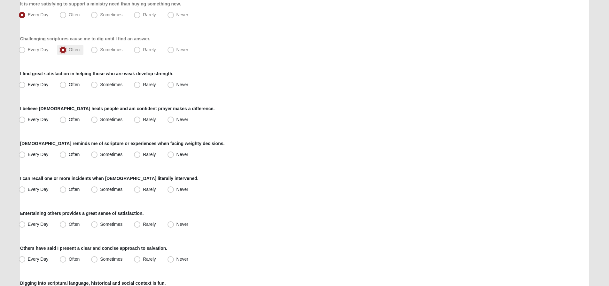
scroll to position [224, 0]
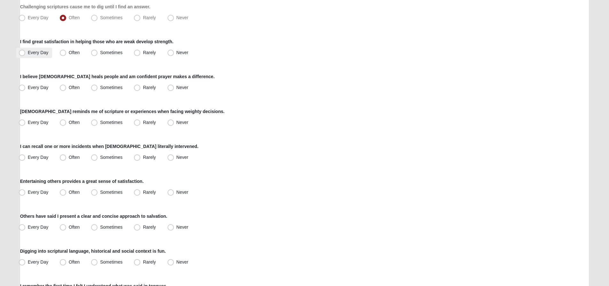
click at [28, 50] on span "Every Day" at bounding box center [38, 52] width 21 height 5
click at [23, 51] on input "Every Day" at bounding box center [23, 53] width 4 height 4
radio input "true"
click at [28, 88] on span "Every Day" at bounding box center [38, 87] width 21 height 5
click at [23, 88] on input "Every Day" at bounding box center [23, 87] width 4 height 4
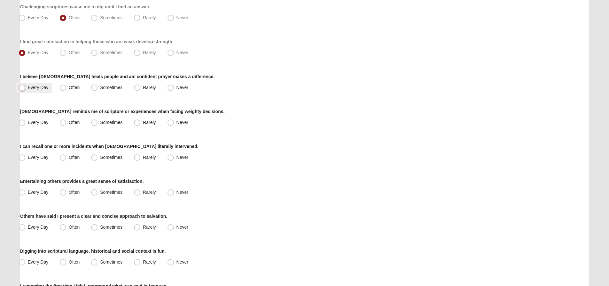
radio input "true"
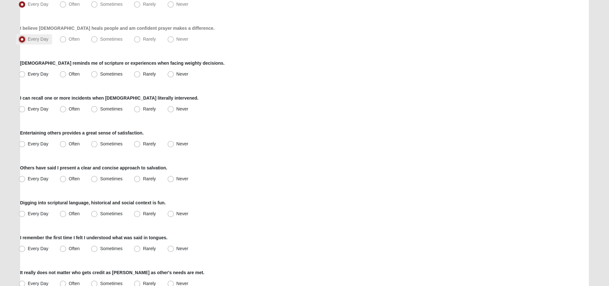
scroll to position [288, 0]
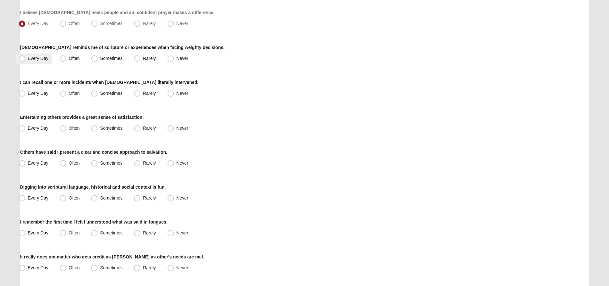
click at [33, 56] on span "Every Day" at bounding box center [38, 58] width 21 height 5
click at [26, 56] on input "Every Day" at bounding box center [23, 58] width 4 height 4
radio input "true"
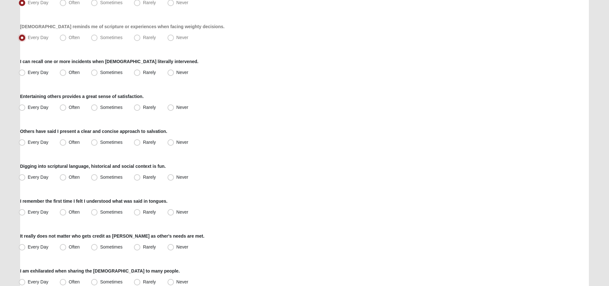
scroll to position [320, 0]
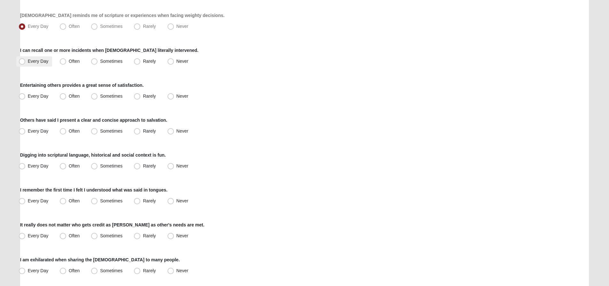
click at [35, 61] on span "Every Day" at bounding box center [38, 61] width 21 height 5
click at [26, 61] on input "Every Day" at bounding box center [23, 61] width 4 height 4
radio input "true"
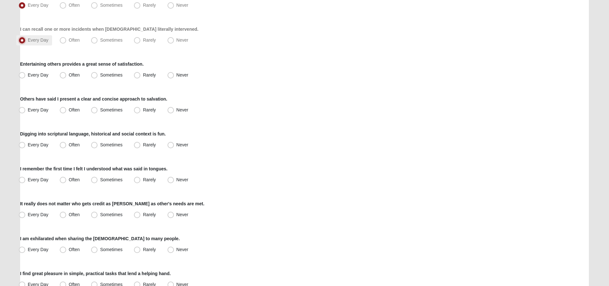
scroll to position [352, 0]
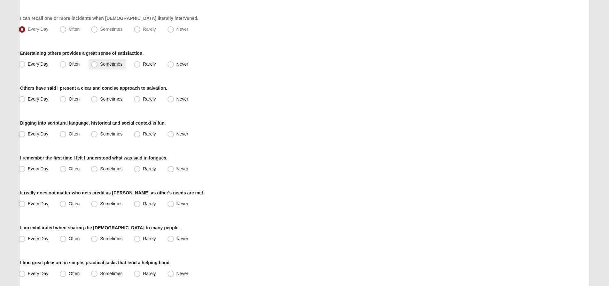
click at [98, 62] on label "Sometimes" at bounding box center [108, 64] width 38 height 10
click at [98, 62] on input "Sometimes" at bounding box center [96, 64] width 4 height 4
radio input "true"
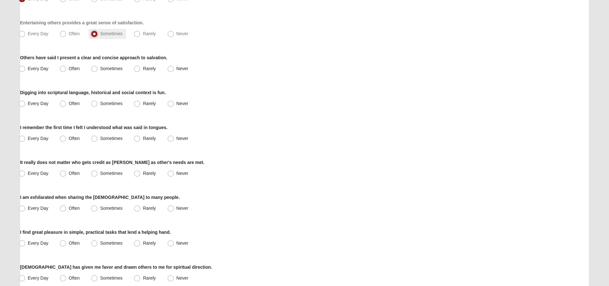
scroll to position [384, 0]
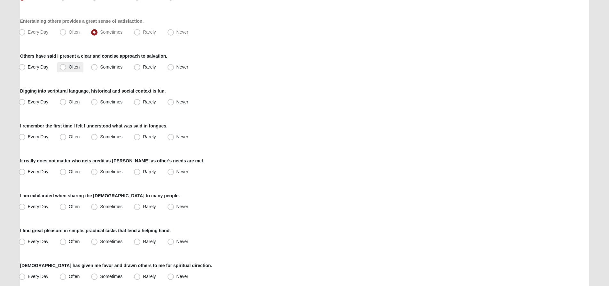
click at [71, 68] on span "Often" at bounding box center [74, 66] width 11 height 5
click at [67, 68] on input "Often" at bounding box center [64, 67] width 4 height 4
radio input "true"
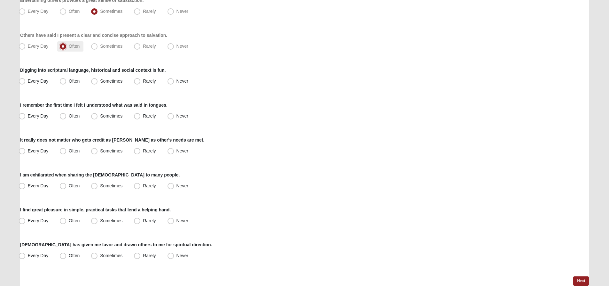
scroll to position [416, 0]
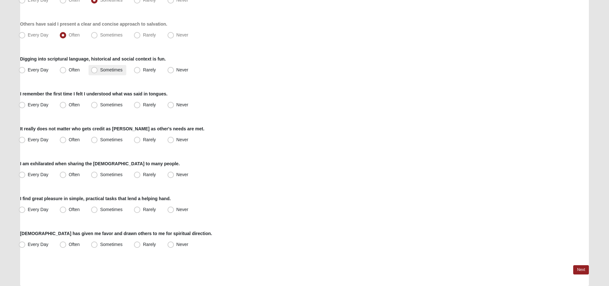
click at [107, 67] on label "Sometimes" at bounding box center [108, 70] width 38 height 10
click at [98, 68] on input "Sometimes" at bounding box center [96, 70] width 4 height 4
radio input "true"
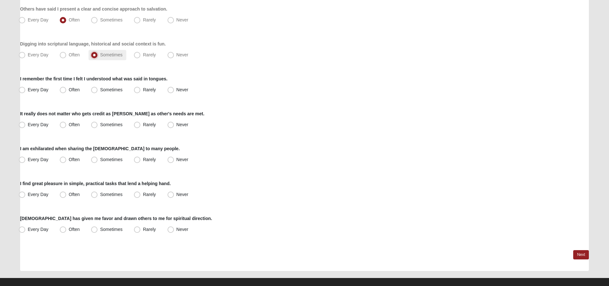
scroll to position [439, 0]
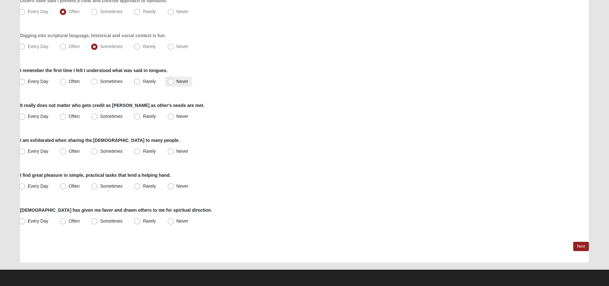
click at [176, 79] on span "Never" at bounding box center [182, 81] width 12 height 5
click at [172, 79] on input "Never" at bounding box center [172, 81] width 4 height 4
radio input "true"
click at [43, 116] on span "Every Day" at bounding box center [38, 115] width 21 height 5
click at [26, 116] on input "Every Day" at bounding box center [23, 116] width 4 height 4
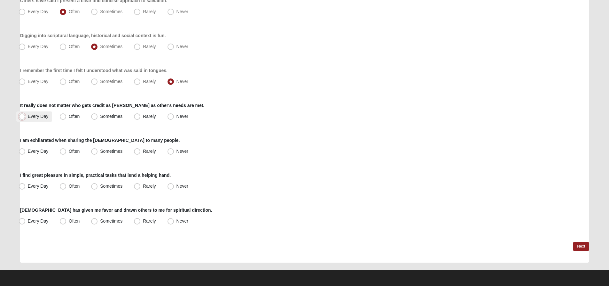
radio input "true"
click at [67, 150] on label "Often" at bounding box center [70, 151] width 26 height 10
click at [67, 150] on input "Often" at bounding box center [64, 151] width 4 height 4
radio input "true"
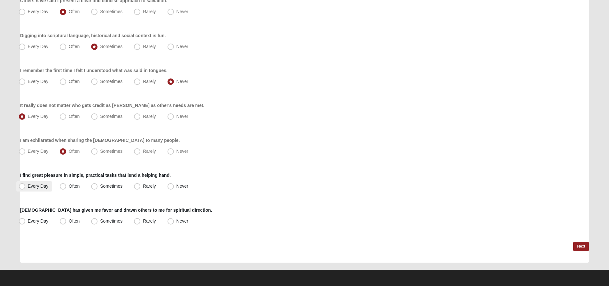
click at [42, 187] on span "Every Day" at bounding box center [38, 185] width 21 height 5
click at [26, 187] on input "Every Day" at bounding box center [23, 186] width 4 height 4
radio input "true"
click at [108, 218] on span "Sometimes" at bounding box center [111, 220] width 22 height 5
click at [98, 219] on input "Sometimes" at bounding box center [96, 221] width 4 height 4
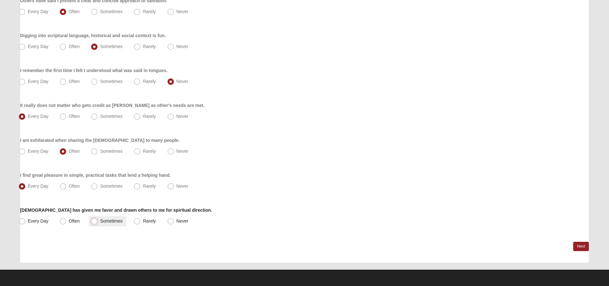
radio input "true"
click at [584, 244] on link "Next" at bounding box center [581, 245] width 16 height 9
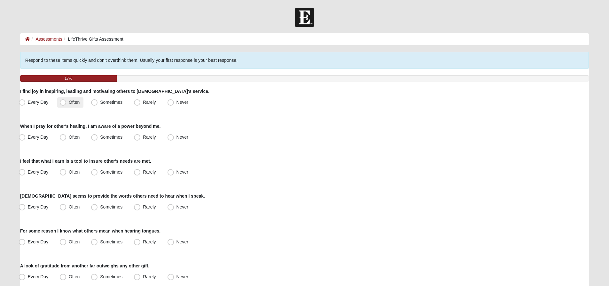
click at [74, 104] on span "Often" at bounding box center [74, 101] width 11 height 5
click at [67, 104] on input "Often" at bounding box center [64, 102] width 4 height 4
radio input "true"
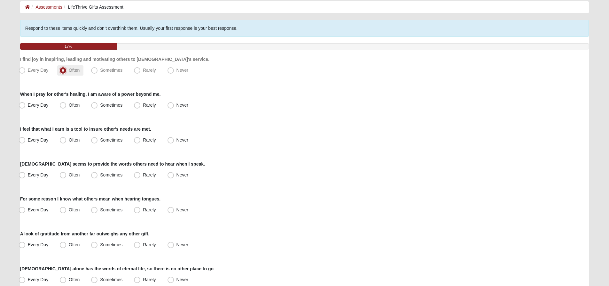
scroll to position [64, 0]
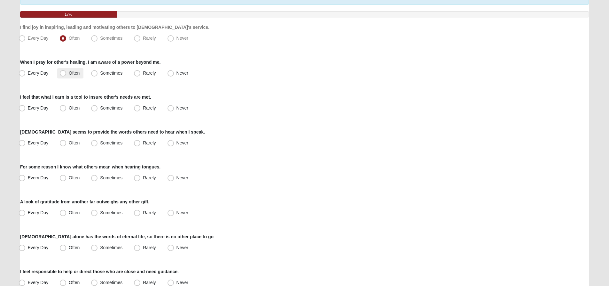
click at [73, 71] on span "Often" at bounding box center [74, 72] width 11 height 5
click at [67, 71] on input "Often" at bounding box center [64, 73] width 4 height 4
radio input "true"
click at [43, 108] on span "Every Day" at bounding box center [38, 107] width 21 height 5
click at [26, 108] on input "Every Day" at bounding box center [23, 108] width 4 height 4
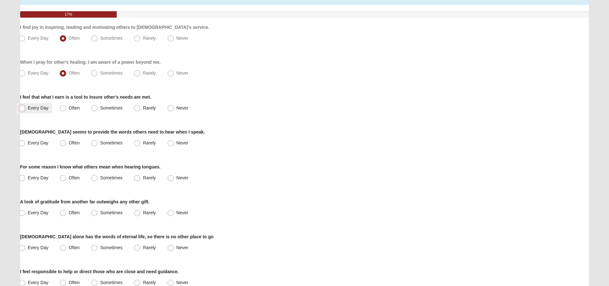
radio input "true"
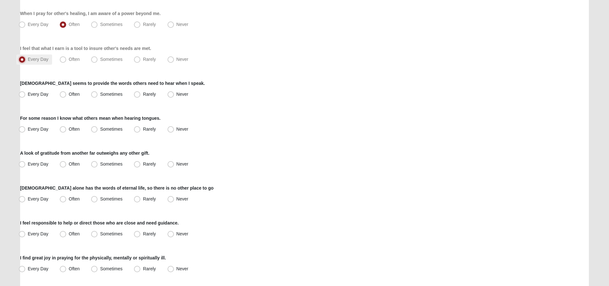
scroll to position [128, 0]
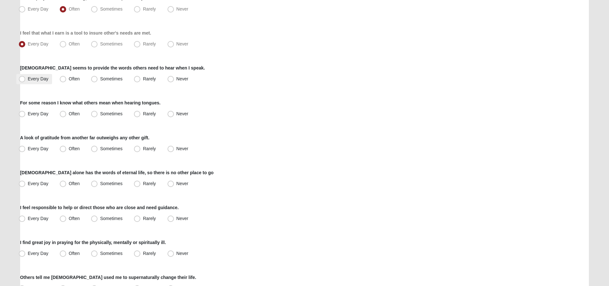
click at [45, 79] on span "Every Day" at bounding box center [38, 78] width 21 height 5
click at [26, 79] on input "Every Day" at bounding box center [23, 79] width 4 height 4
radio input "true"
click at [175, 112] on label "Never" at bounding box center [178, 114] width 27 height 10
click at [174, 112] on input "Never" at bounding box center [172, 114] width 4 height 4
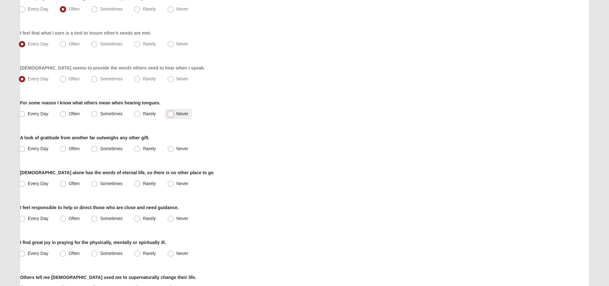
radio input "true"
click at [45, 149] on span "Every Day" at bounding box center [38, 148] width 21 height 5
click at [26, 149] on input "Every Day" at bounding box center [23, 148] width 4 height 4
radio input "true"
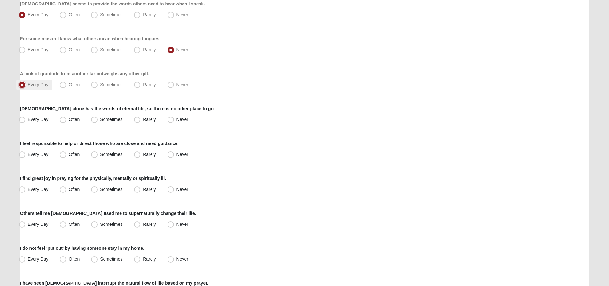
scroll to position [224, 0]
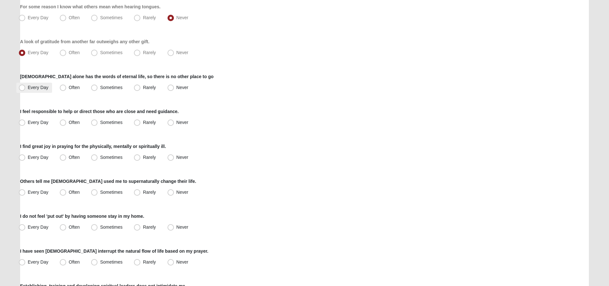
click at [35, 84] on label "Every Day" at bounding box center [34, 87] width 36 height 10
click at [26, 85] on input "Every Day" at bounding box center [23, 87] width 4 height 4
radio input "true"
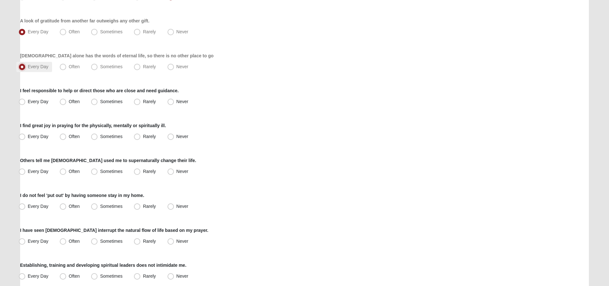
scroll to position [256, 0]
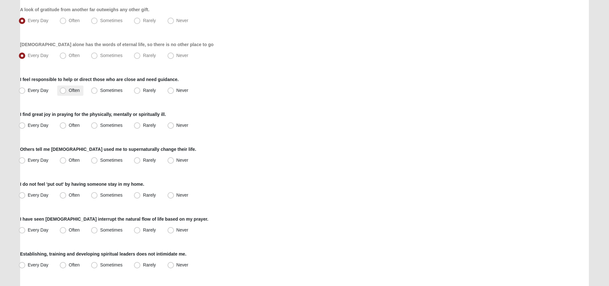
click at [70, 90] on span "Often" at bounding box center [74, 90] width 11 height 5
click at [67, 90] on input "Often" at bounding box center [64, 90] width 4 height 4
radio input "true"
click at [73, 128] on label "Often" at bounding box center [70, 125] width 26 height 10
click at [67, 127] on input "Often" at bounding box center [64, 125] width 4 height 4
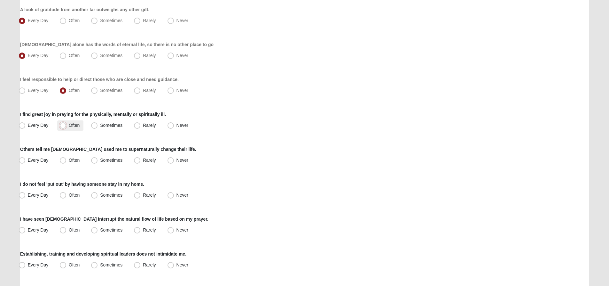
radio input "true"
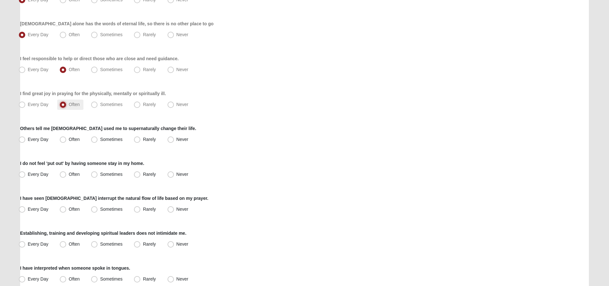
scroll to position [288, 0]
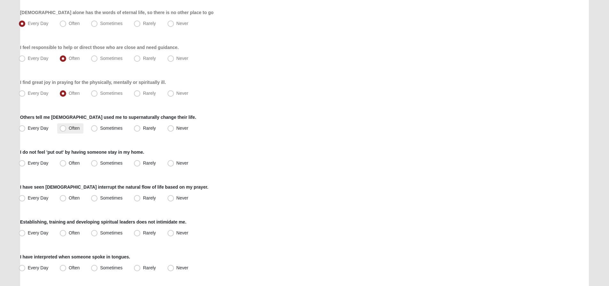
click at [70, 128] on span "Often" at bounding box center [74, 127] width 11 height 5
click at [67, 128] on input "Often" at bounding box center [64, 128] width 4 height 4
radio input "true"
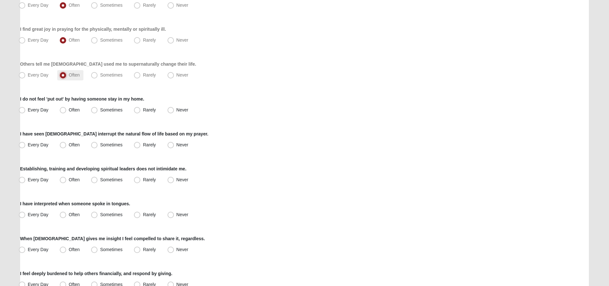
scroll to position [352, 0]
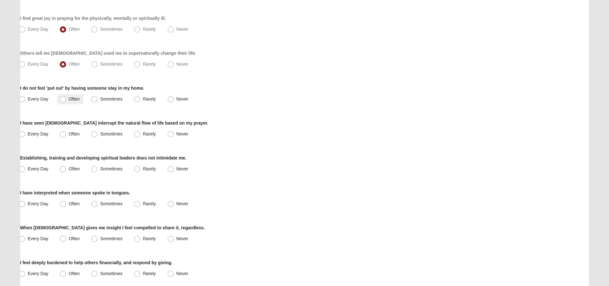
click at [73, 97] on span "Often" at bounding box center [74, 98] width 11 height 5
click at [67, 97] on input "Often" at bounding box center [64, 99] width 4 height 4
radio input "true"
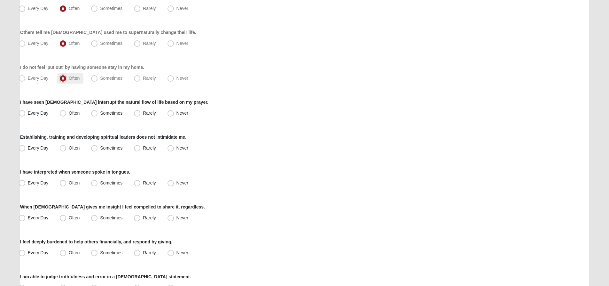
scroll to position [384, 0]
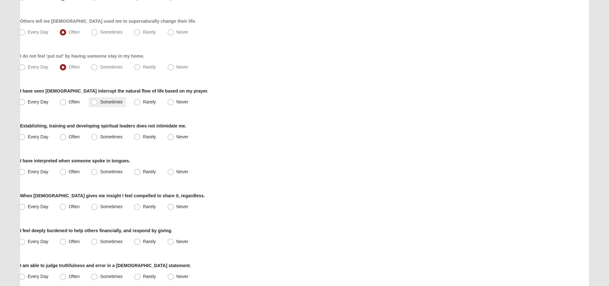
click at [104, 100] on span "Sometimes" at bounding box center [111, 101] width 22 height 5
click at [98, 100] on input "Sometimes" at bounding box center [96, 102] width 4 height 4
radio input "true"
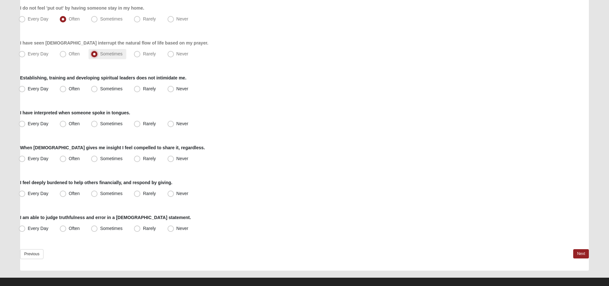
scroll to position [440, 0]
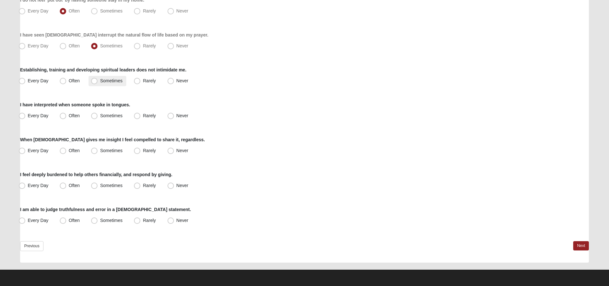
click at [103, 79] on span "Sometimes" at bounding box center [111, 80] width 22 height 5
click at [98, 79] on input "Sometimes" at bounding box center [96, 81] width 4 height 4
radio input "true"
click at [176, 114] on span "Never" at bounding box center [182, 115] width 12 height 5
click at [172, 114] on input "Never" at bounding box center [172, 115] width 4 height 4
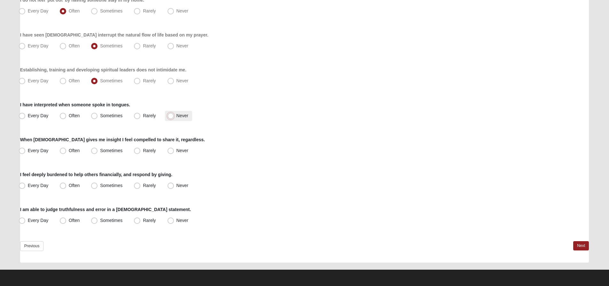
radio input "true"
click at [43, 150] on span "Every Day" at bounding box center [38, 150] width 21 height 5
click at [26, 150] on input "Every Day" at bounding box center [23, 150] width 4 height 4
radio input "true"
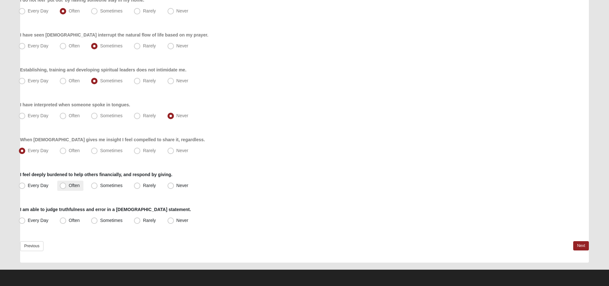
click at [76, 187] on span "Often" at bounding box center [74, 185] width 11 height 5
click at [67, 187] on input "Often" at bounding box center [64, 185] width 4 height 4
radio input "true"
click at [112, 218] on span "Sometimes" at bounding box center [111, 219] width 22 height 5
click at [98, 218] on input "Sometimes" at bounding box center [96, 220] width 4 height 4
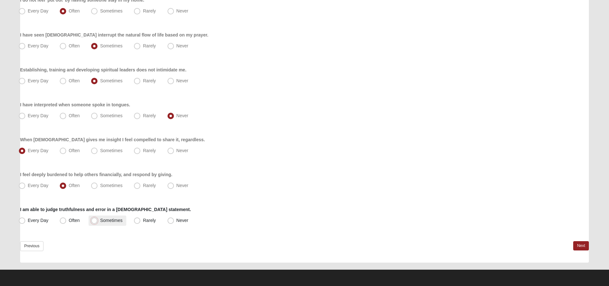
radio input "true"
click at [580, 248] on link "Next" at bounding box center [581, 245] width 16 height 9
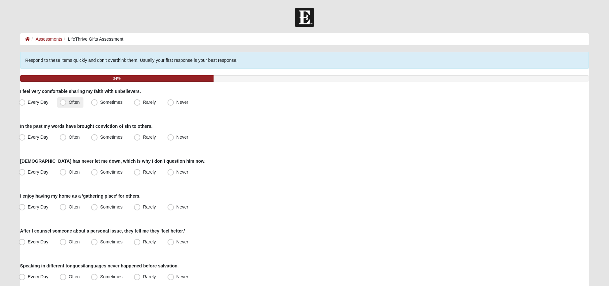
click at [77, 101] on span "Often" at bounding box center [74, 101] width 11 height 5
click at [67, 101] on input "Often" at bounding box center [64, 102] width 4 height 4
radio input "true"
click at [109, 135] on span "Sometimes" at bounding box center [111, 136] width 22 height 5
click at [98, 135] on input "Sometimes" at bounding box center [96, 137] width 4 height 4
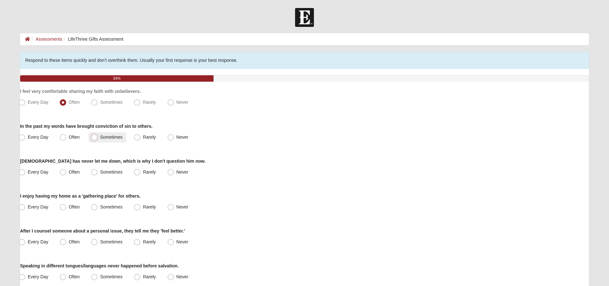
radio input "true"
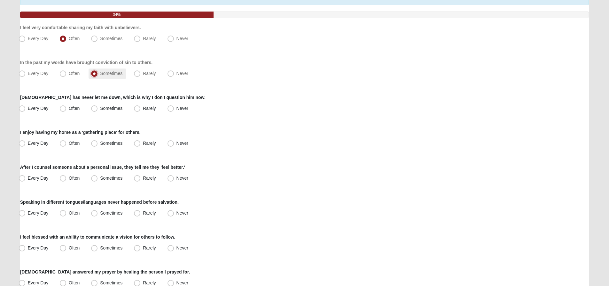
scroll to position [64, 0]
click at [39, 108] on span "Every Day" at bounding box center [38, 107] width 21 height 5
click at [26, 108] on input "Every Day" at bounding box center [23, 108] width 4 height 4
radio input "true"
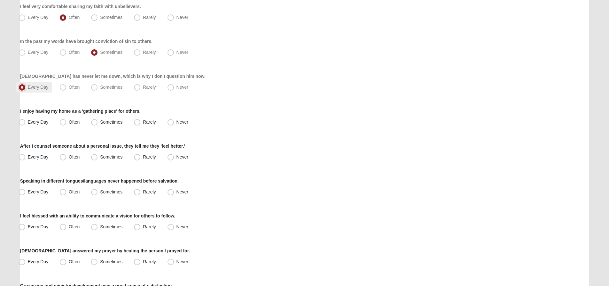
scroll to position [96, 0]
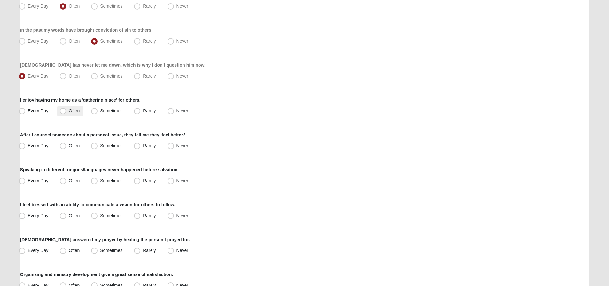
click at [69, 111] on span "Often" at bounding box center [74, 110] width 11 height 5
click at [65, 111] on input "Often" at bounding box center [64, 111] width 4 height 4
radio input "true"
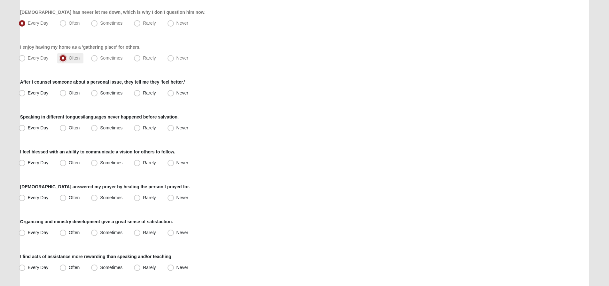
scroll to position [160, 0]
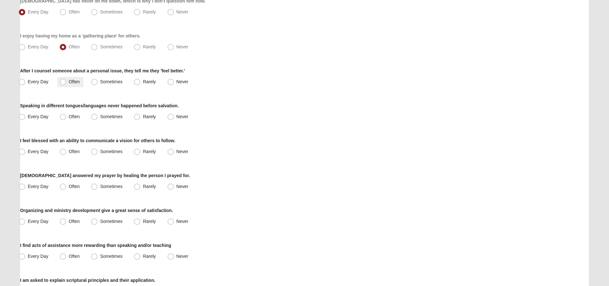
click at [66, 78] on label "Often" at bounding box center [70, 82] width 26 height 10
click at [66, 80] on input "Often" at bounding box center [64, 82] width 4 height 4
radio input "true"
click at [176, 115] on span "Never" at bounding box center [182, 116] width 12 height 5
click at [173, 115] on input "Never" at bounding box center [172, 116] width 4 height 4
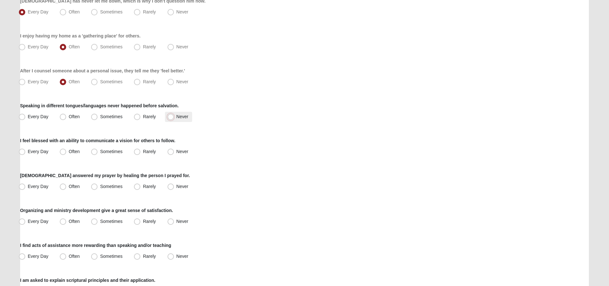
radio input "true"
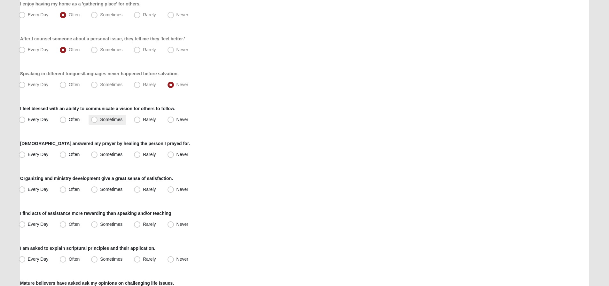
click at [108, 118] on span "Sometimes" at bounding box center [111, 119] width 22 height 5
click at [98, 118] on input "Sometimes" at bounding box center [96, 119] width 4 height 4
radio input "true"
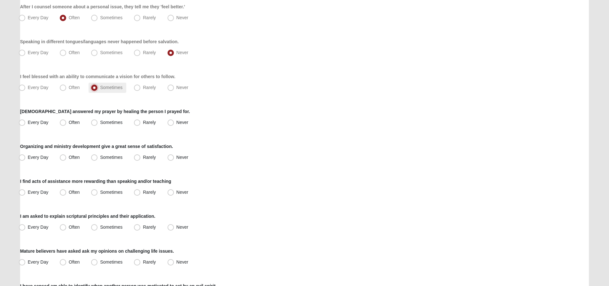
scroll to position [256, 0]
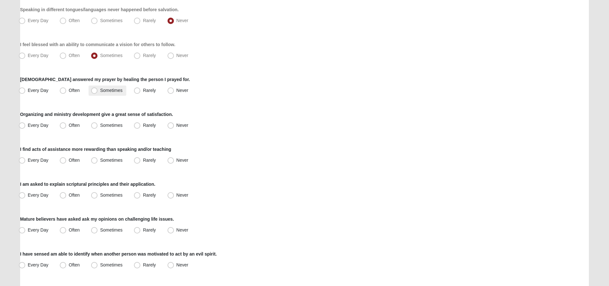
click at [113, 89] on span "Sometimes" at bounding box center [111, 90] width 22 height 5
click at [98, 89] on input "Sometimes" at bounding box center [96, 90] width 4 height 4
radio input "true"
click at [75, 127] on span "Often" at bounding box center [74, 124] width 11 height 5
click at [67, 127] on input "Often" at bounding box center [64, 125] width 4 height 4
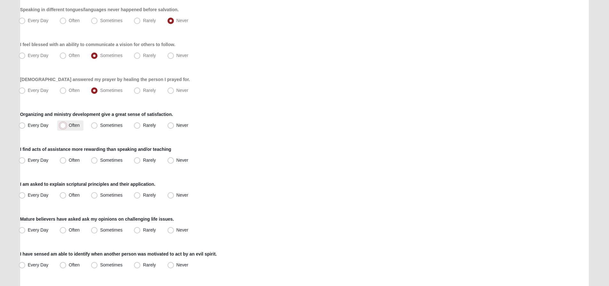
radio input "true"
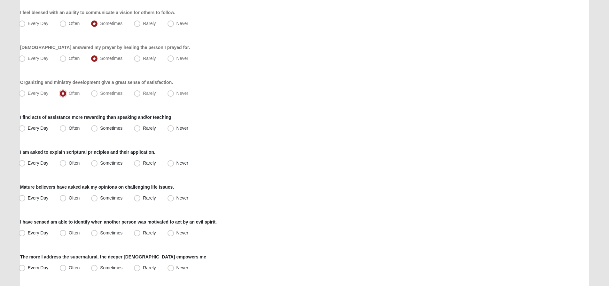
scroll to position [320, 0]
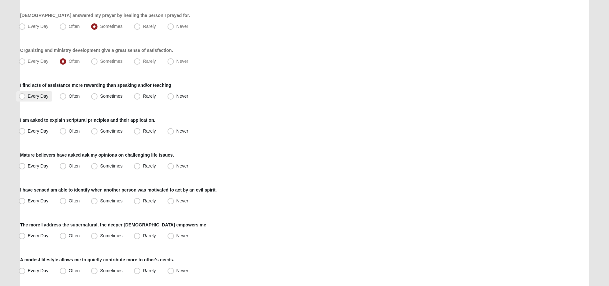
click at [40, 95] on span "Every Day" at bounding box center [38, 95] width 21 height 5
click at [26, 95] on input "Every Day" at bounding box center [23, 96] width 4 height 4
radio input "true"
click at [100, 130] on span "Sometimes" at bounding box center [111, 130] width 22 height 5
click at [98, 130] on input "Sometimes" at bounding box center [96, 131] width 4 height 4
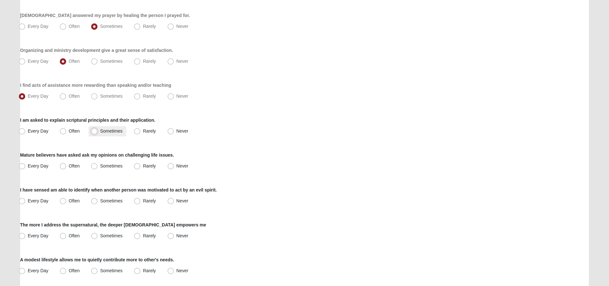
radio input "true"
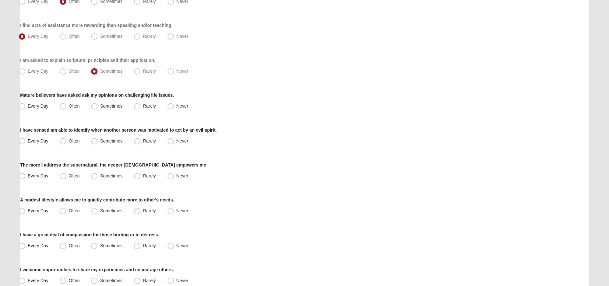
scroll to position [384, 0]
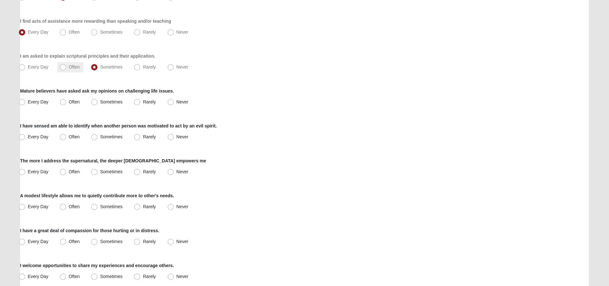
click at [69, 67] on span "Often" at bounding box center [74, 66] width 11 height 5
click at [62, 67] on input "Often" at bounding box center [64, 67] width 4 height 4
radio input "true"
click at [100, 101] on span "Sometimes" at bounding box center [111, 101] width 22 height 5
click at [97, 101] on input "Sometimes" at bounding box center [96, 102] width 4 height 4
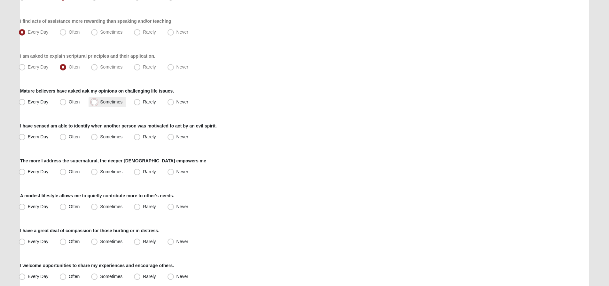
radio input "true"
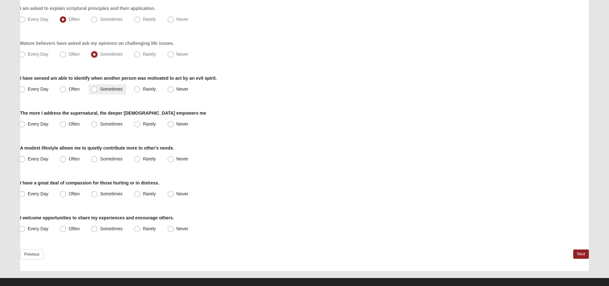
scroll to position [440, 0]
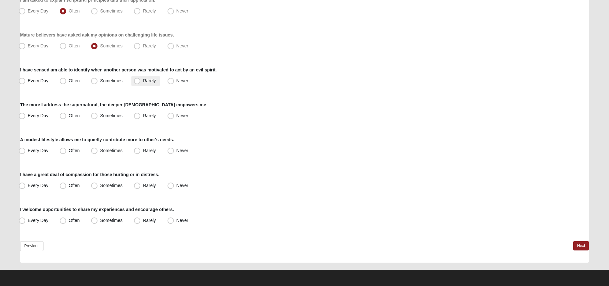
click at [143, 81] on span "Rarely" at bounding box center [149, 80] width 13 height 5
click at [137, 81] on input "Rarely" at bounding box center [139, 81] width 4 height 4
radio input "true"
click at [100, 80] on span "Sometimes" at bounding box center [111, 80] width 22 height 5
click at [94, 80] on input "Sometimes" at bounding box center [96, 81] width 4 height 4
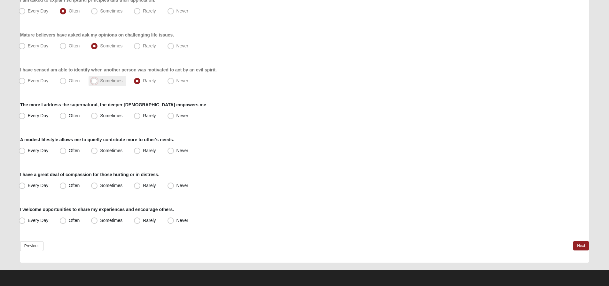
radio input "true"
click at [69, 116] on span "Often" at bounding box center [74, 115] width 11 height 5
click at [62, 116] on input "Often" at bounding box center [64, 115] width 4 height 4
radio input "true"
click at [100, 148] on span "Sometimes" at bounding box center [111, 150] width 22 height 5
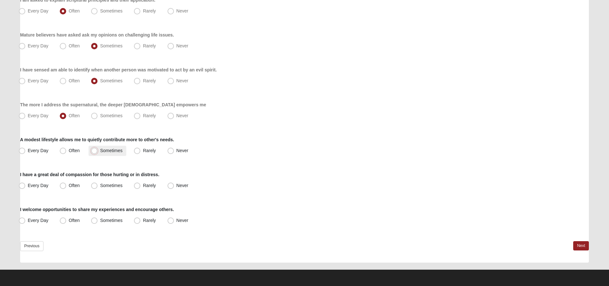
click at [98, 148] on input "Sometimes" at bounding box center [96, 150] width 4 height 4
radio input "true"
click at [41, 186] on span "Every Day" at bounding box center [38, 185] width 21 height 5
click at [26, 186] on input "Every Day" at bounding box center [23, 185] width 4 height 4
radio input "true"
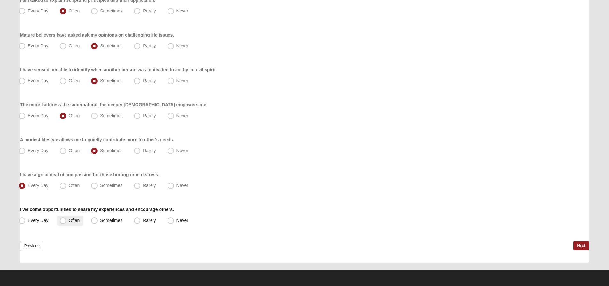
click at [67, 221] on label "Often" at bounding box center [70, 220] width 26 height 10
click at [67, 221] on input "Often" at bounding box center [64, 220] width 4 height 4
radio input "true"
click at [582, 247] on link "Next" at bounding box center [581, 245] width 16 height 9
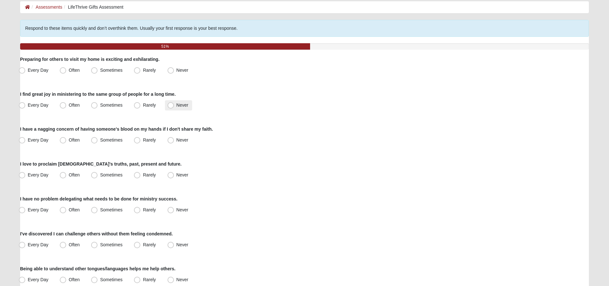
scroll to position [64, 0]
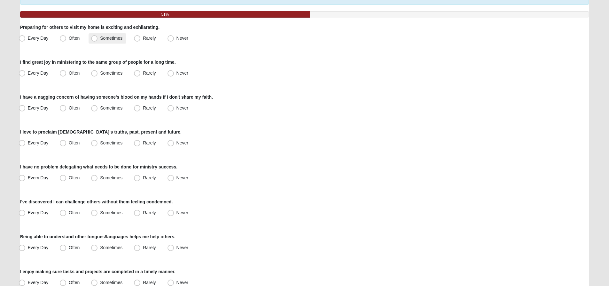
click at [112, 36] on span "Sometimes" at bounding box center [111, 37] width 22 height 5
click at [98, 36] on input "Sometimes" at bounding box center [96, 38] width 4 height 4
radio input "true"
click at [117, 73] on span "Sometimes" at bounding box center [111, 72] width 22 height 5
click at [98, 73] on input "Sometimes" at bounding box center [96, 73] width 4 height 4
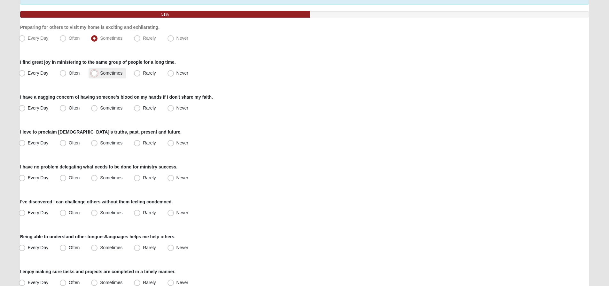
radio input "true"
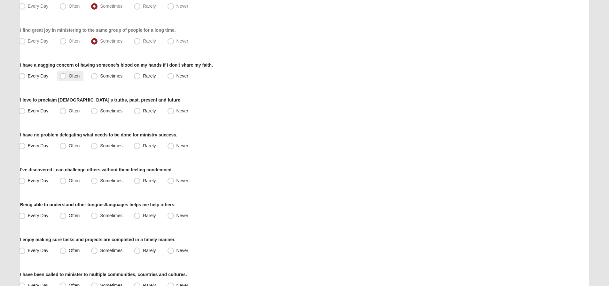
click at [76, 77] on span "Often" at bounding box center [74, 75] width 11 height 5
click at [67, 77] on input "Often" at bounding box center [64, 76] width 4 height 4
radio input "true"
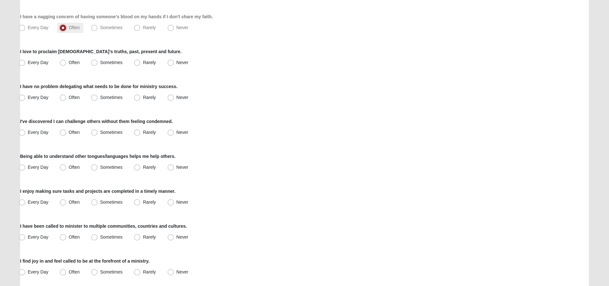
scroll to position [160, 0]
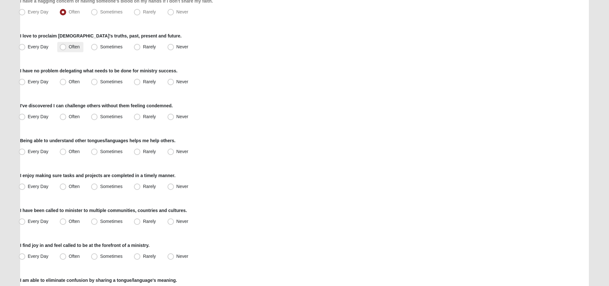
click at [73, 45] on span "Often" at bounding box center [74, 46] width 11 height 5
click at [67, 45] on input "Often" at bounding box center [64, 47] width 4 height 4
radio input "true"
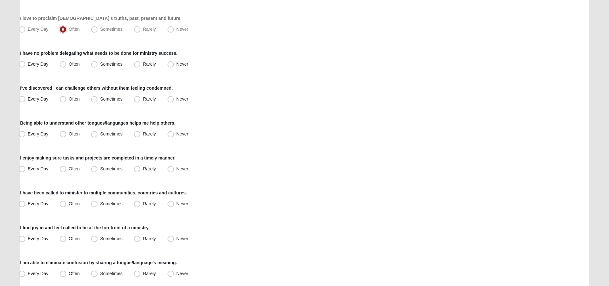
scroll to position [192, 0]
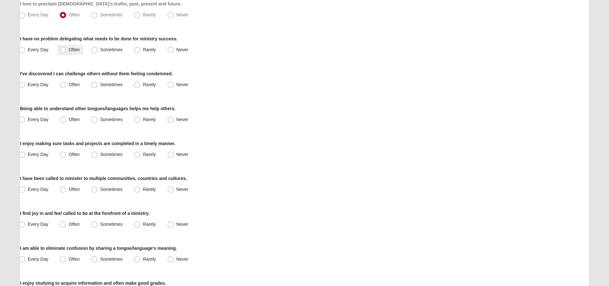
click at [74, 47] on span "Often" at bounding box center [74, 49] width 11 height 5
click at [67, 48] on input "Often" at bounding box center [64, 50] width 4 height 4
radio input "true"
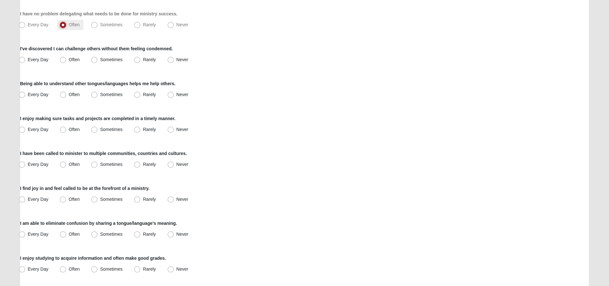
scroll to position [224, 0]
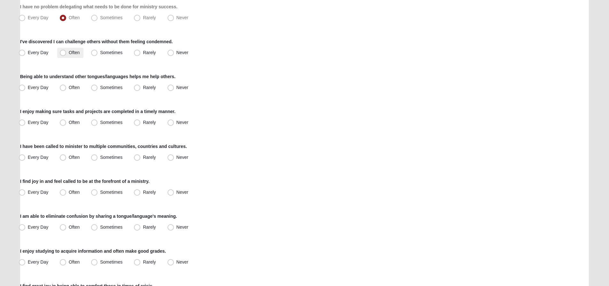
click at [72, 52] on span "Often" at bounding box center [74, 52] width 11 height 5
click at [67, 52] on input "Often" at bounding box center [64, 53] width 4 height 4
radio input "true"
click at [176, 86] on label "Never" at bounding box center [178, 87] width 27 height 10
click at [174, 86] on input "Never" at bounding box center [172, 87] width 4 height 4
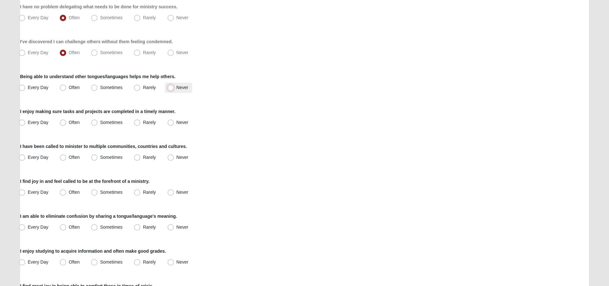
radio input "true"
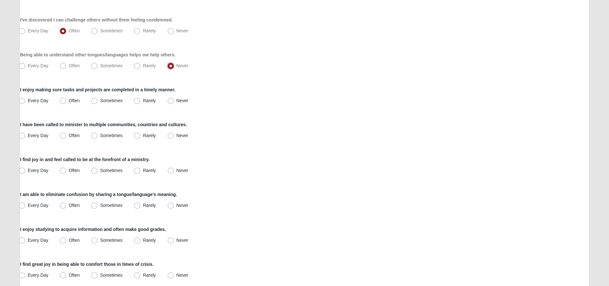
scroll to position [256, 0]
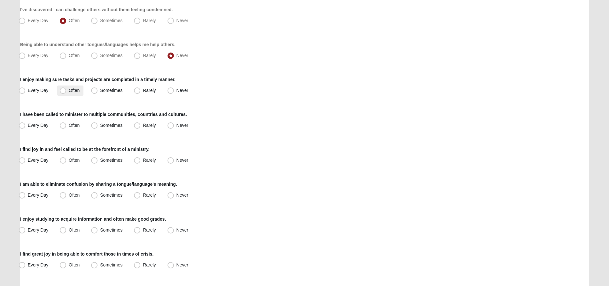
click at [72, 88] on span "Often" at bounding box center [74, 90] width 11 height 5
click at [67, 88] on input "Often" at bounding box center [64, 90] width 4 height 4
radio input "true"
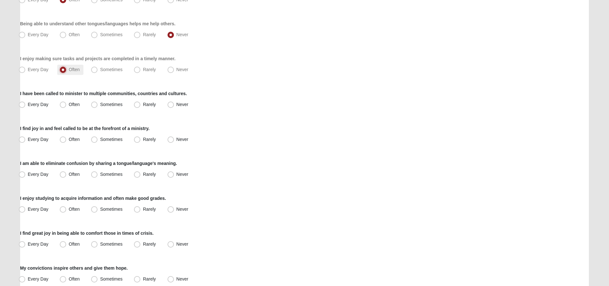
scroll to position [288, 0]
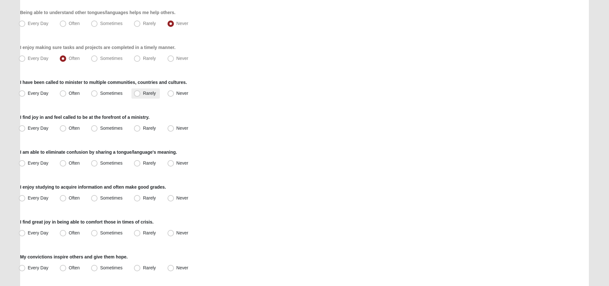
click at [143, 91] on label "Rarely" at bounding box center [145, 93] width 28 height 10
click at [141, 91] on input "Rarely" at bounding box center [139, 93] width 4 height 4
radio input "true"
click at [105, 93] on span "Sometimes" at bounding box center [111, 92] width 22 height 5
click at [98, 93] on input "Sometimes" at bounding box center [96, 93] width 4 height 4
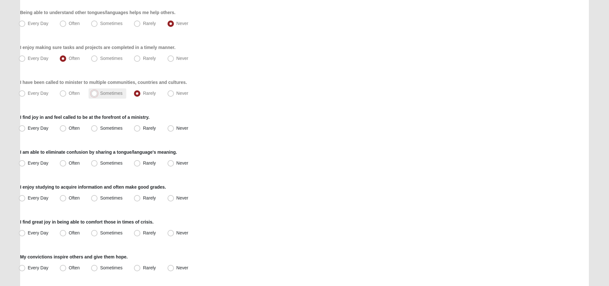
radio input "true"
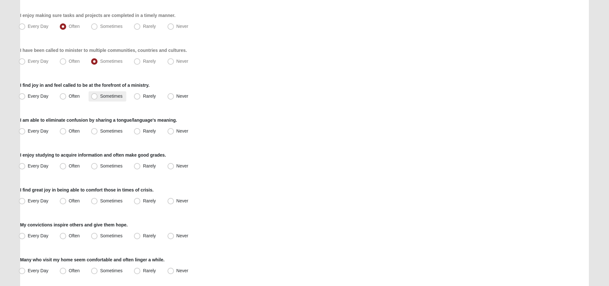
click at [116, 94] on span "Sometimes" at bounding box center [111, 95] width 22 height 5
click at [98, 94] on input "Sometimes" at bounding box center [96, 96] width 4 height 4
radio input "true"
click at [176, 132] on span "Never" at bounding box center [182, 130] width 12 height 5
click at [172, 132] on input "Never" at bounding box center [172, 131] width 4 height 4
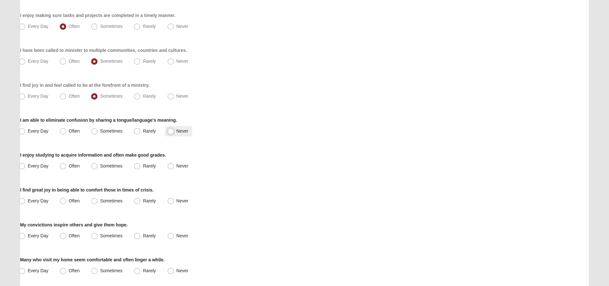
radio input "true"
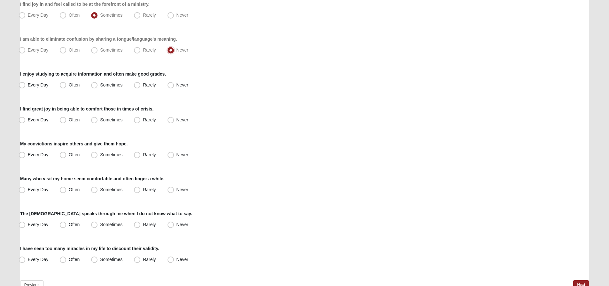
scroll to position [416, 0]
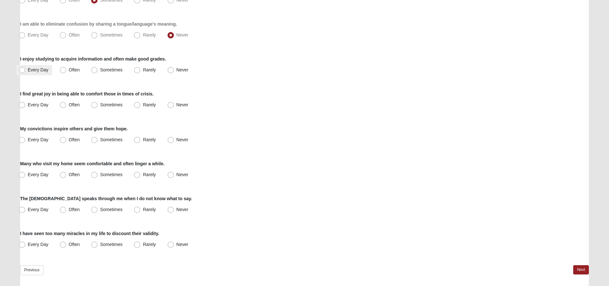
click at [41, 69] on span "Every Day" at bounding box center [38, 69] width 21 height 5
click at [26, 69] on input "Every Day" at bounding box center [23, 70] width 4 height 4
radio input "true"
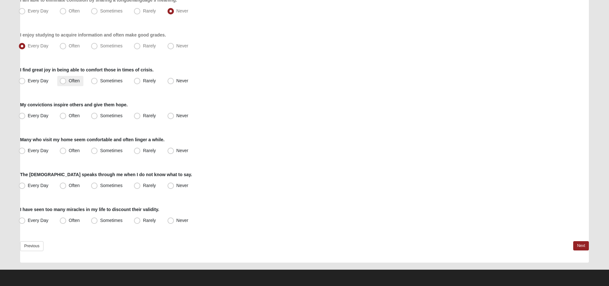
click at [72, 78] on span "Often" at bounding box center [74, 80] width 11 height 5
click at [67, 79] on input "Often" at bounding box center [64, 81] width 4 height 4
radio input "true"
click at [43, 115] on span "Every Day" at bounding box center [38, 115] width 21 height 5
click at [26, 115] on input "Every Day" at bounding box center [23, 115] width 4 height 4
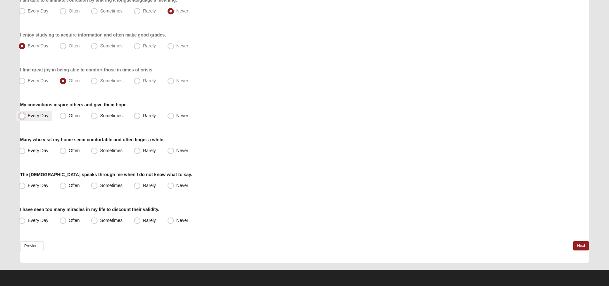
radio input "true"
click at [42, 150] on span "Every Day" at bounding box center [38, 150] width 21 height 5
click at [26, 150] on input "Every Day" at bounding box center [23, 150] width 4 height 4
radio input "true"
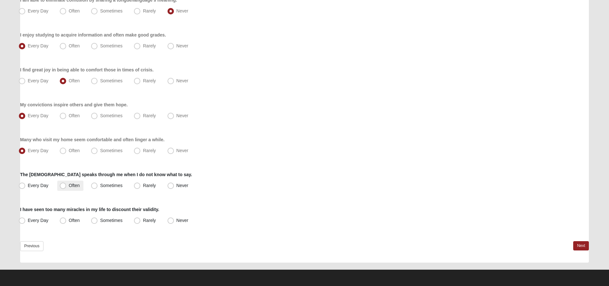
click at [75, 186] on span "Often" at bounding box center [74, 185] width 11 height 5
click at [67, 186] on input "Often" at bounding box center [64, 185] width 4 height 4
radio input "true"
click at [74, 218] on span "Often" at bounding box center [74, 219] width 11 height 5
click at [67, 218] on input "Often" at bounding box center [64, 220] width 4 height 4
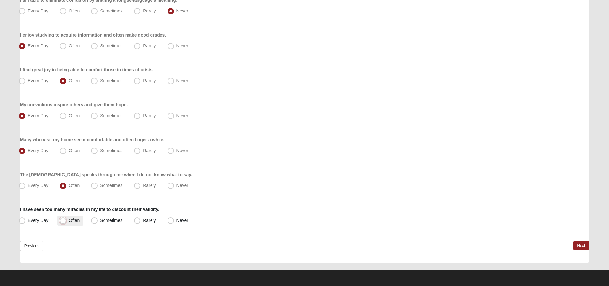
radio input "true"
click at [579, 247] on link "Next" at bounding box center [581, 245] width 16 height 9
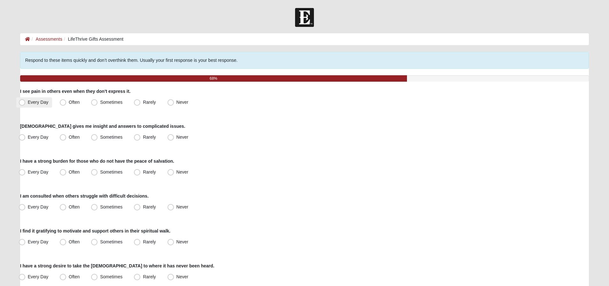
click at [39, 102] on span "Every Day" at bounding box center [38, 101] width 21 height 5
click at [26, 102] on input "Every Day" at bounding box center [23, 102] width 4 height 4
radio input "true"
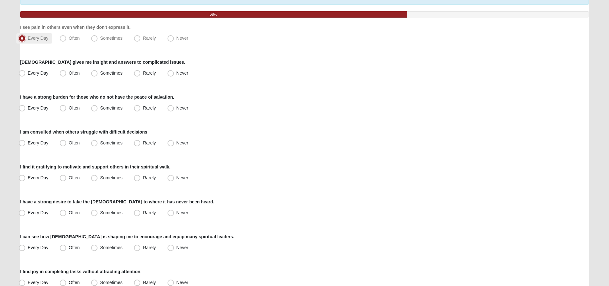
scroll to position [96, 0]
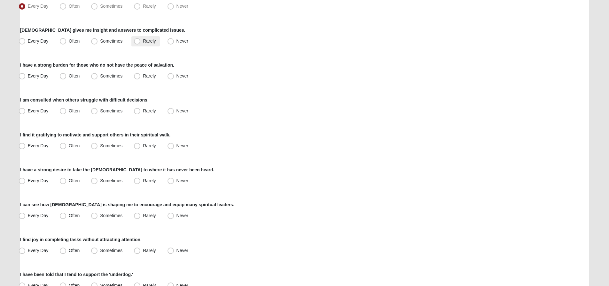
click at [148, 43] on span "Rarely" at bounding box center [149, 40] width 13 height 5
click at [141, 43] on input "Rarely" at bounding box center [139, 41] width 4 height 4
radio input "true"
click at [75, 77] on span "Often" at bounding box center [74, 75] width 11 height 5
click at [67, 77] on input "Often" at bounding box center [64, 76] width 4 height 4
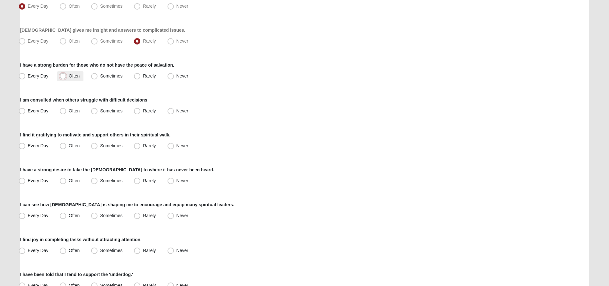
radio input "true"
click at [111, 113] on span "Sometimes" at bounding box center [111, 110] width 22 height 5
click at [98, 113] on input "Sometimes" at bounding box center [96, 111] width 4 height 4
radio input "true"
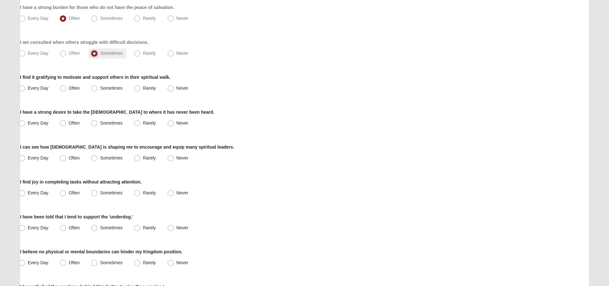
scroll to position [160, 0]
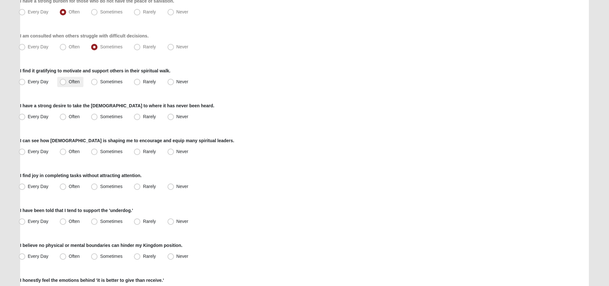
click at [72, 81] on span "Often" at bounding box center [74, 81] width 11 height 5
click at [67, 81] on input "Often" at bounding box center [64, 82] width 4 height 4
radio input "true"
click at [115, 116] on span "Sometimes" at bounding box center [111, 116] width 22 height 5
click at [98, 116] on input "Sometimes" at bounding box center [96, 116] width 4 height 4
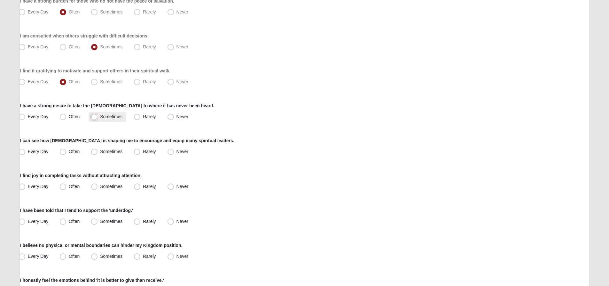
radio input "true"
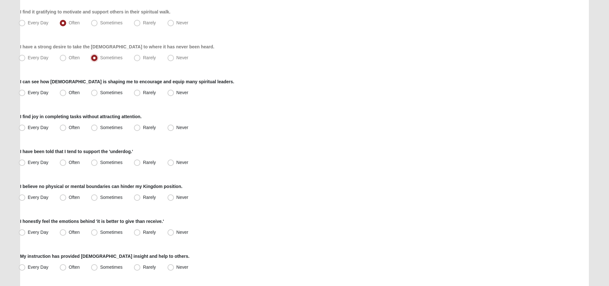
scroll to position [224, 0]
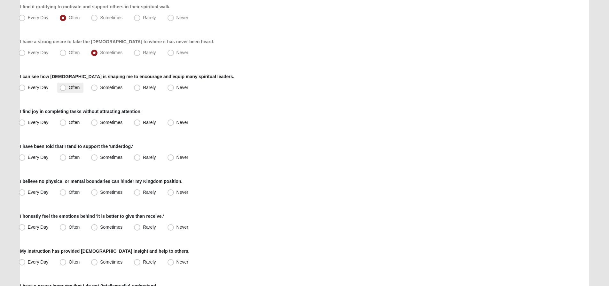
click at [74, 88] on span "Often" at bounding box center [74, 87] width 11 height 5
click at [67, 88] on input "Often" at bounding box center [64, 87] width 4 height 4
radio input "true"
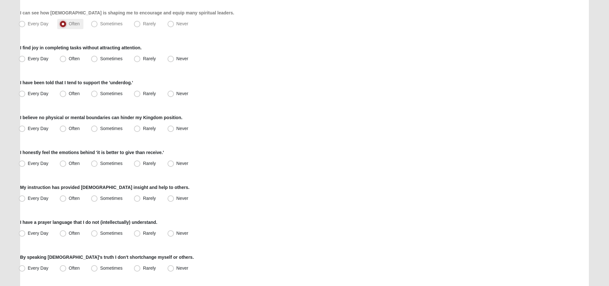
scroll to position [288, 0]
click at [73, 56] on span "Often" at bounding box center [74, 58] width 11 height 5
click at [67, 56] on input "Often" at bounding box center [64, 58] width 4 height 4
radio input "true"
click at [46, 93] on span "Every Day" at bounding box center [38, 92] width 21 height 5
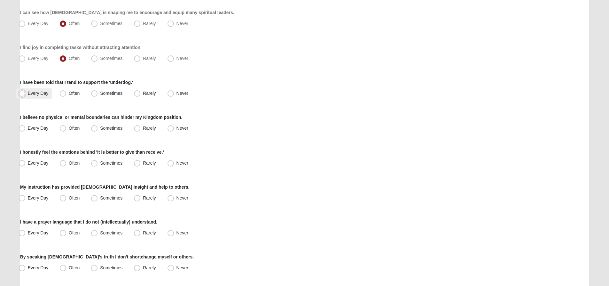
click at [26, 93] on input "Every Day" at bounding box center [23, 93] width 4 height 4
radio input "true"
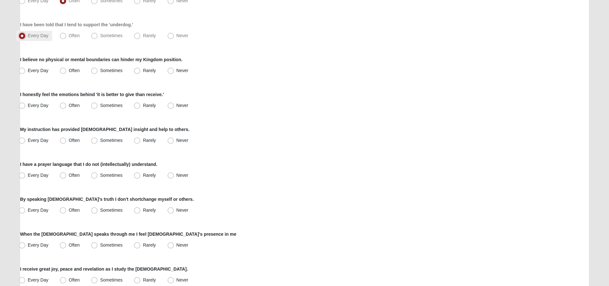
scroll to position [352, 0]
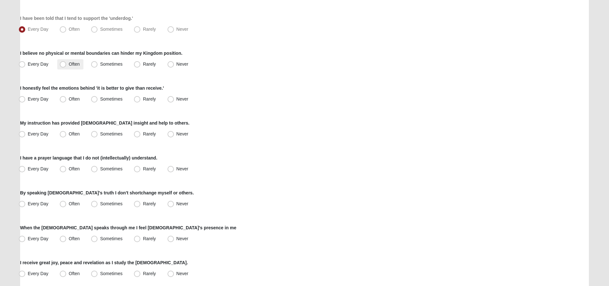
click at [76, 63] on span "Often" at bounding box center [74, 63] width 11 height 5
click at [67, 63] on input "Often" at bounding box center [64, 64] width 4 height 4
radio input "true"
click at [76, 97] on span "Often" at bounding box center [74, 98] width 11 height 5
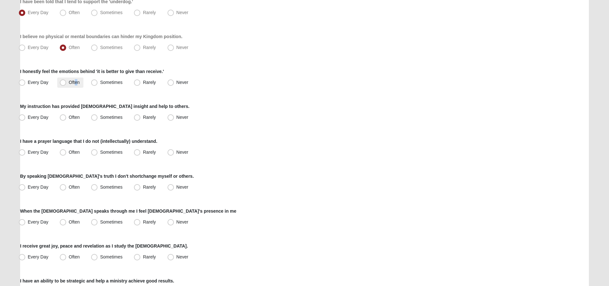
scroll to position [384, 0]
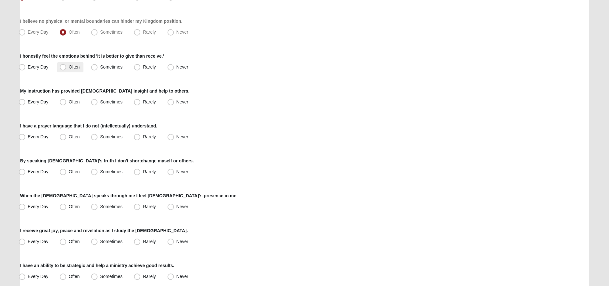
click at [70, 68] on span "Often" at bounding box center [74, 66] width 11 height 5
click at [67, 68] on input "Often" at bounding box center [64, 67] width 4 height 4
radio input "true"
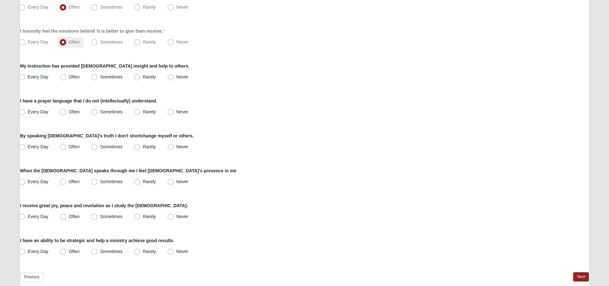
scroll to position [416, 0]
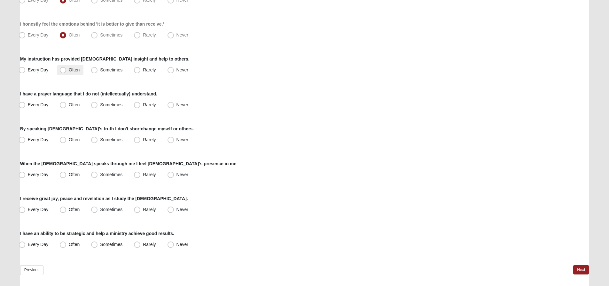
click at [77, 70] on span "Often" at bounding box center [74, 69] width 11 height 5
click at [67, 70] on input "Often" at bounding box center [64, 70] width 4 height 4
radio input "true"
click at [176, 105] on label "Never" at bounding box center [178, 105] width 27 height 10
click at [174, 105] on input "Never" at bounding box center [172, 105] width 4 height 4
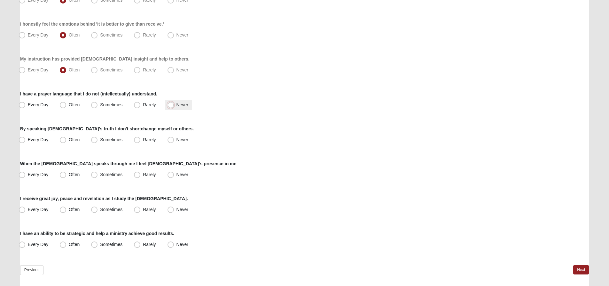
radio input "true"
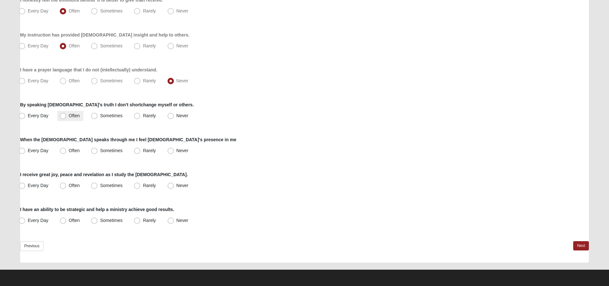
click at [76, 114] on span "Often" at bounding box center [74, 115] width 11 height 5
click at [67, 114] on input "Often" at bounding box center [64, 115] width 4 height 4
radio input "true"
click at [76, 150] on span "Often" at bounding box center [74, 150] width 11 height 5
click at [67, 150] on input "Often" at bounding box center [64, 150] width 4 height 4
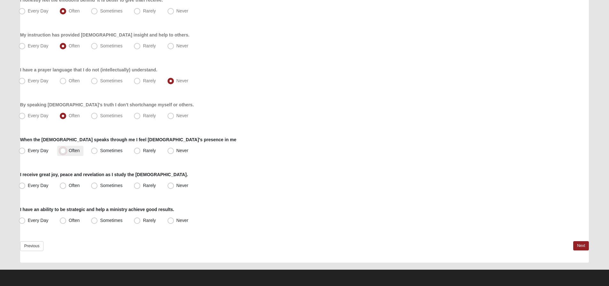
radio input "true"
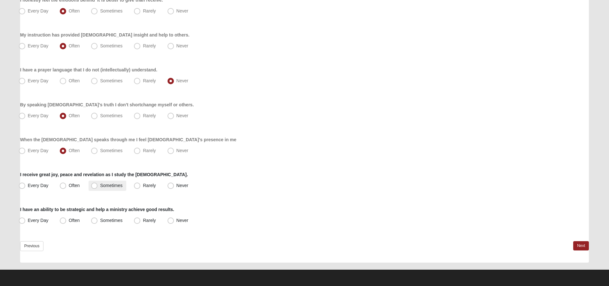
click at [113, 185] on span "Sometimes" at bounding box center [111, 185] width 22 height 5
click at [98, 185] on input "Sometimes" at bounding box center [96, 185] width 4 height 4
radio input "true"
drag, startPoint x: 76, startPoint y: 218, endPoint x: 89, endPoint y: 219, distance: 13.2
click at [76, 218] on span "Often" at bounding box center [74, 219] width 11 height 5
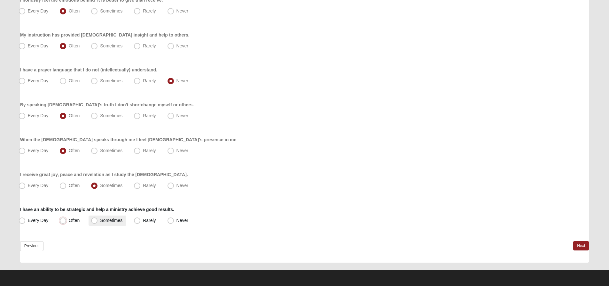
click at [67, 218] on input "Often" at bounding box center [64, 220] width 4 height 4
radio input "true"
click at [578, 242] on link "Next" at bounding box center [581, 245] width 16 height 9
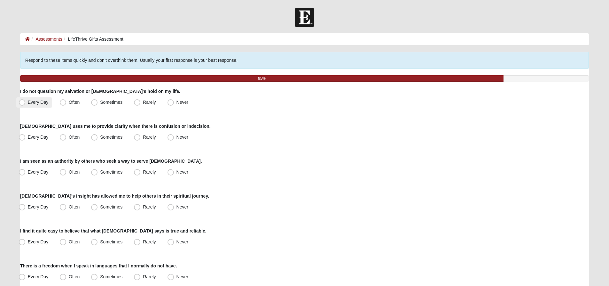
click at [38, 102] on span "Every Day" at bounding box center [38, 101] width 21 height 5
click at [26, 102] on input "Every Day" at bounding box center [23, 102] width 4 height 4
radio input "true"
click at [79, 136] on span "Often" at bounding box center [74, 136] width 11 height 5
click at [67, 136] on input "Often" at bounding box center [64, 137] width 4 height 4
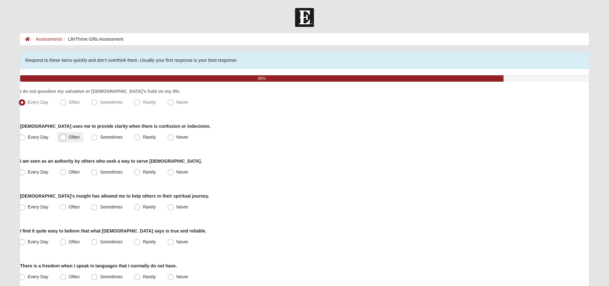
radio input "true"
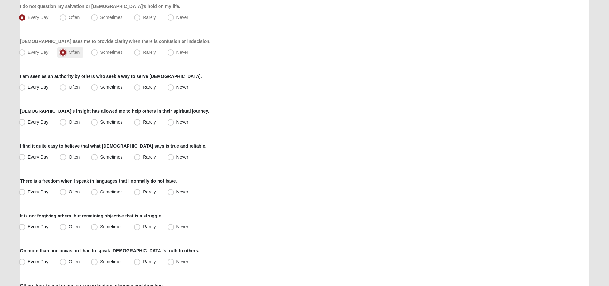
scroll to position [96, 0]
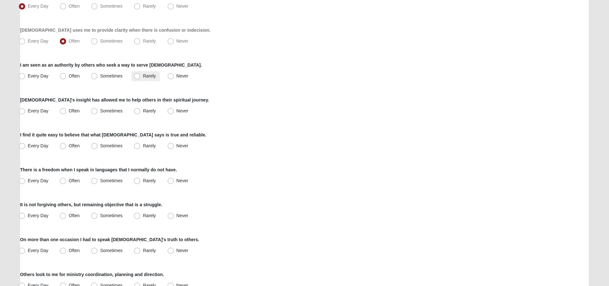
click at [153, 77] on span "Rarely" at bounding box center [149, 75] width 13 height 5
click at [141, 77] on input "Rarely" at bounding box center [139, 76] width 4 height 4
radio input "true"
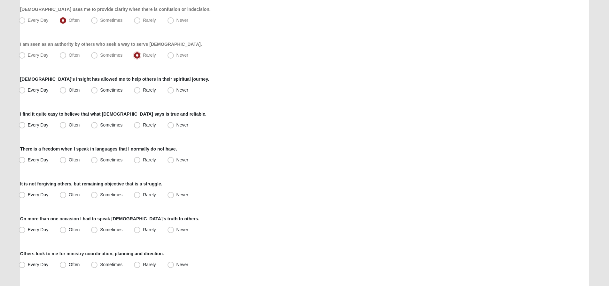
scroll to position [128, 0]
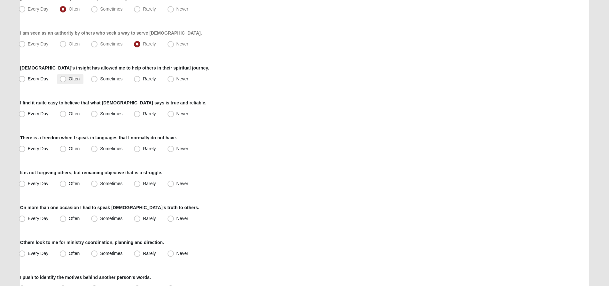
click at [67, 79] on label "Often" at bounding box center [70, 79] width 26 height 10
click at [67, 79] on input "Often" at bounding box center [64, 79] width 4 height 4
radio input "true"
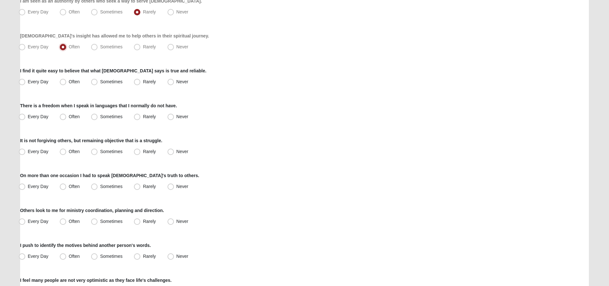
scroll to position [192, 0]
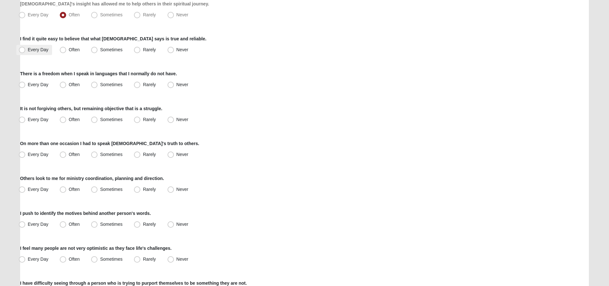
click at [46, 50] on span "Every Day" at bounding box center [38, 49] width 21 height 5
click at [26, 50] on input "Every Day" at bounding box center [23, 50] width 4 height 4
radio input "true"
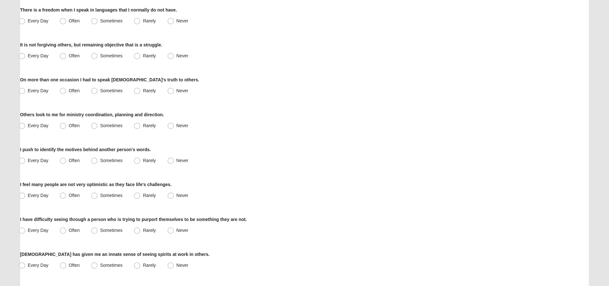
scroll to position [256, 0]
click at [176, 20] on span "Never" at bounding box center [182, 20] width 12 height 5
click at [172, 20] on input "Never" at bounding box center [172, 21] width 4 height 4
radio input "true"
click at [149, 59] on label "Rarely" at bounding box center [145, 56] width 28 height 10
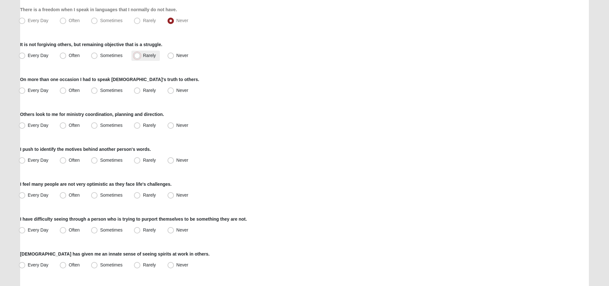
click at [141, 58] on input "Rarely" at bounding box center [139, 55] width 4 height 4
radio input "true"
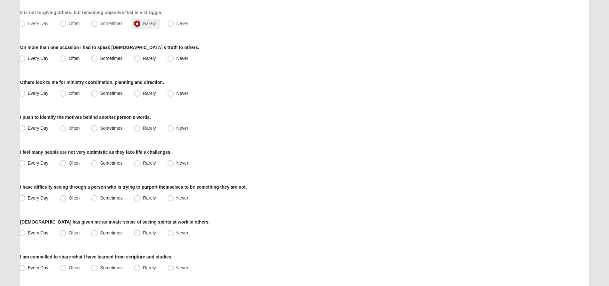
scroll to position [320, 0]
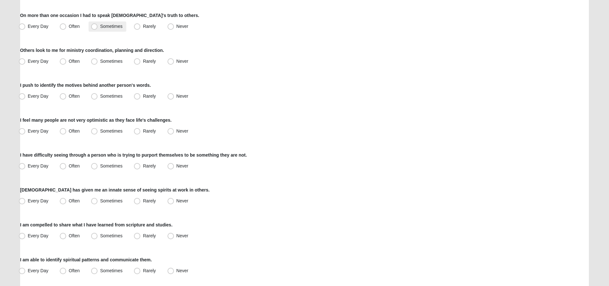
click at [106, 25] on span "Sometimes" at bounding box center [111, 26] width 22 height 5
click at [98, 25] on input "Sometimes" at bounding box center [96, 26] width 4 height 4
radio input "true"
click at [72, 25] on span "Often" at bounding box center [74, 26] width 11 height 5
click at [67, 25] on input "Often" at bounding box center [64, 26] width 4 height 4
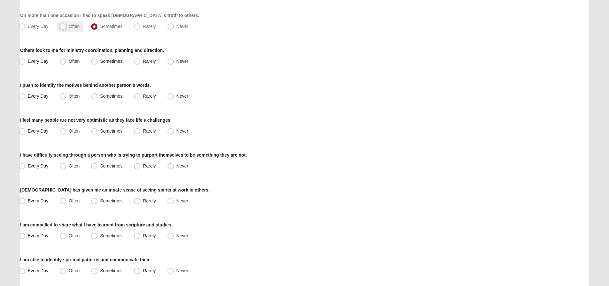
radio input "true"
click at [74, 60] on span "Often" at bounding box center [74, 61] width 11 height 5
click at [67, 60] on input "Often" at bounding box center [64, 61] width 4 height 4
radio input "true"
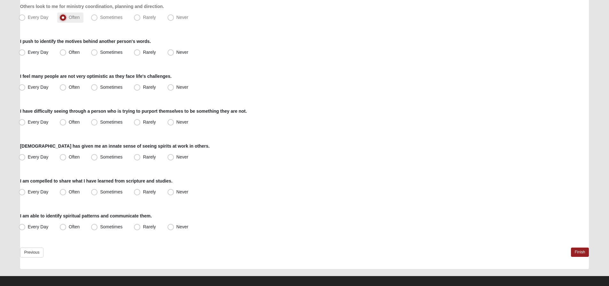
scroll to position [370, 0]
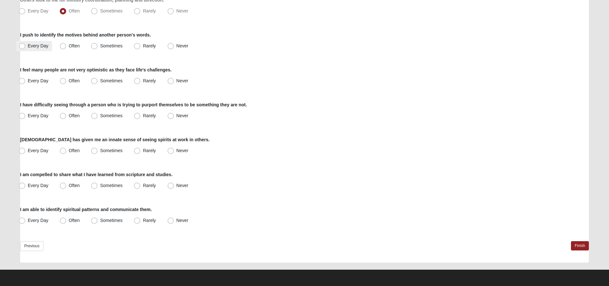
click at [42, 47] on span "Every Day" at bounding box center [38, 45] width 21 height 5
click at [26, 47] on input "Every Day" at bounding box center [23, 46] width 4 height 4
radio input "true"
click at [77, 78] on span "Often" at bounding box center [74, 80] width 11 height 5
click at [67, 79] on input "Often" at bounding box center [64, 81] width 4 height 4
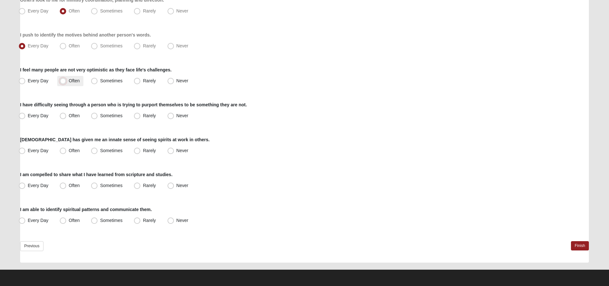
radio input "true"
click at [153, 115] on span "Rarely" at bounding box center [149, 115] width 13 height 5
click at [141, 115] on input "Rarely" at bounding box center [139, 115] width 4 height 4
radio input "true"
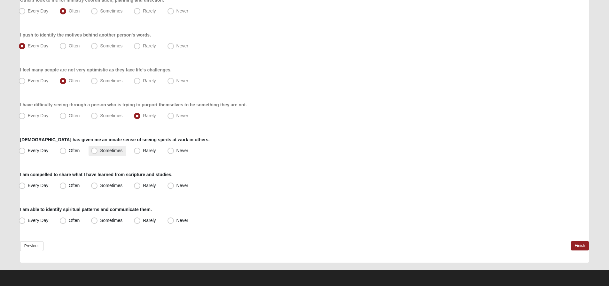
click at [120, 151] on span "Sometimes" at bounding box center [111, 150] width 22 height 5
click at [98, 151] on input "Sometimes" at bounding box center [96, 150] width 4 height 4
radio input "true"
click at [71, 183] on span "Often" at bounding box center [74, 185] width 11 height 5
click at [67, 183] on input "Often" at bounding box center [64, 185] width 4 height 4
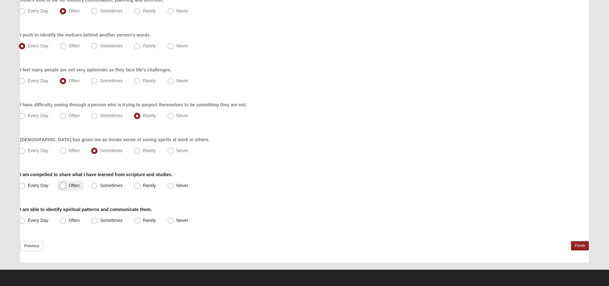
radio input "true"
click at [78, 221] on span "Often" at bounding box center [74, 219] width 11 height 5
click at [67, 221] on input "Often" at bounding box center [64, 220] width 4 height 4
radio input "true"
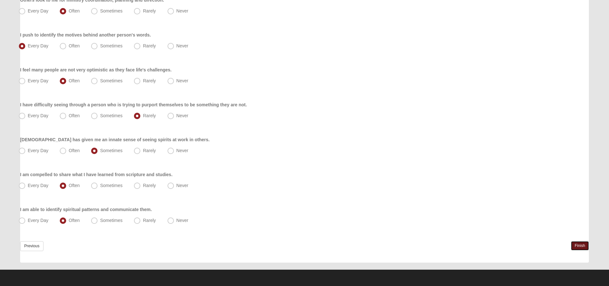
drag, startPoint x: 577, startPoint y: 246, endPoint x: 574, endPoint y: 246, distance: 3.3
click at [576, 246] on link "Finish" at bounding box center [580, 245] width 18 height 9
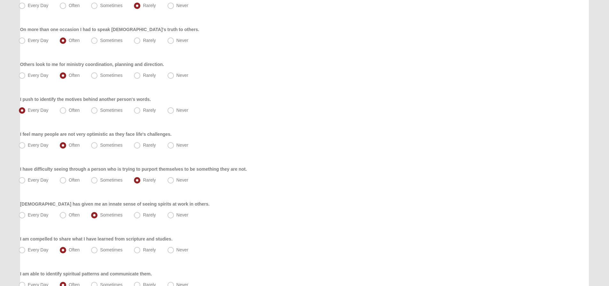
scroll to position [400, 0]
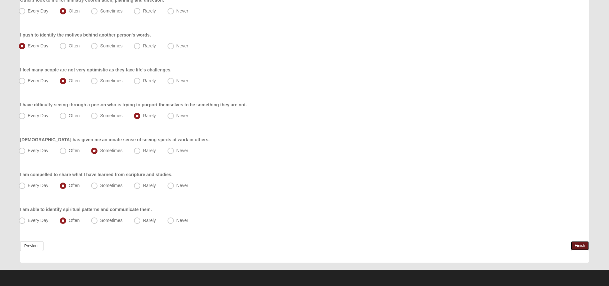
click at [574, 246] on link "Finish" at bounding box center [580, 245] width 18 height 9
click at [100, 220] on span "Sometimes" at bounding box center [111, 219] width 22 height 5
click at [96, 220] on input "Sometimes" at bounding box center [96, 220] width 4 height 4
radio input "true"
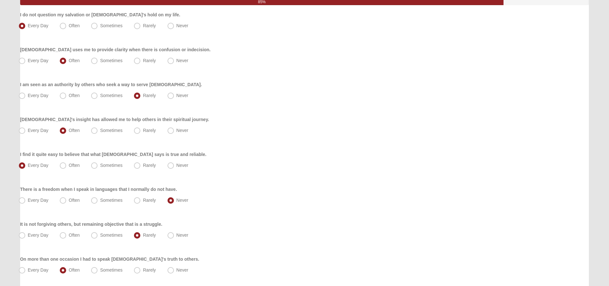
scroll to position [0, 0]
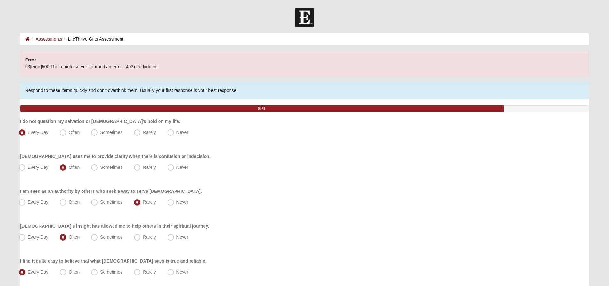
click at [159, 68] on div "Error 53|error|500|The remote server returned an error: (403) Forbidden.|" at bounding box center [304, 63] width 569 height 24
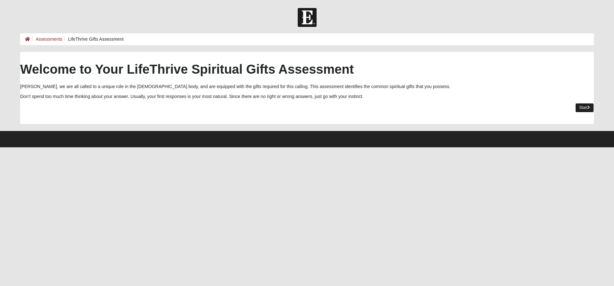
click at [576, 109] on link "Start" at bounding box center [584, 107] width 19 height 9
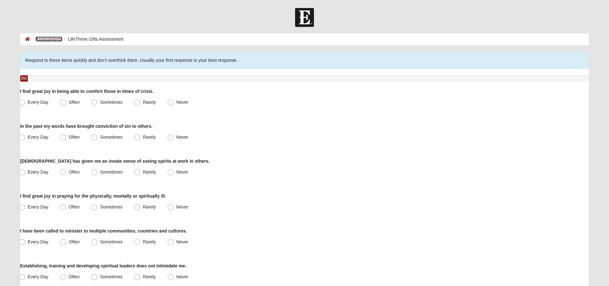
click at [53, 41] on link "Assessments" at bounding box center [48, 38] width 27 height 5
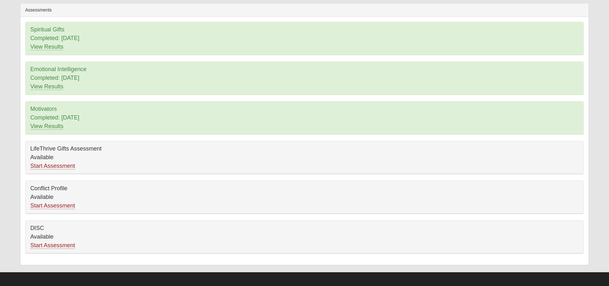
scroll to position [51, 0]
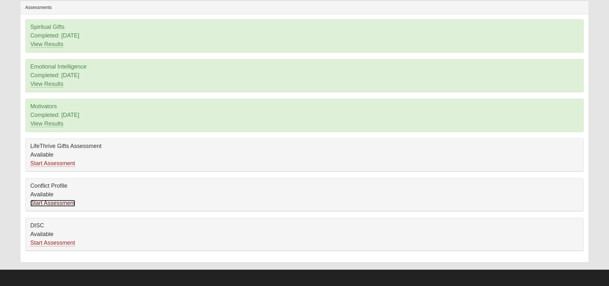
click at [57, 201] on link "Start Assessment" at bounding box center [52, 203] width 45 height 7
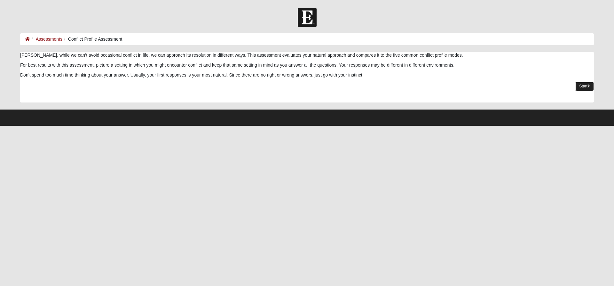
click at [583, 86] on link "Start" at bounding box center [584, 86] width 19 height 9
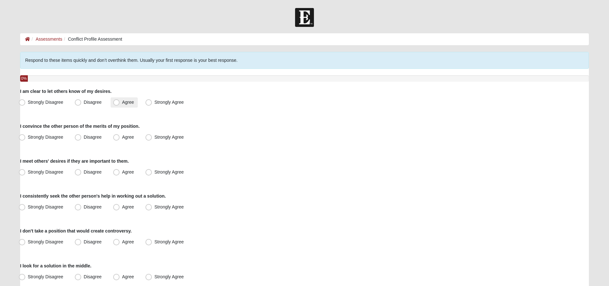
click at [122, 102] on span "Agree" at bounding box center [128, 101] width 12 height 5
click at [117, 102] on input "Agree" at bounding box center [118, 102] width 4 height 4
radio input "true"
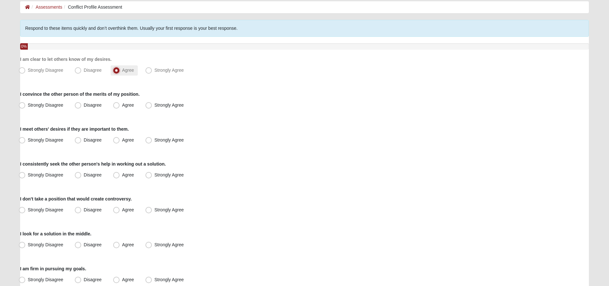
scroll to position [64, 0]
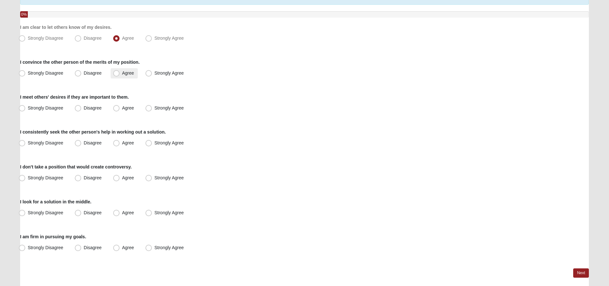
click at [120, 71] on label "Agree" at bounding box center [124, 73] width 27 height 10
click at [120, 71] on input "Agree" at bounding box center [118, 73] width 4 height 4
radio input "true"
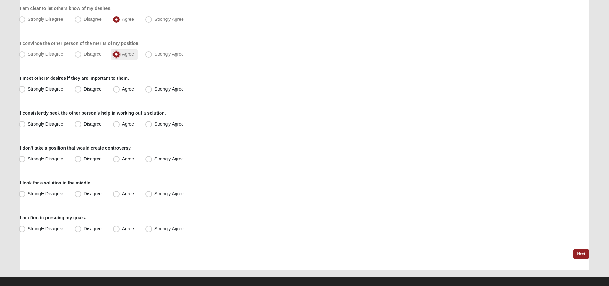
scroll to position [90, 0]
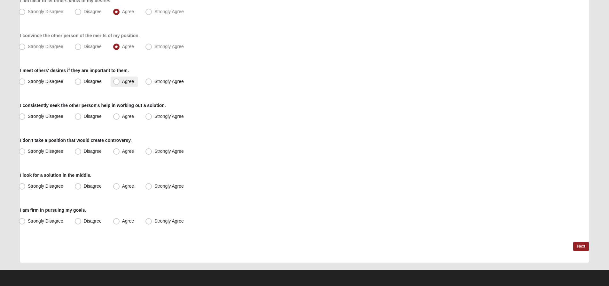
click at [124, 81] on span "Agree" at bounding box center [128, 81] width 12 height 5
click at [120, 81] on input "Agree" at bounding box center [118, 81] width 4 height 4
radio input "true"
click at [129, 116] on span "Agree" at bounding box center [128, 115] width 12 height 5
click at [120, 116] on input "Agree" at bounding box center [118, 116] width 4 height 4
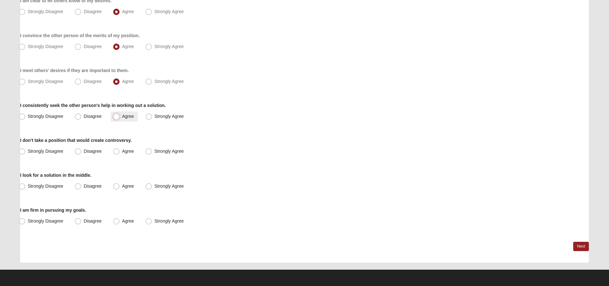
radio input "true"
click at [96, 150] on span "Disagree" at bounding box center [93, 150] width 18 height 5
click at [82, 150] on input "Disagree" at bounding box center [79, 151] width 4 height 4
radio input "true"
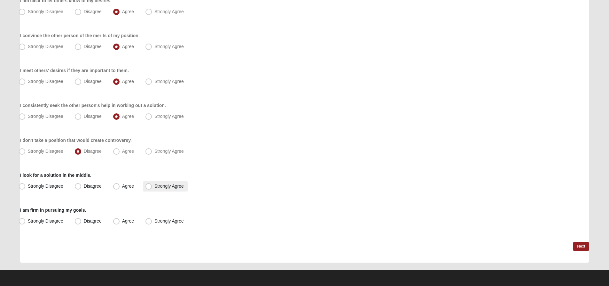
click at [167, 186] on span "Strongly Agree" at bounding box center [168, 185] width 29 height 5
click at [152, 186] on input "Strongly Agree" at bounding box center [150, 186] width 4 height 4
radio input "true"
click at [96, 220] on span "Disagree" at bounding box center [93, 220] width 18 height 5
click at [82, 220] on input "Disagree" at bounding box center [79, 221] width 4 height 4
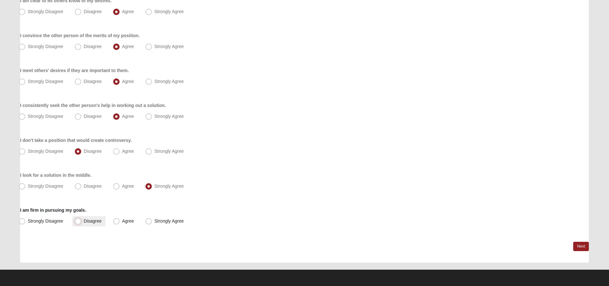
radio input "true"
click at [578, 246] on link "Next" at bounding box center [581, 245] width 16 height 9
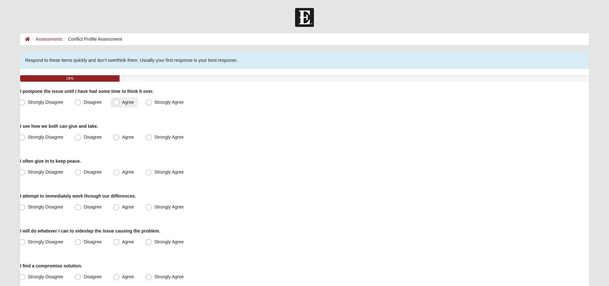
click at [122, 102] on span "Agree" at bounding box center [128, 101] width 12 height 5
click at [117, 102] on input "Agree" at bounding box center [118, 102] width 4 height 4
radio input "true"
click at [122, 136] on span "Agree" at bounding box center [128, 136] width 12 height 5
click at [117, 136] on input "Agree" at bounding box center [118, 137] width 4 height 4
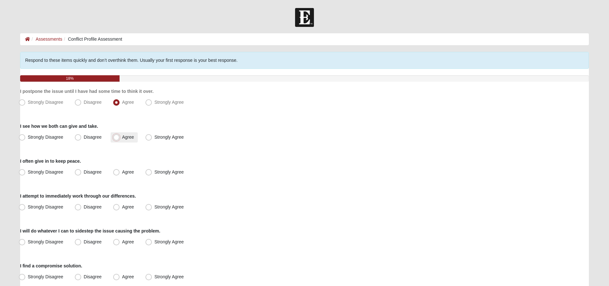
radio input "true"
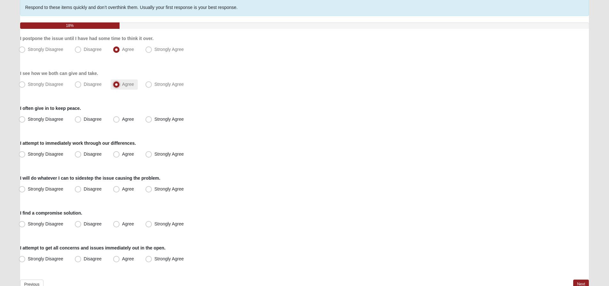
scroll to position [64, 0]
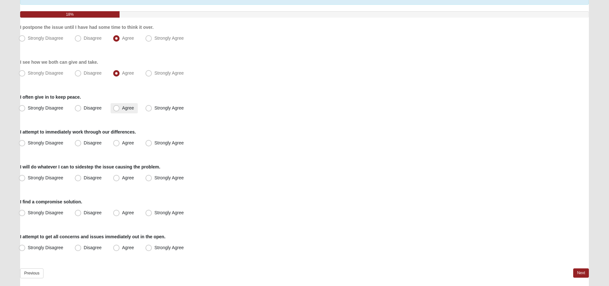
click at [122, 107] on span "Agree" at bounding box center [128, 107] width 12 height 5
click at [117, 107] on input "Agree" at bounding box center [118, 108] width 4 height 4
radio input "true"
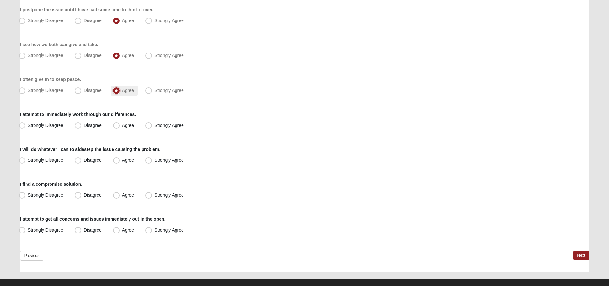
scroll to position [91, 0]
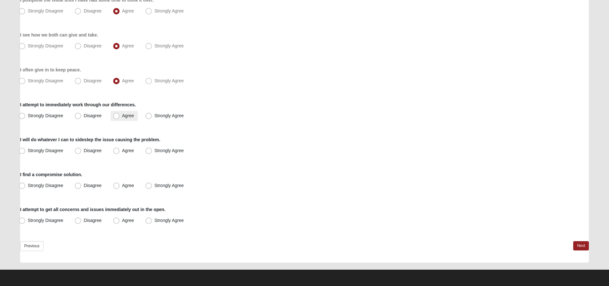
click at [122, 117] on span "Agree" at bounding box center [128, 115] width 12 height 5
click at [117, 117] on input "Agree" at bounding box center [118, 115] width 4 height 4
radio input "true"
click at [84, 151] on span "Disagree" at bounding box center [93, 150] width 18 height 5
click at [78, 151] on input "Disagree" at bounding box center [79, 150] width 4 height 4
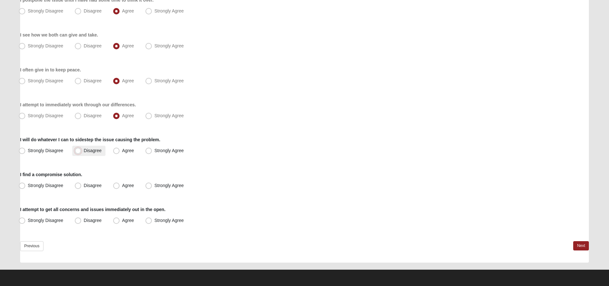
radio input "true"
click at [122, 184] on span "Agree" at bounding box center [128, 185] width 12 height 5
click at [118, 184] on input "Agree" at bounding box center [118, 185] width 4 height 4
radio input "true"
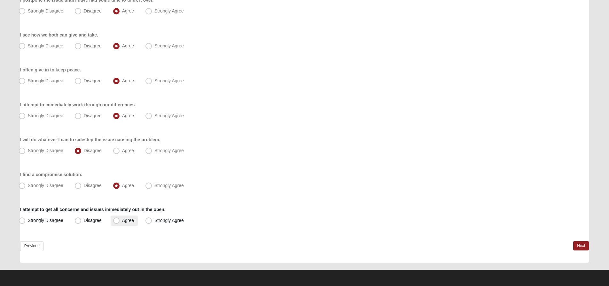
click at [122, 219] on span "Agree" at bounding box center [128, 219] width 12 height 5
click at [116, 219] on input "Agree" at bounding box center [118, 220] width 4 height 4
radio input "true"
click at [579, 247] on link "Next" at bounding box center [581, 245] width 16 height 9
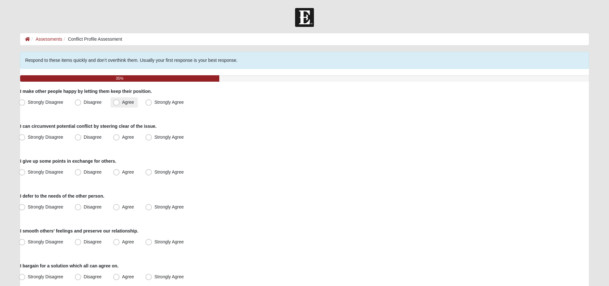
click at [122, 101] on span "Agree" at bounding box center [128, 101] width 12 height 5
click at [117, 101] on input "Agree" at bounding box center [118, 102] width 4 height 4
radio input "true"
click at [84, 101] on span "Disagree" at bounding box center [93, 101] width 18 height 5
click at [80, 101] on input "Disagree" at bounding box center [79, 102] width 4 height 4
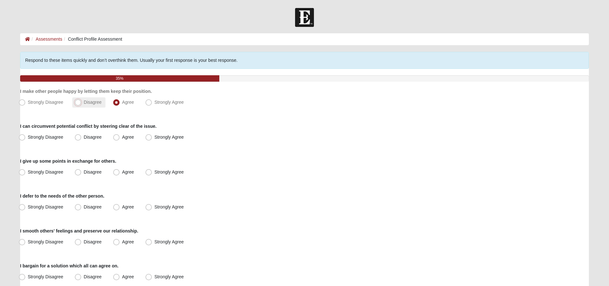
radio input "true"
click at [84, 136] on span "Disagree" at bounding box center [93, 136] width 18 height 5
click at [80, 136] on input "Disagree" at bounding box center [79, 137] width 4 height 4
radio input "true"
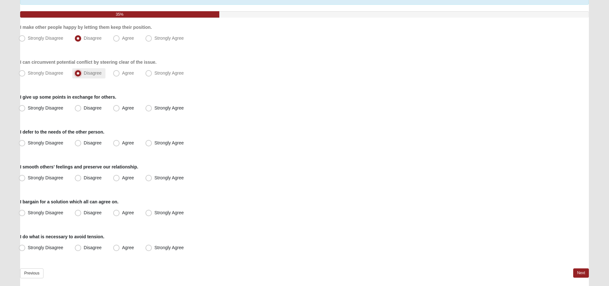
scroll to position [91, 0]
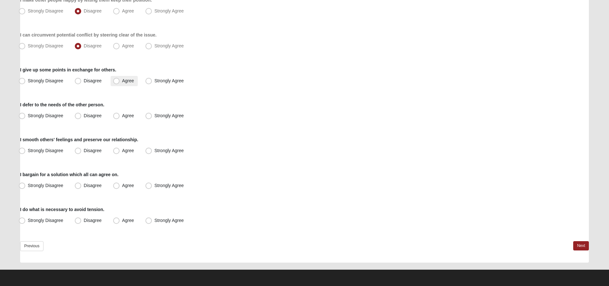
click at [122, 80] on span "Agree" at bounding box center [128, 80] width 12 height 5
click at [118, 80] on input "Agree" at bounding box center [118, 81] width 4 height 4
radio input "true"
click at [122, 115] on span "Agree" at bounding box center [128, 115] width 12 height 5
click at [116, 115] on input "Agree" at bounding box center [118, 115] width 4 height 4
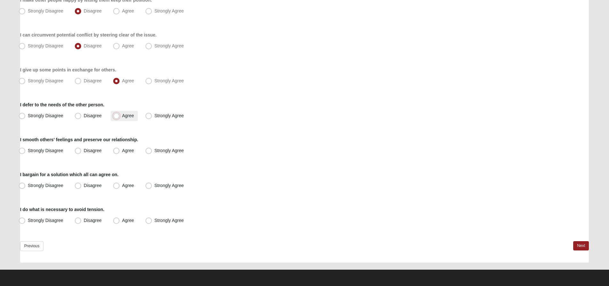
radio input "true"
click at [122, 152] on span "Agree" at bounding box center [128, 150] width 12 height 5
click at [117, 152] on input "Agree" at bounding box center [118, 150] width 4 height 4
radio input "true"
click at [122, 184] on span "Agree" at bounding box center [128, 185] width 12 height 5
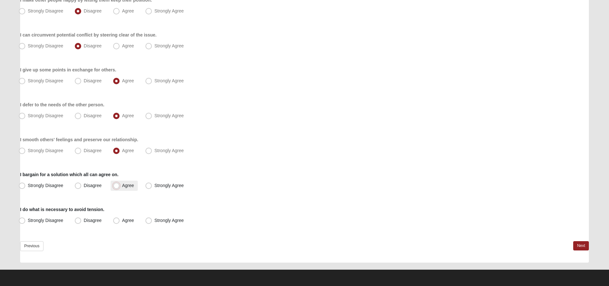
click at [116, 184] on input "Agree" at bounding box center [118, 185] width 4 height 4
radio input "true"
click at [122, 223] on span "Agree" at bounding box center [128, 219] width 12 height 5
click at [116, 222] on input "Agree" at bounding box center [118, 220] width 4 height 4
radio input "true"
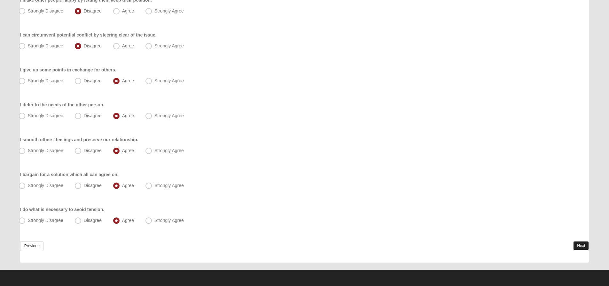
click at [581, 246] on link "Next" at bounding box center [581, 245] width 16 height 9
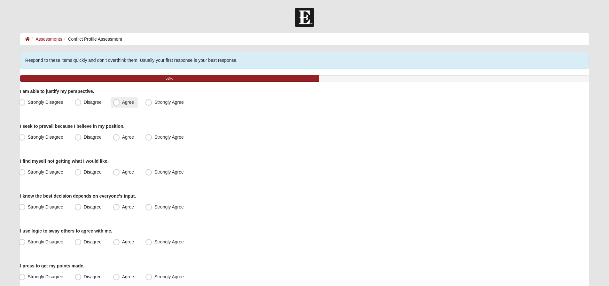
click at [122, 101] on span "Agree" at bounding box center [128, 101] width 12 height 5
click at [118, 101] on input "Agree" at bounding box center [118, 102] width 4 height 4
radio input "true"
click at [122, 138] on span "Agree" at bounding box center [128, 136] width 12 height 5
click at [118, 138] on input "Agree" at bounding box center [118, 137] width 4 height 4
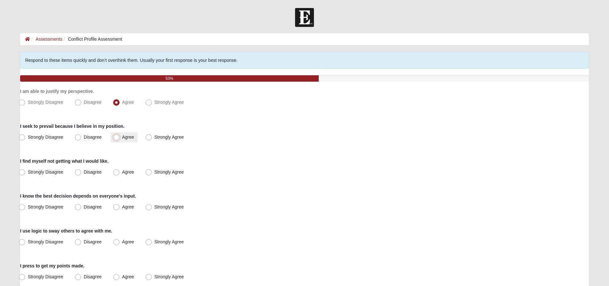
radio input "true"
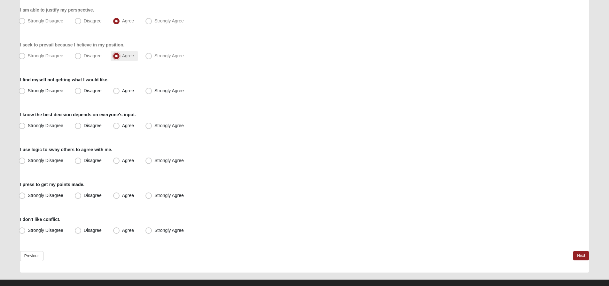
scroll to position [91, 0]
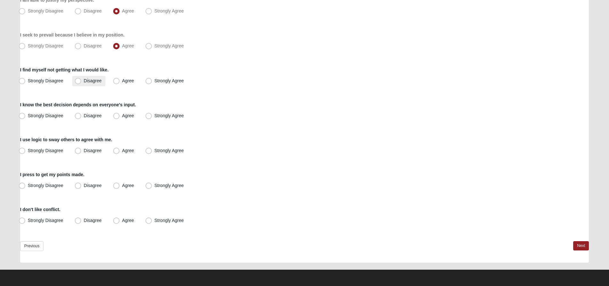
click at [84, 80] on span "Disagree" at bounding box center [93, 80] width 18 height 5
click at [79, 80] on input "Disagree" at bounding box center [79, 81] width 4 height 4
radio input "true"
click at [84, 114] on span "Disagree" at bounding box center [93, 115] width 18 height 5
click at [79, 114] on input "Disagree" at bounding box center [79, 115] width 4 height 4
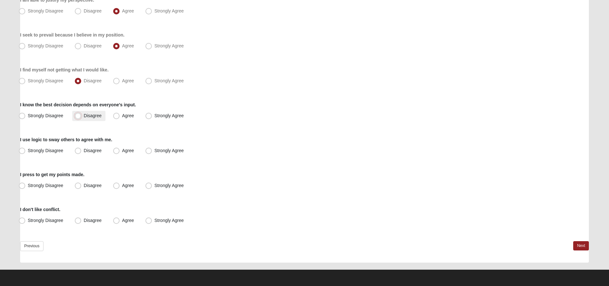
radio input "true"
click at [122, 148] on span "Agree" at bounding box center [128, 150] width 12 height 5
click at [118, 148] on input "Agree" at bounding box center [118, 150] width 4 height 4
radio input "true"
click at [122, 184] on span "Agree" at bounding box center [128, 185] width 12 height 5
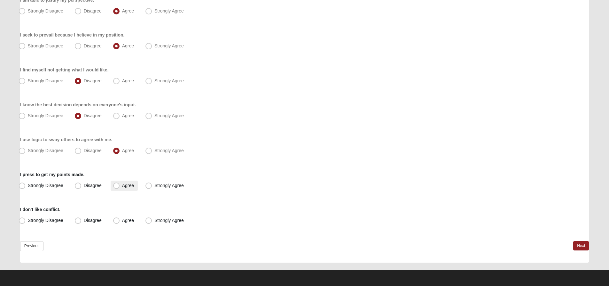
click at [118, 184] on input "Agree" at bounding box center [118, 185] width 4 height 4
radio input "true"
click at [154, 220] on span "Strongly Agree" at bounding box center [168, 219] width 29 height 5
click at [148, 220] on input "Strongly Agree" at bounding box center [150, 220] width 4 height 4
radio input "true"
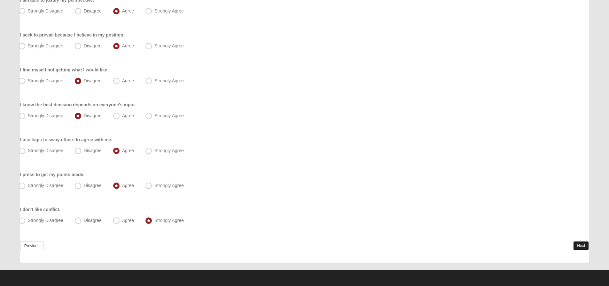
click at [582, 244] on link "Next" at bounding box center [581, 245] width 16 height 9
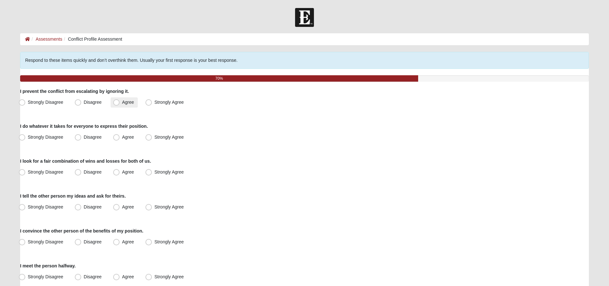
click at [122, 104] on span "Agree" at bounding box center [128, 101] width 12 height 5
click at [116, 104] on input "Agree" at bounding box center [118, 102] width 4 height 4
radio input "true"
click at [154, 138] on span "Strongly Agree" at bounding box center [168, 136] width 29 height 5
click at [148, 138] on input "Strongly Agree" at bounding box center [150, 137] width 4 height 4
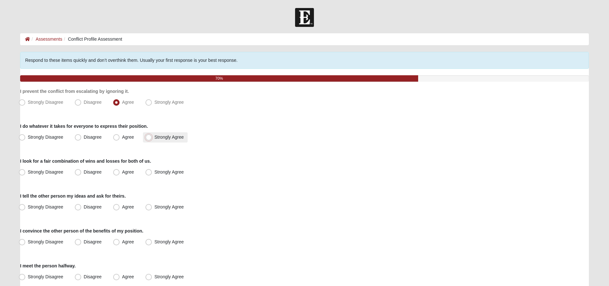
radio input "true"
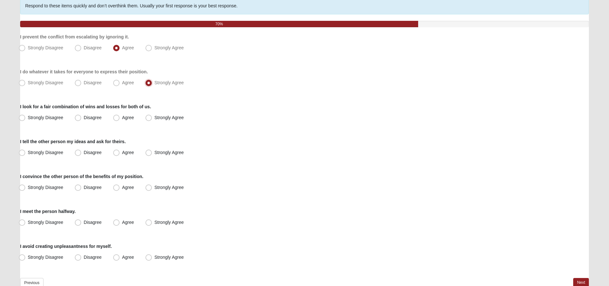
scroll to position [64, 0]
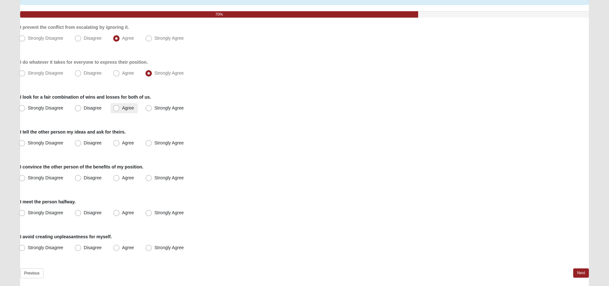
click at [122, 106] on span "Agree" at bounding box center [128, 107] width 12 height 5
click at [116, 106] on input "Agree" at bounding box center [118, 108] width 4 height 4
radio input "true"
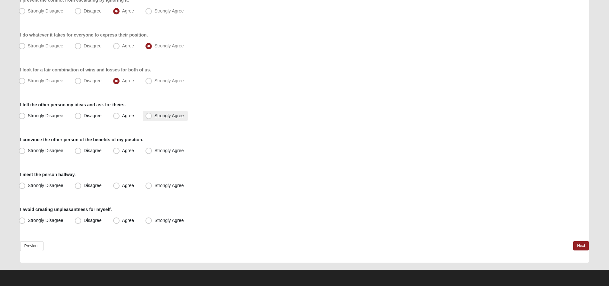
click at [154, 116] on span "Strongly Agree" at bounding box center [168, 115] width 29 height 5
click at [148, 116] on input "Strongly Agree" at bounding box center [150, 115] width 4 height 4
radio input "true"
click at [122, 150] on span "Agree" at bounding box center [128, 150] width 12 height 5
click at [116, 150] on input "Agree" at bounding box center [118, 150] width 4 height 4
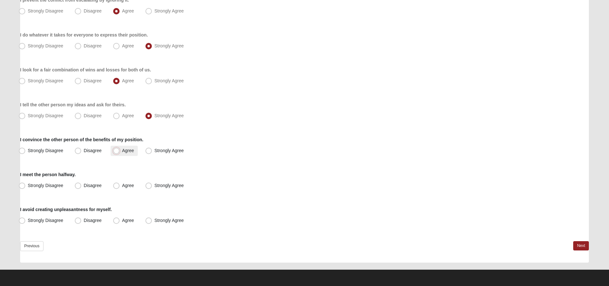
radio input "true"
click at [122, 185] on span "Agree" at bounding box center [128, 185] width 12 height 5
click at [117, 185] on input "Agree" at bounding box center [118, 185] width 4 height 4
radio input "true"
click at [122, 221] on span "Agree" at bounding box center [128, 219] width 12 height 5
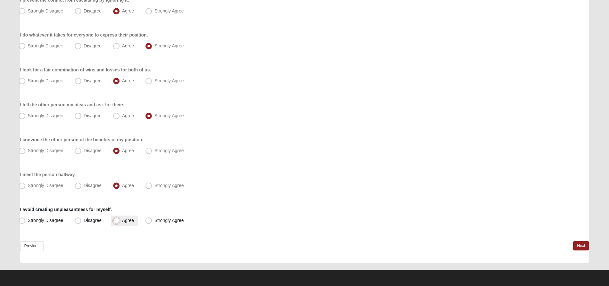
click at [116, 221] on input "Agree" at bounding box center [118, 220] width 4 height 4
radio input "true"
click at [576, 247] on link "Next" at bounding box center [581, 245] width 16 height 9
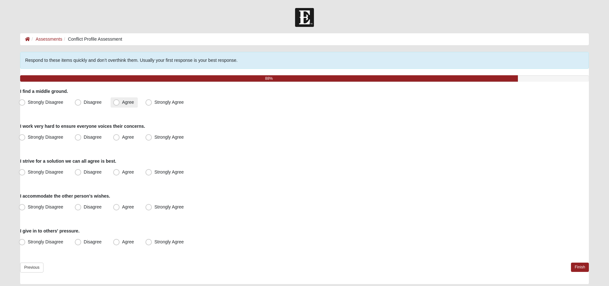
click at [122, 103] on span "Agree" at bounding box center [128, 101] width 12 height 5
click at [116, 103] on input "Agree" at bounding box center [118, 102] width 4 height 4
radio input "true"
click at [154, 136] on span "Strongly Agree" at bounding box center [168, 136] width 29 height 5
click at [150, 136] on input "Strongly Agree" at bounding box center [150, 137] width 4 height 4
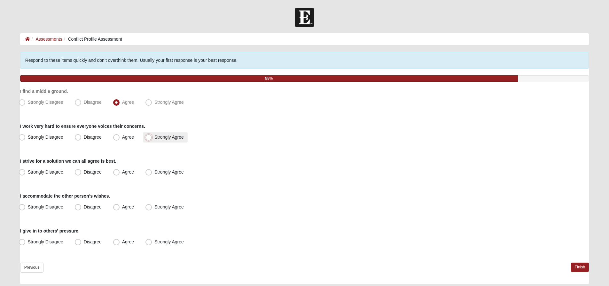
radio input "true"
click at [122, 171] on span "Agree" at bounding box center [128, 171] width 12 height 5
click at [116, 171] on input "Agree" at bounding box center [118, 172] width 4 height 4
radio input "true"
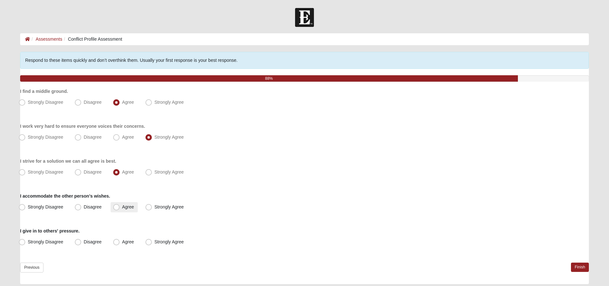
click at [122, 208] on span "Agree" at bounding box center [128, 206] width 12 height 5
click at [116, 208] on input "Agree" at bounding box center [118, 207] width 4 height 4
radio input "true"
click at [84, 241] on span "Disagree" at bounding box center [93, 241] width 18 height 5
click at [77, 241] on input "Disagree" at bounding box center [79, 241] width 4 height 4
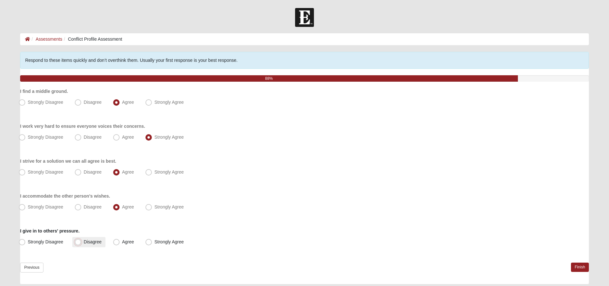
radio input "true"
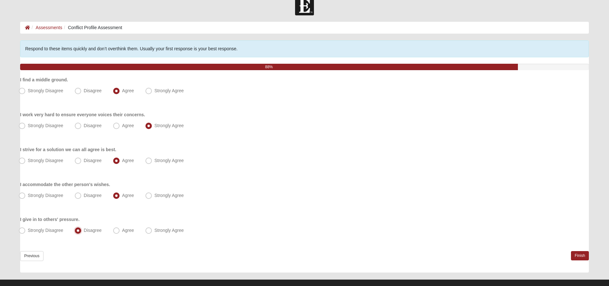
scroll to position [21, 0]
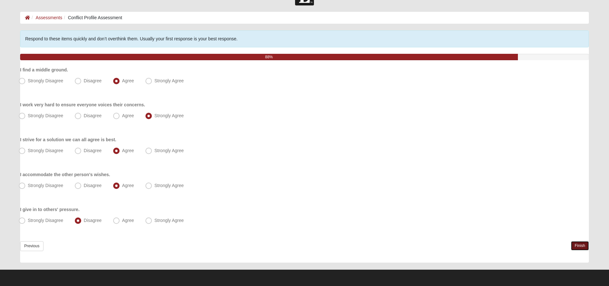
click at [581, 245] on link "Finish" at bounding box center [580, 245] width 18 height 9
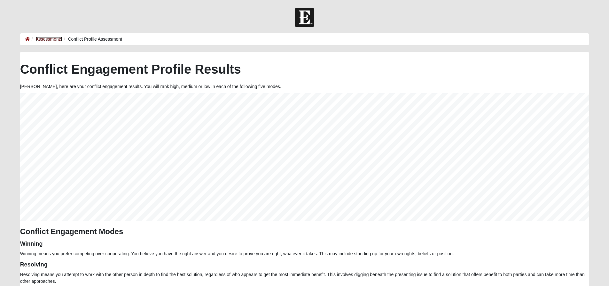
click at [53, 39] on link "Assessments" at bounding box center [48, 38] width 27 height 5
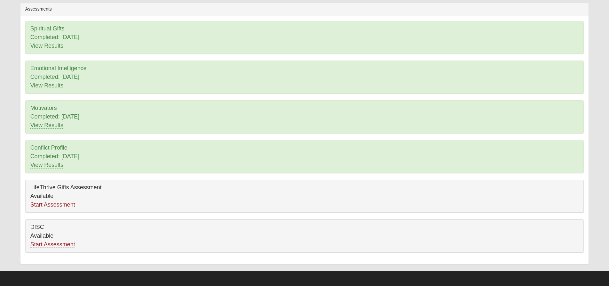
scroll to position [51, 0]
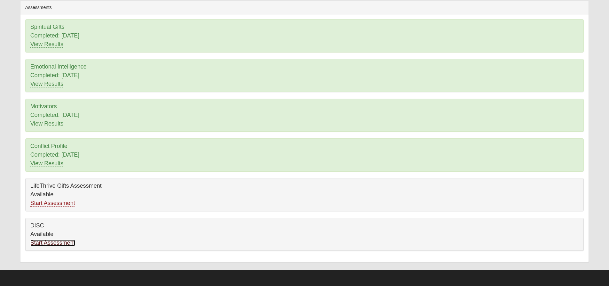
click at [61, 243] on link "Start Assessment" at bounding box center [52, 242] width 45 height 7
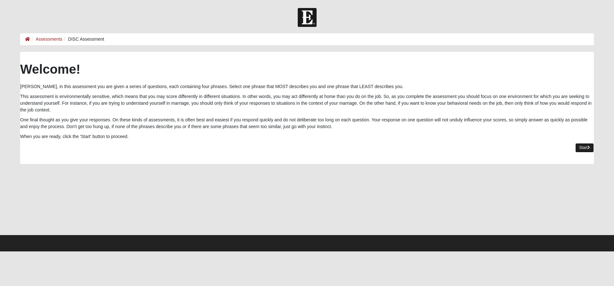
click at [583, 145] on link "Start" at bounding box center [584, 147] width 19 height 9
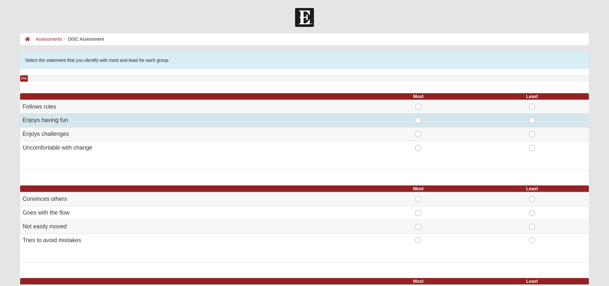
click at [418, 117] on span "Most" at bounding box center [418, 117] width 0 height 0
click at [418, 120] on input "Most" at bounding box center [420, 120] width 4 height 6
radio input "true"
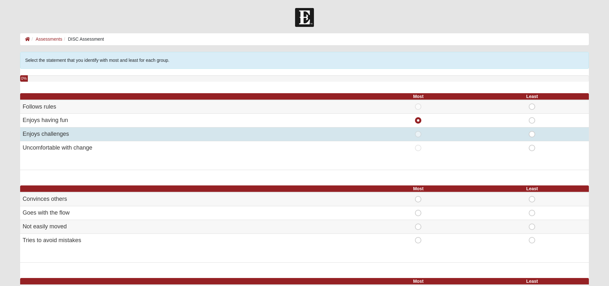
click at [532, 131] on span "Least" at bounding box center [532, 131] width 0 height 0
click at [532, 132] on input "Least" at bounding box center [534, 134] width 4 height 6
radio input "true"
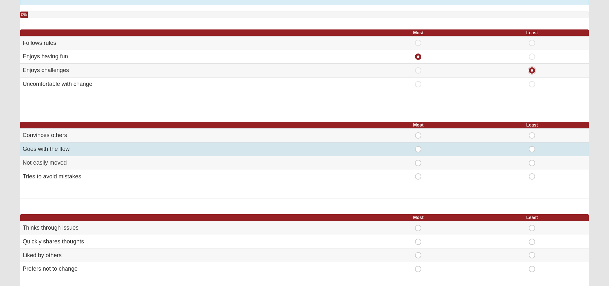
scroll to position [64, 0]
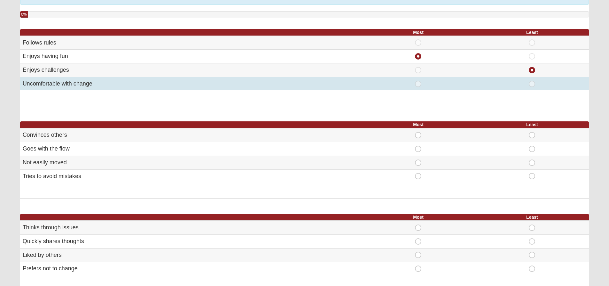
click at [418, 81] on span "Most" at bounding box center [418, 81] width 0 height 0
click at [418, 82] on input "Most" at bounding box center [420, 84] width 4 height 6
radio input "true"
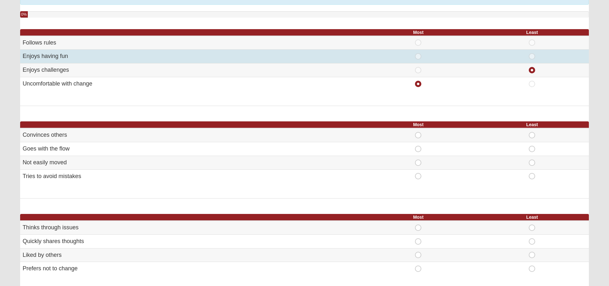
click at [418, 53] on span "Most" at bounding box center [418, 53] width 0 height 0
click at [419, 54] on input "Most" at bounding box center [420, 56] width 4 height 6
radio input "true"
radio input "false"
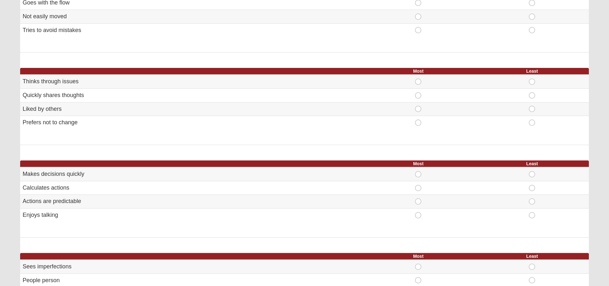
scroll to position [224, 0]
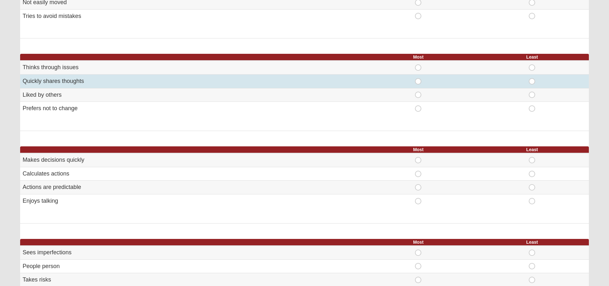
click at [532, 78] on span "Least" at bounding box center [532, 78] width 0 height 0
click at [532, 80] on input "Least" at bounding box center [534, 81] width 4 height 6
radio input "true"
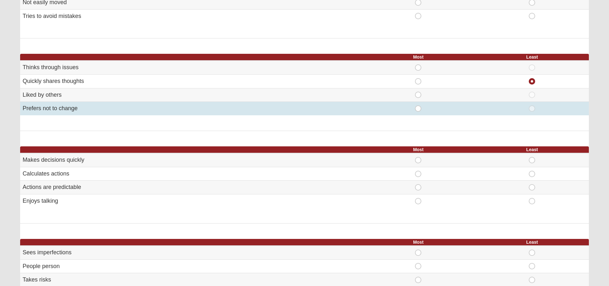
click at [532, 105] on span "Least" at bounding box center [532, 105] width 0 height 0
click at [532, 111] on input "Least" at bounding box center [534, 108] width 4 height 6
radio input "true"
radio input "false"
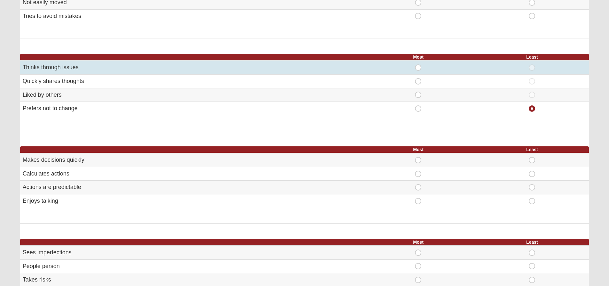
click at [418, 64] on span "Most" at bounding box center [418, 64] width 0 height 0
click at [418, 65] on input "Most" at bounding box center [420, 67] width 4 height 6
radio input "true"
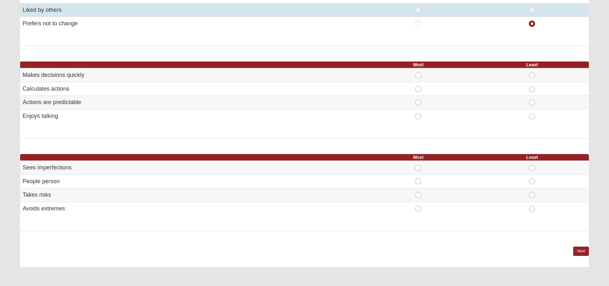
scroll to position [320, 0]
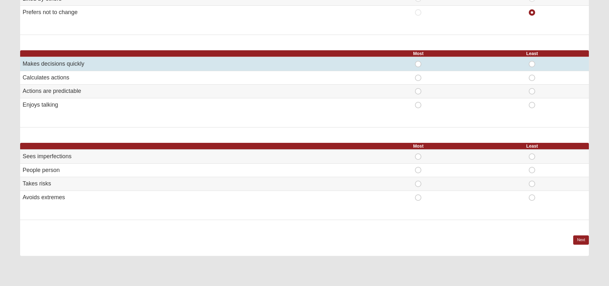
click at [532, 61] on span "Least" at bounding box center [532, 61] width 0 height 0
click at [532, 63] on input "Least" at bounding box center [534, 64] width 4 height 6
radio input "true"
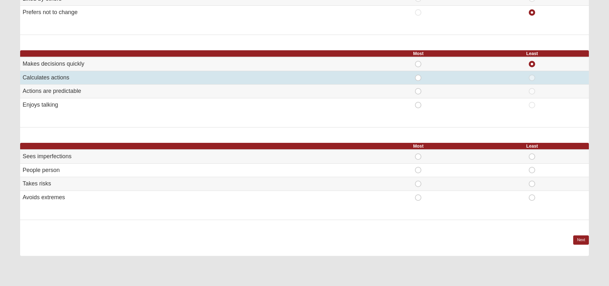
click at [418, 74] on span "Most" at bounding box center [418, 74] width 0 height 0
click at [418, 78] on input "Most" at bounding box center [420, 77] width 4 height 6
radio input "true"
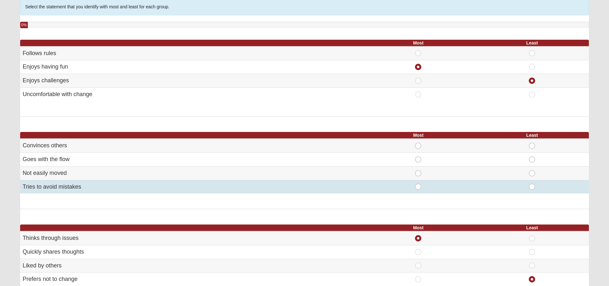
scroll to position [64, 0]
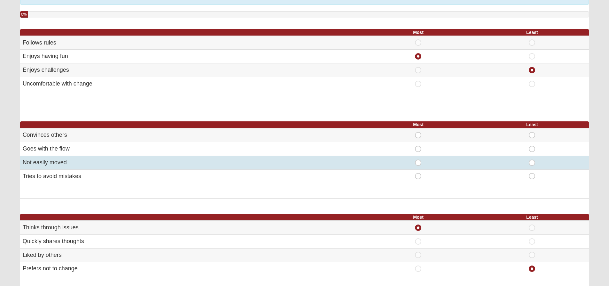
click at [532, 159] on span "Least" at bounding box center [532, 159] width 0 height 0
click at [532, 163] on input "Least" at bounding box center [534, 162] width 4 height 6
radio input "true"
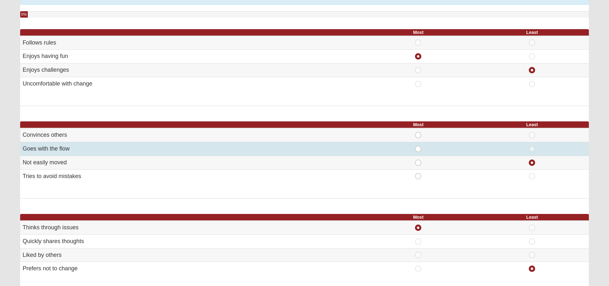
click at [418, 145] on span "Most" at bounding box center [418, 145] width 0 height 0
click at [418, 147] on input "Most" at bounding box center [420, 148] width 4 height 6
radio input "true"
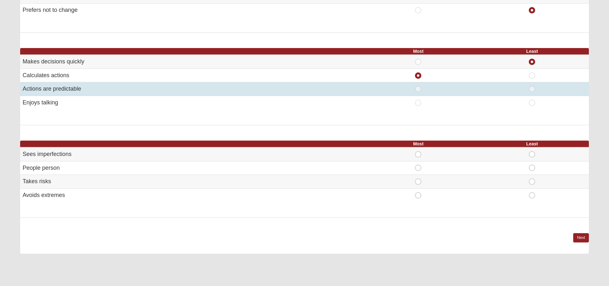
scroll to position [377, 0]
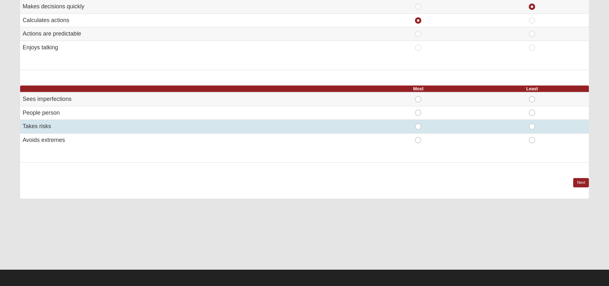
click at [532, 123] on span "Least" at bounding box center [532, 123] width 0 height 0
click at [532, 125] on input "Least" at bounding box center [534, 126] width 4 height 6
radio input "true"
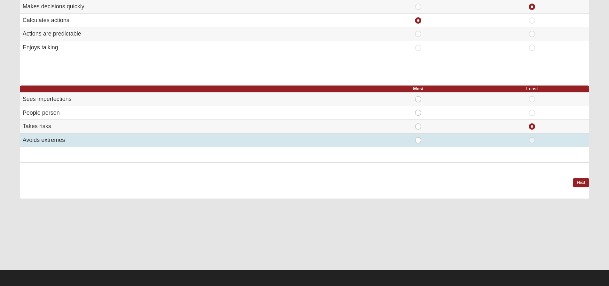
click at [418, 137] on span "Most" at bounding box center [418, 137] width 0 height 0
click at [418, 140] on input "Most" at bounding box center [420, 140] width 4 height 6
radio input "true"
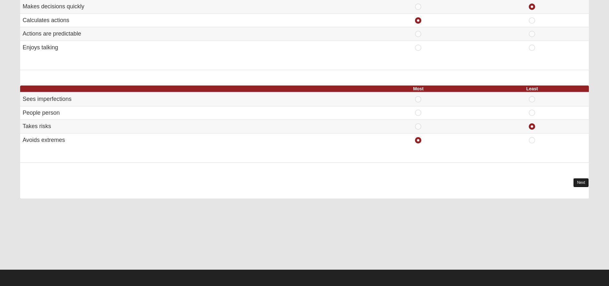
click at [578, 180] on link "Next" at bounding box center [581, 182] width 16 height 9
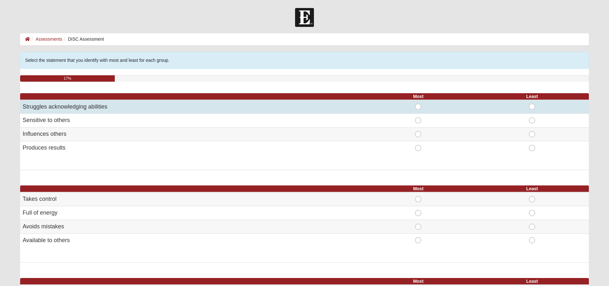
click at [418, 103] on span "Most" at bounding box center [418, 103] width 0 height 0
click at [418, 105] on input "Most" at bounding box center [420, 106] width 4 height 6
radio input "true"
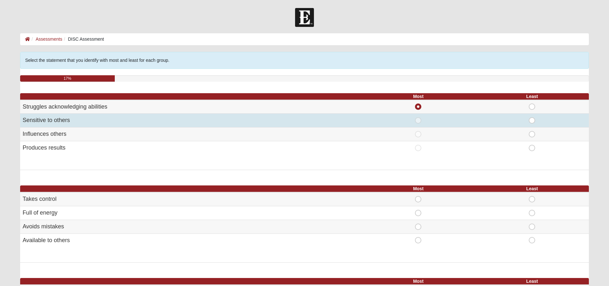
click at [418, 117] on span "Most" at bounding box center [418, 117] width 0 height 0
click at [420, 119] on input "Most" at bounding box center [420, 120] width 4 height 6
radio input "true"
radio input "false"
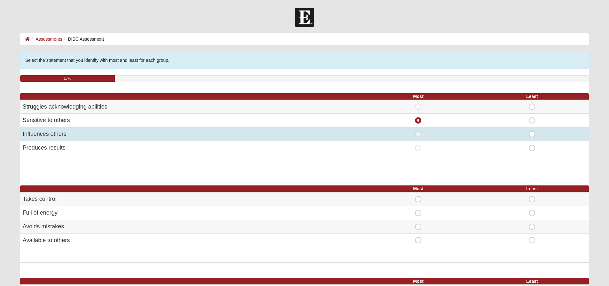
click at [532, 131] on span "Least" at bounding box center [532, 131] width 0 height 0
click at [533, 133] on input "Least" at bounding box center [534, 134] width 4 height 6
radio input "true"
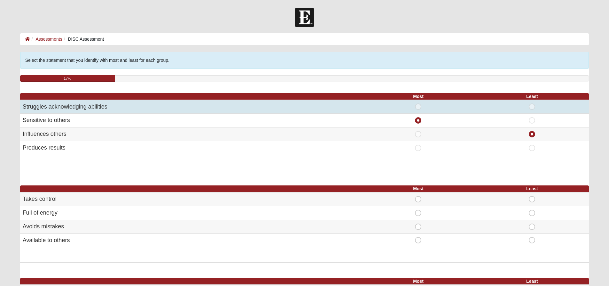
click at [418, 103] on span "Most" at bounding box center [418, 103] width 0 height 0
click at [420, 107] on input "Most" at bounding box center [420, 106] width 4 height 6
radio input "true"
radio input "false"
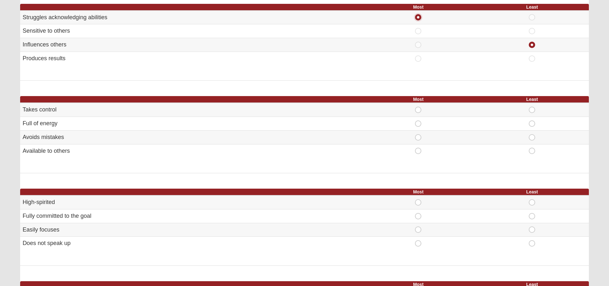
scroll to position [96, 0]
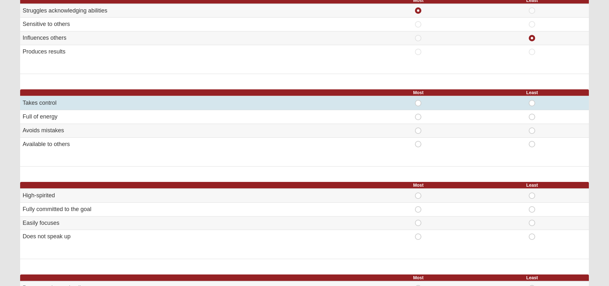
click at [532, 100] on span "Least" at bounding box center [532, 100] width 0 height 0
click at [532, 102] on input "Least" at bounding box center [534, 103] width 4 height 6
radio input "true"
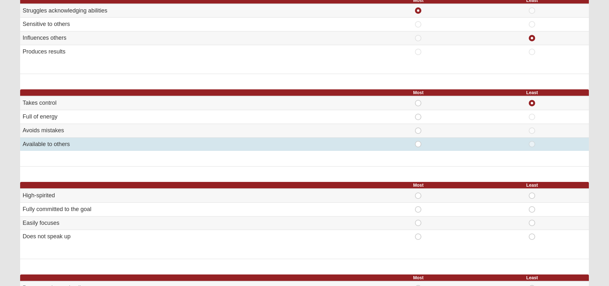
click at [418, 141] on span "Most" at bounding box center [418, 141] width 0 height 0
click at [418, 143] on input "Most" at bounding box center [420, 144] width 4 height 6
radio input "true"
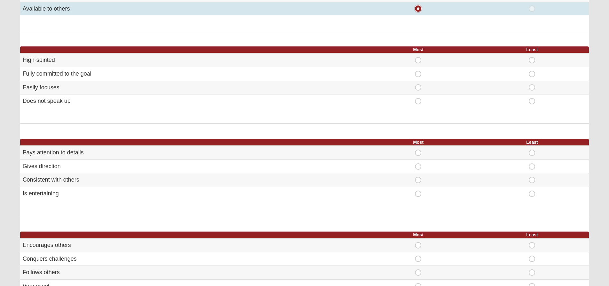
scroll to position [224, 0]
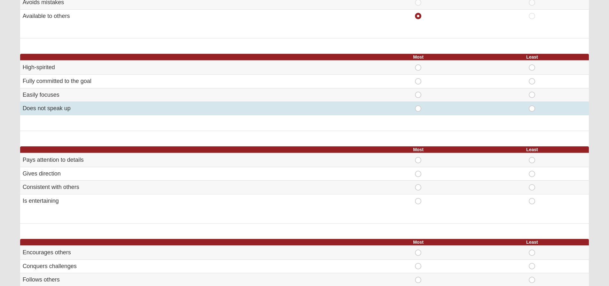
click at [532, 105] on span "Least" at bounding box center [532, 105] width 0 height 0
click at [532, 109] on input "Least" at bounding box center [534, 108] width 4 height 6
radio input "true"
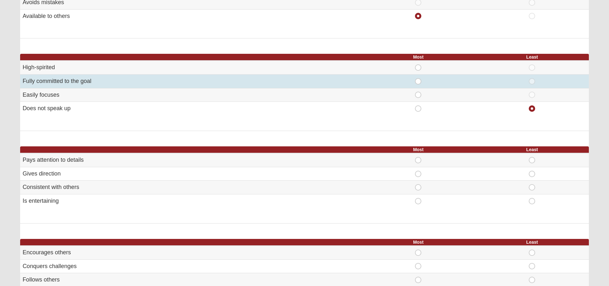
click at [418, 78] on span "Most" at bounding box center [418, 78] width 0 height 0
click at [418, 81] on input "Most" at bounding box center [420, 81] width 4 height 6
radio input "true"
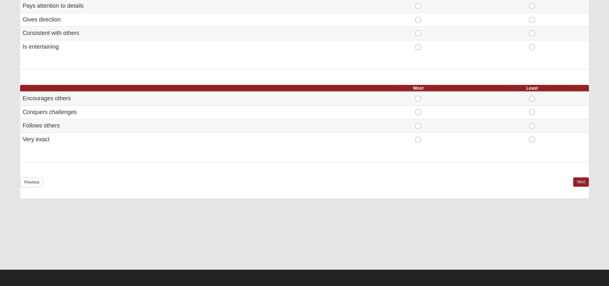
scroll to position [346, 0]
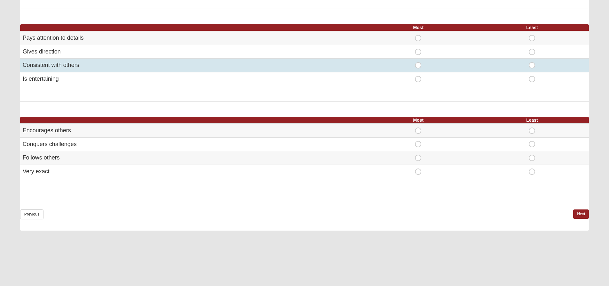
click at [532, 62] on span "Least" at bounding box center [532, 62] width 0 height 0
click at [532, 65] on input "Least" at bounding box center [534, 65] width 4 height 6
radio input "true"
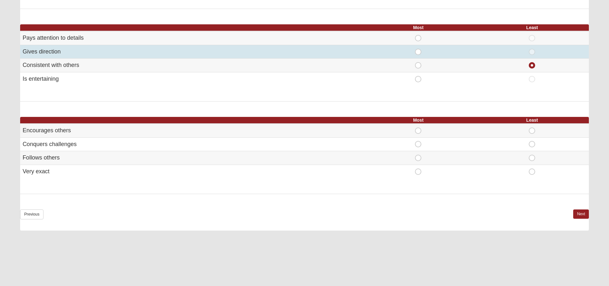
click at [418, 49] on span "Most" at bounding box center [418, 49] width 0 height 0
click at [418, 52] on input "Most" at bounding box center [420, 52] width 4 height 6
radio input "true"
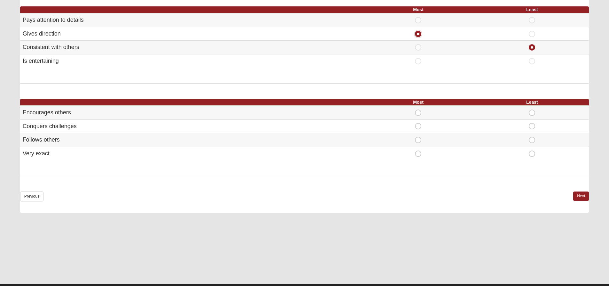
scroll to position [378, 0]
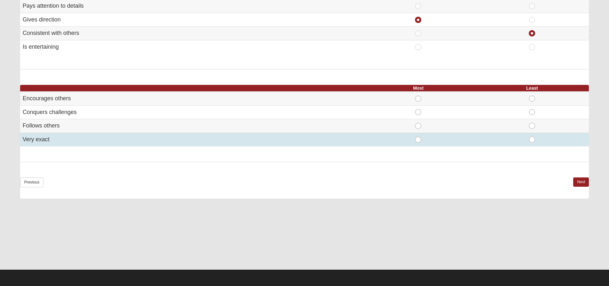
click at [532, 136] on span "Least" at bounding box center [532, 136] width 0 height 0
click at [532, 138] on input "Least" at bounding box center [534, 139] width 4 height 6
radio input "true"
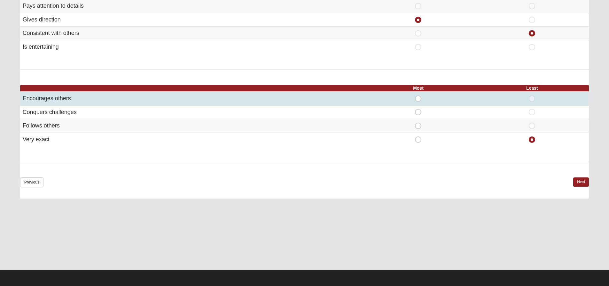
click at [418, 95] on span "Most" at bounding box center [418, 95] width 0 height 0
click at [420, 98] on input "Most" at bounding box center [420, 98] width 4 height 6
radio input "true"
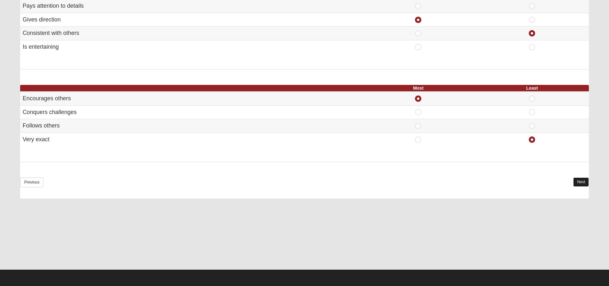
click at [580, 178] on link "Next" at bounding box center [581, 181] width 16 height 9
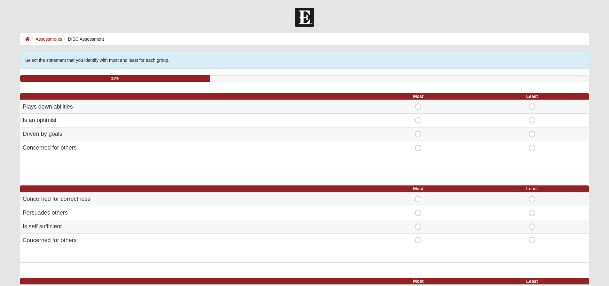
scroll to position [32, 0]
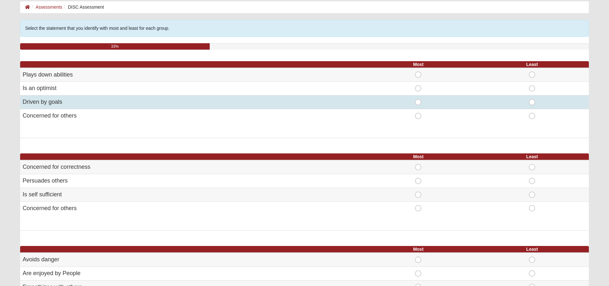
click at [532, 99] on span "Least" at bounding box center [532, 99] width 0 height 0
click at [532, 102] on input "Least" at bounding box center [534, 102] width 4 height 6
radio input "true"
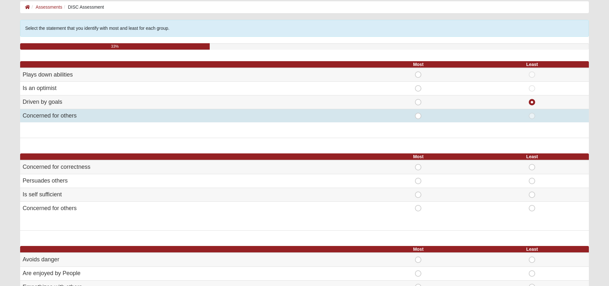
click at [418, 113] on span "Most" at bounding box center [418, 113] width 0 height 0
click at [418, 116] on input "Most" at bounding box center [420, 116] width 4 height 6
radio input "true"
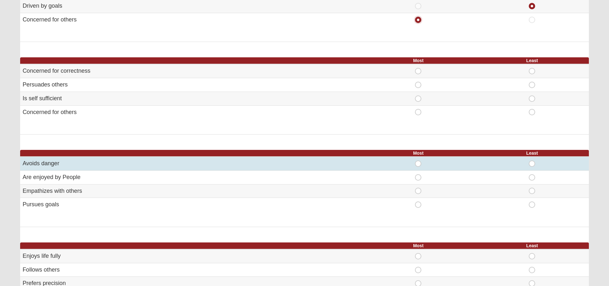
scroll to position [160, 0]
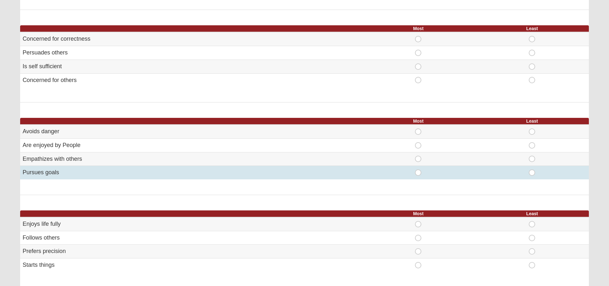
click at [532, 169] on span "Least" at bounding box center [532, 169] width 0 height 0
click at [532, 172] on input "Least" at bounding box center [534, 172] width 4 height 6
radio input "true"
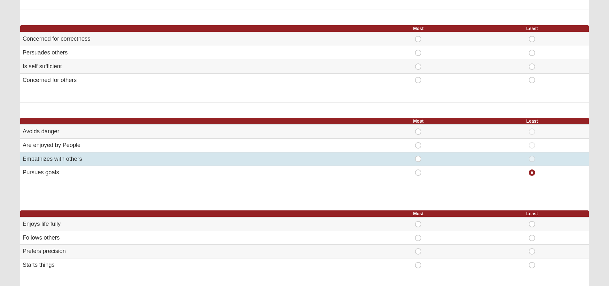
click at [418, 155] on span "Most" at bounding box center [418, 155] width 0 height 0
click at [419, 158] on input "Most" at bounding box center [420, 158] width 4 height 6
radio input "true"
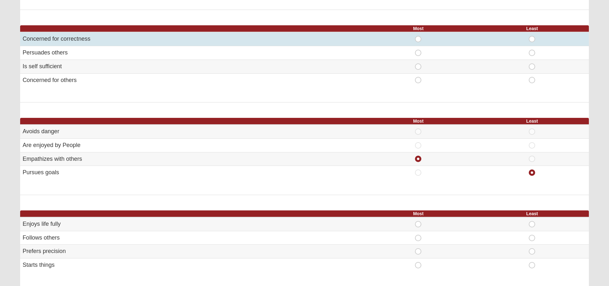
click at [532, 36] on span "Least" at bounding box center [532, 36] width 0 height 0
click at [533, 38] on input "Least" at bounding box center [534, 39] width 4 height 6
radio input "true"
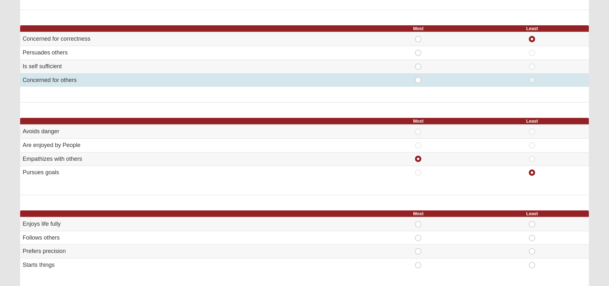
click at [418, 77] on span "Most" at bounding box center [418, 77] width 0 height 0
click at [419, 78] on input "Most" at bounding box center [420, 80] width 4 height 6
radio input "true"
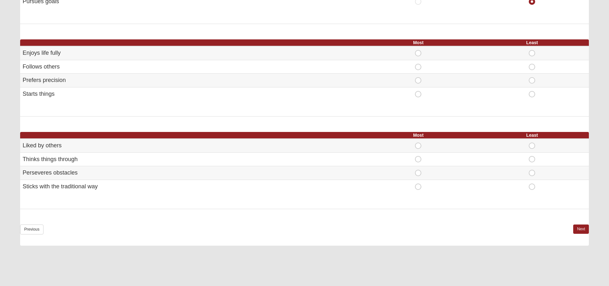
scroll to position [352, 0]
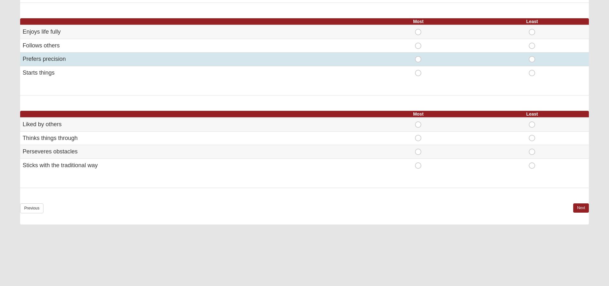
click at [532, 56] on span "Least" at bounding box center [532, 56] width 0 height 0
click at [532, 59] on input "Least" at bounding box center [534, 59] width 4 height 6
radio input "true"
